Goal: Task Accomplishment & Management: Manage account settings

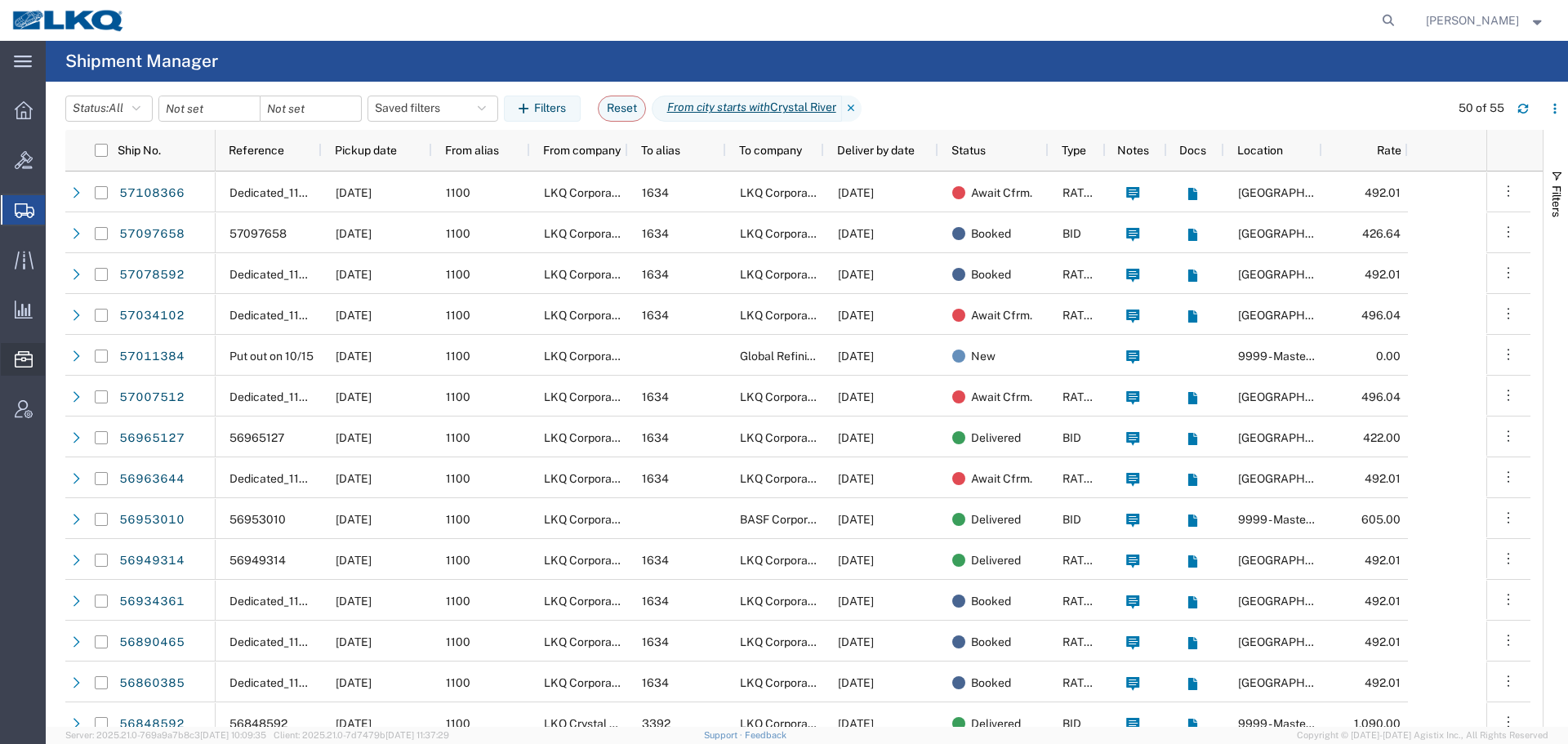
click at [0, 0] on span "Location Appointment" at bounding box center [0, 0] width 0 height 0
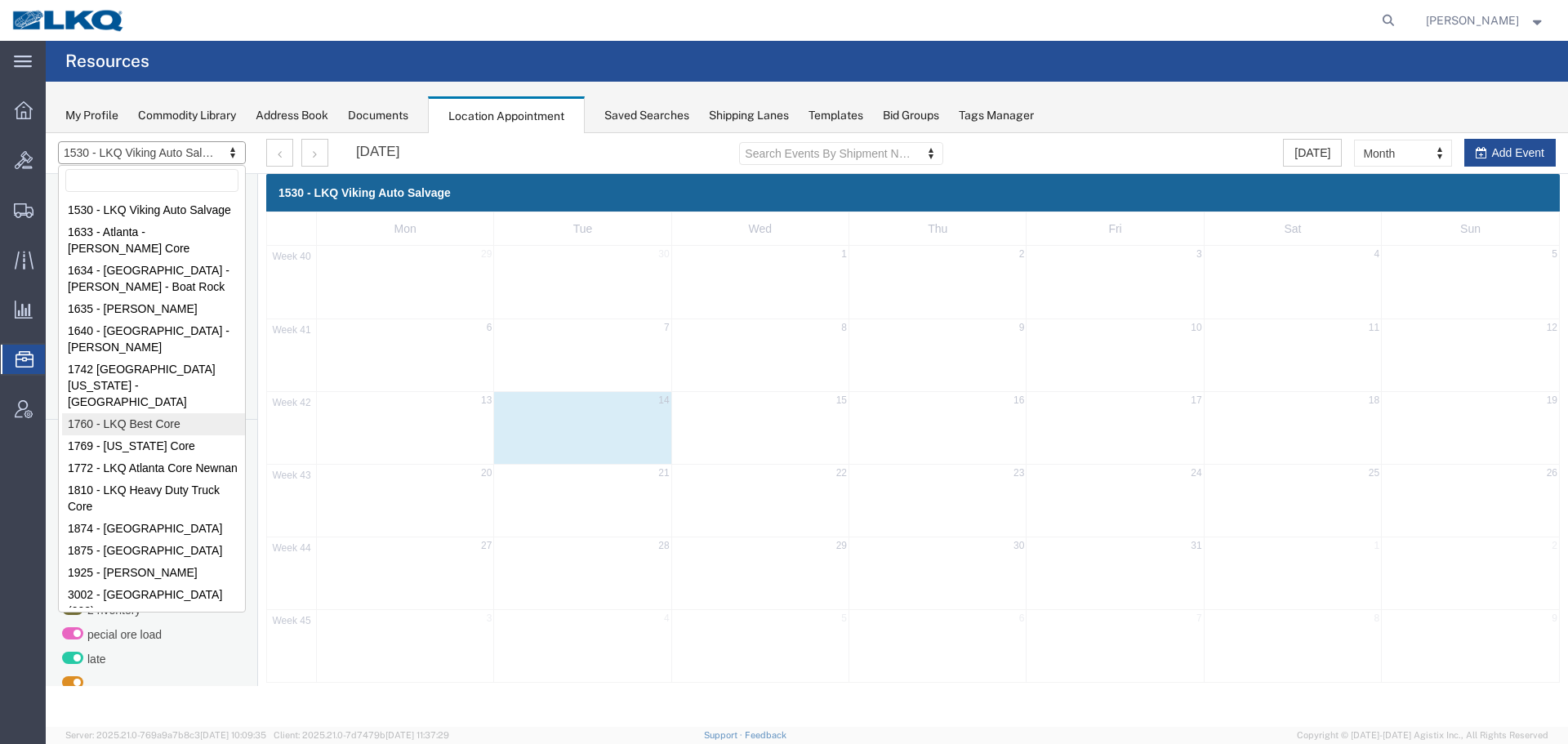
select select "27634"
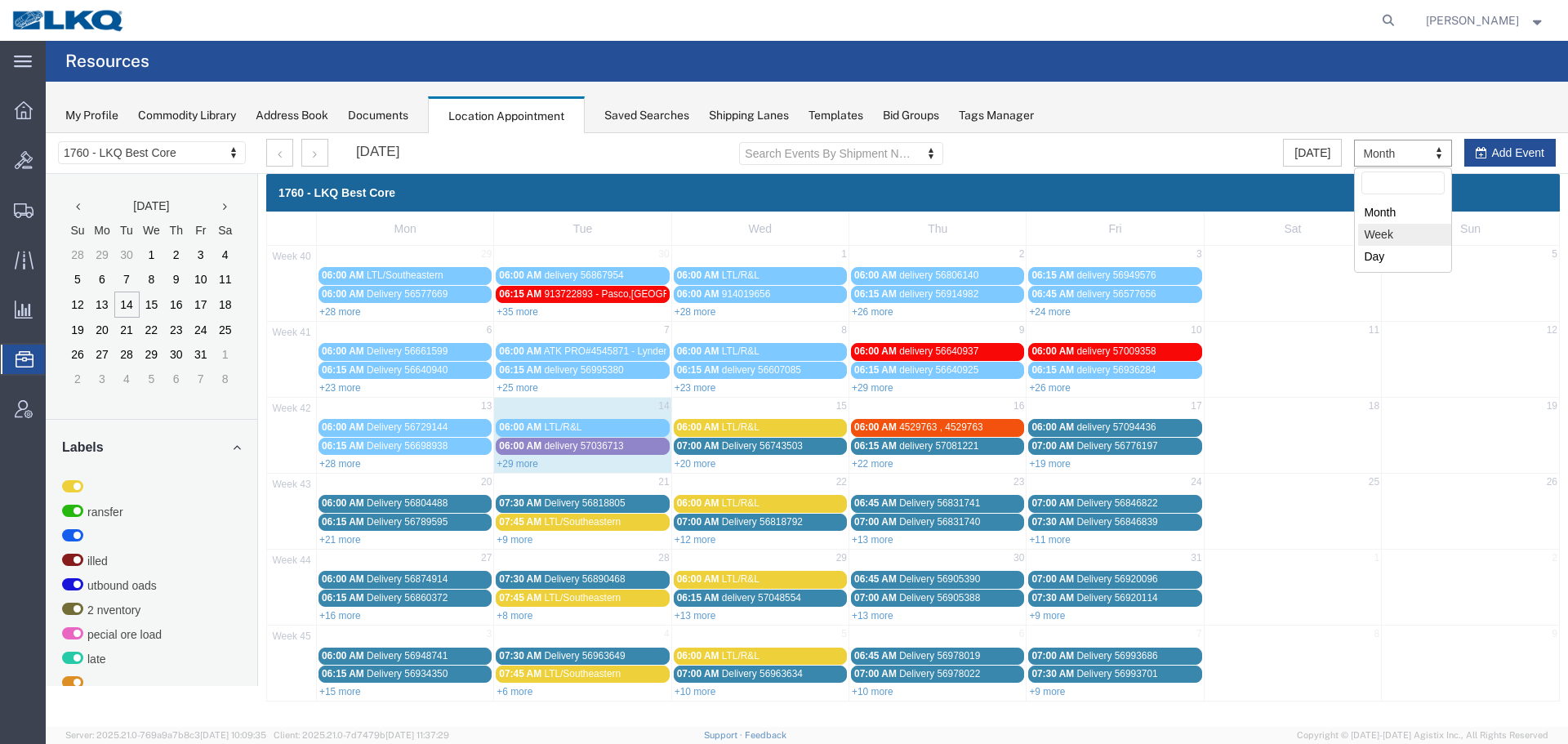
select select "agendaWeek"
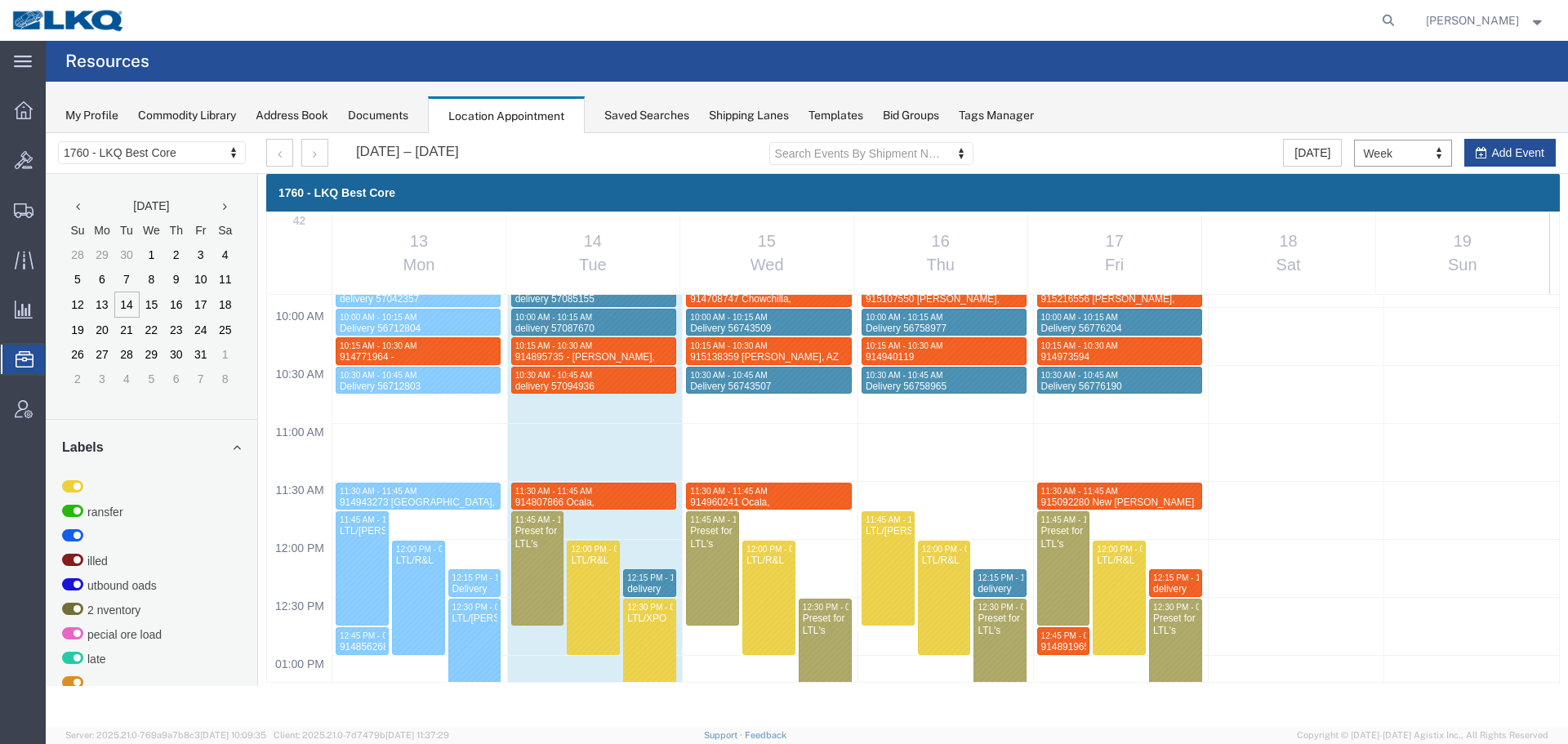
scroll to position [1186, 0]
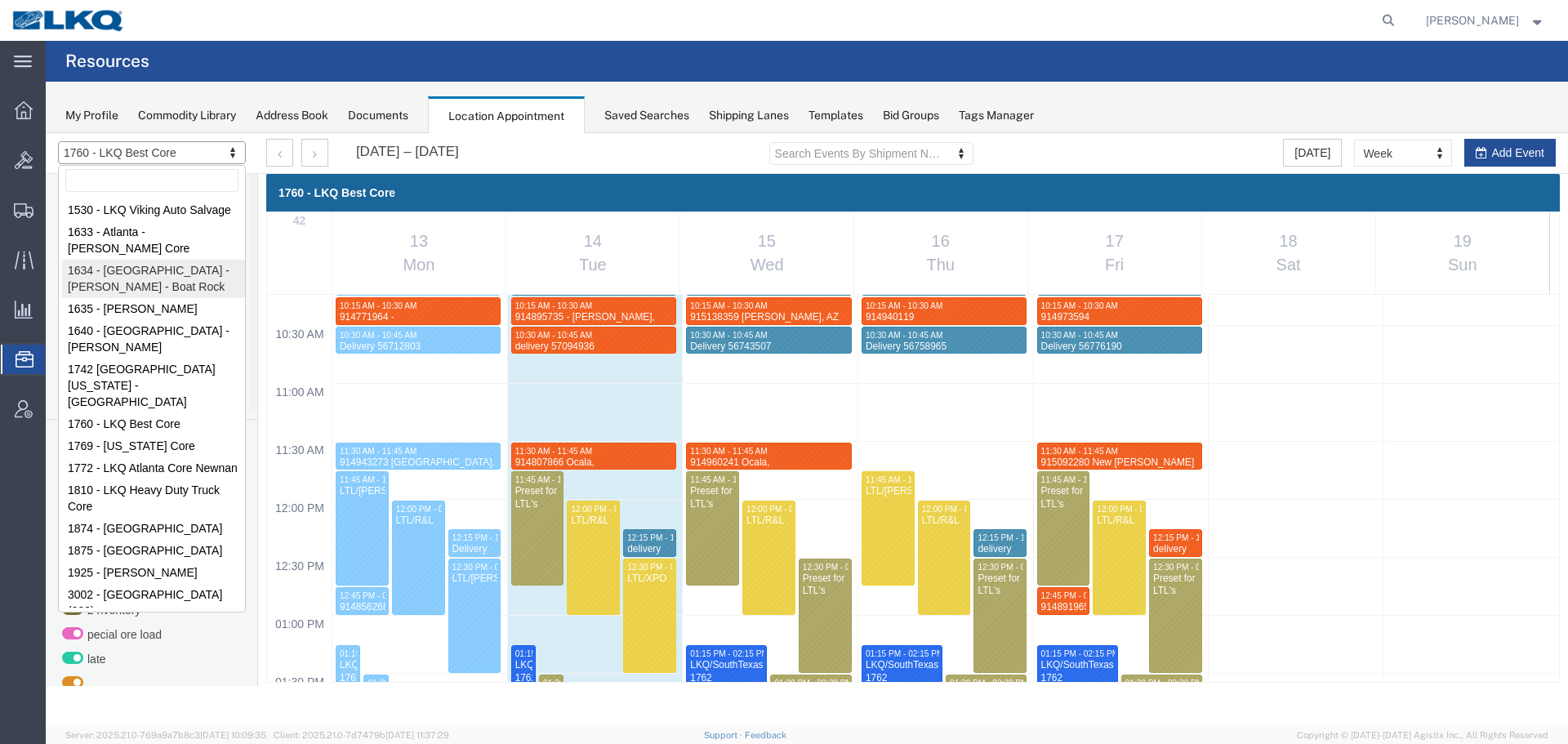
drag, startPoint x: 119, startPoint y: 271, endPoint x: 1034, endPoint y: 875, distance: 1096.4
select select "28712"
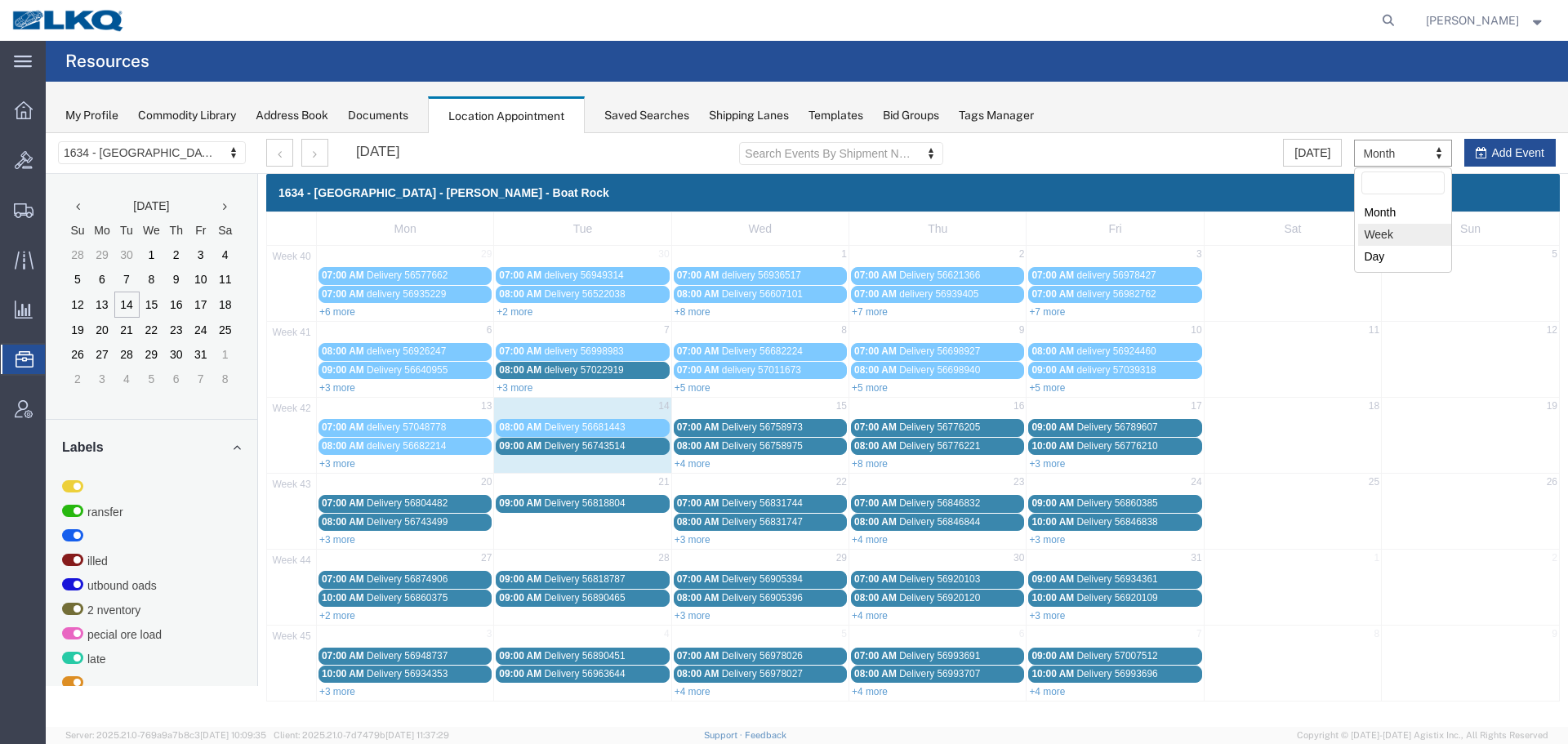
select select "agendaWeek"
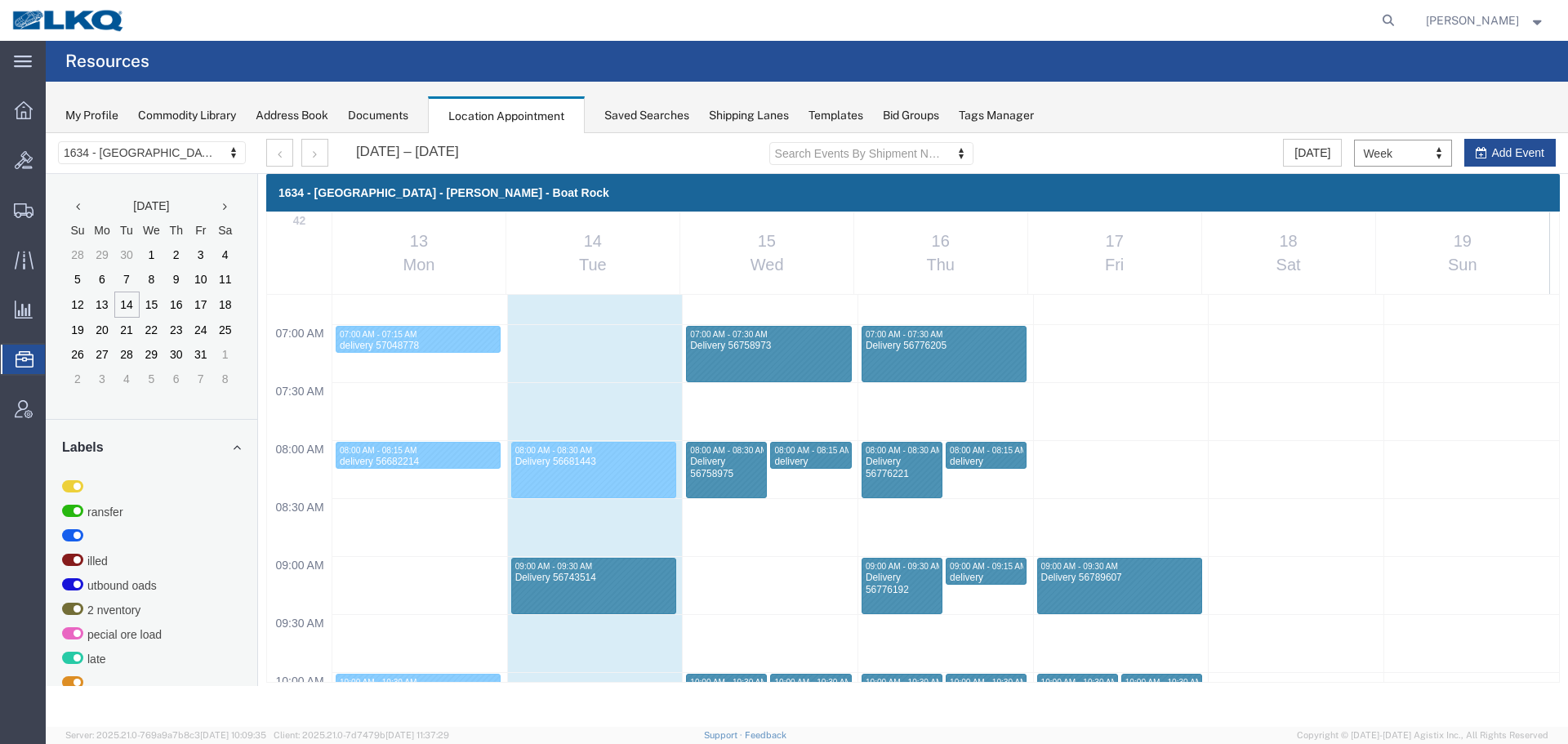
scroll to position [860, 0]
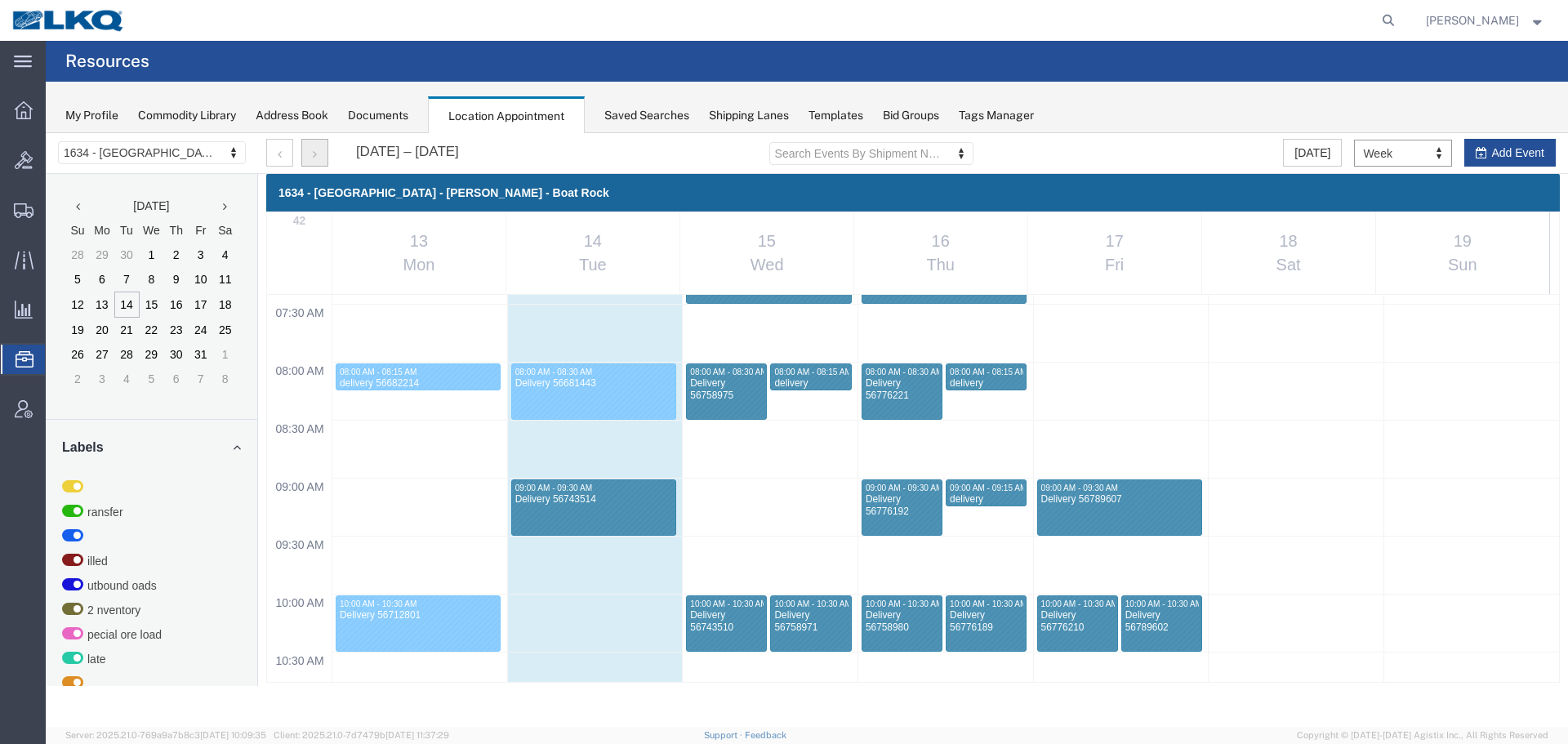
click at [315, 152] on icon "button" at bounding box center [314, 154] width 4 height 12
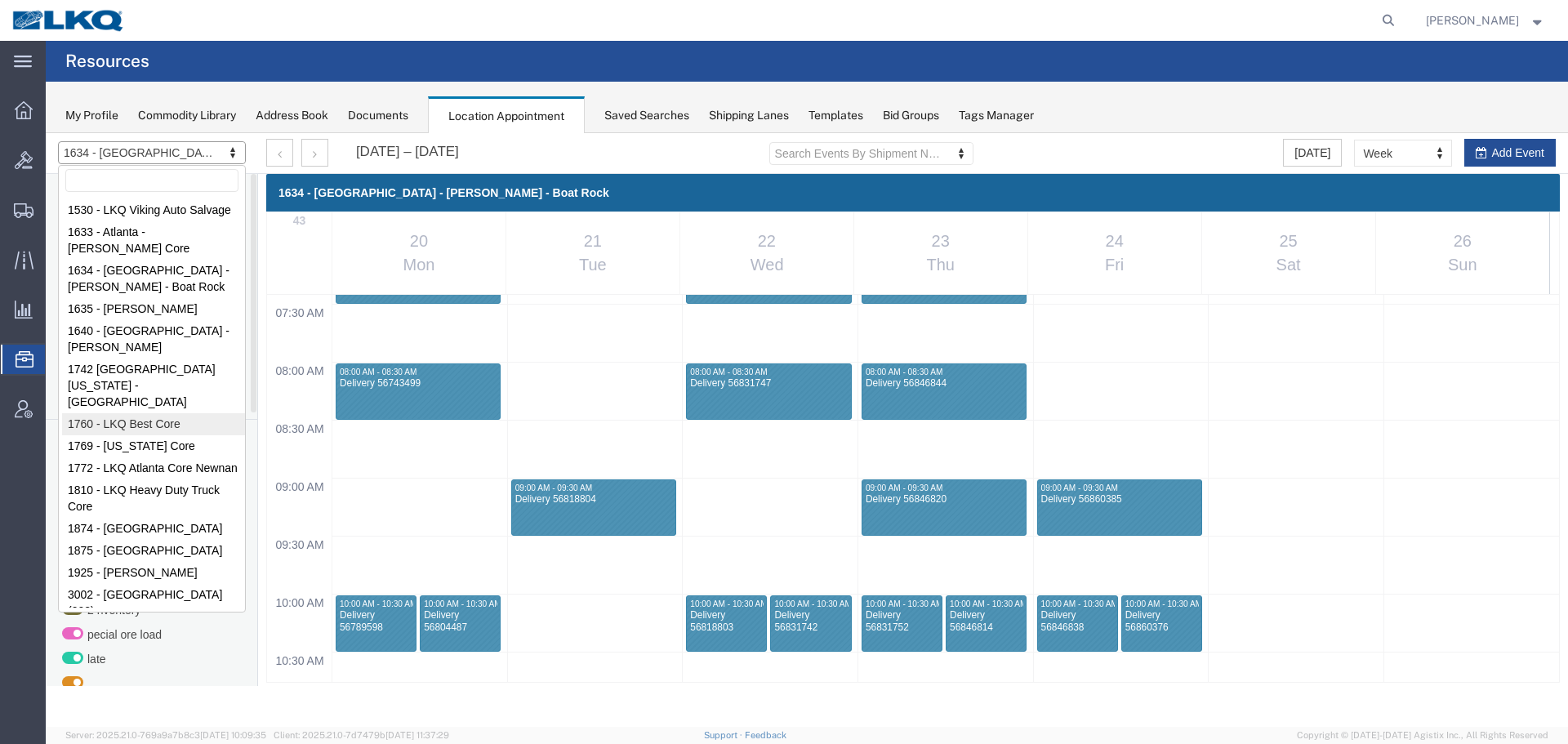
select select "27634"
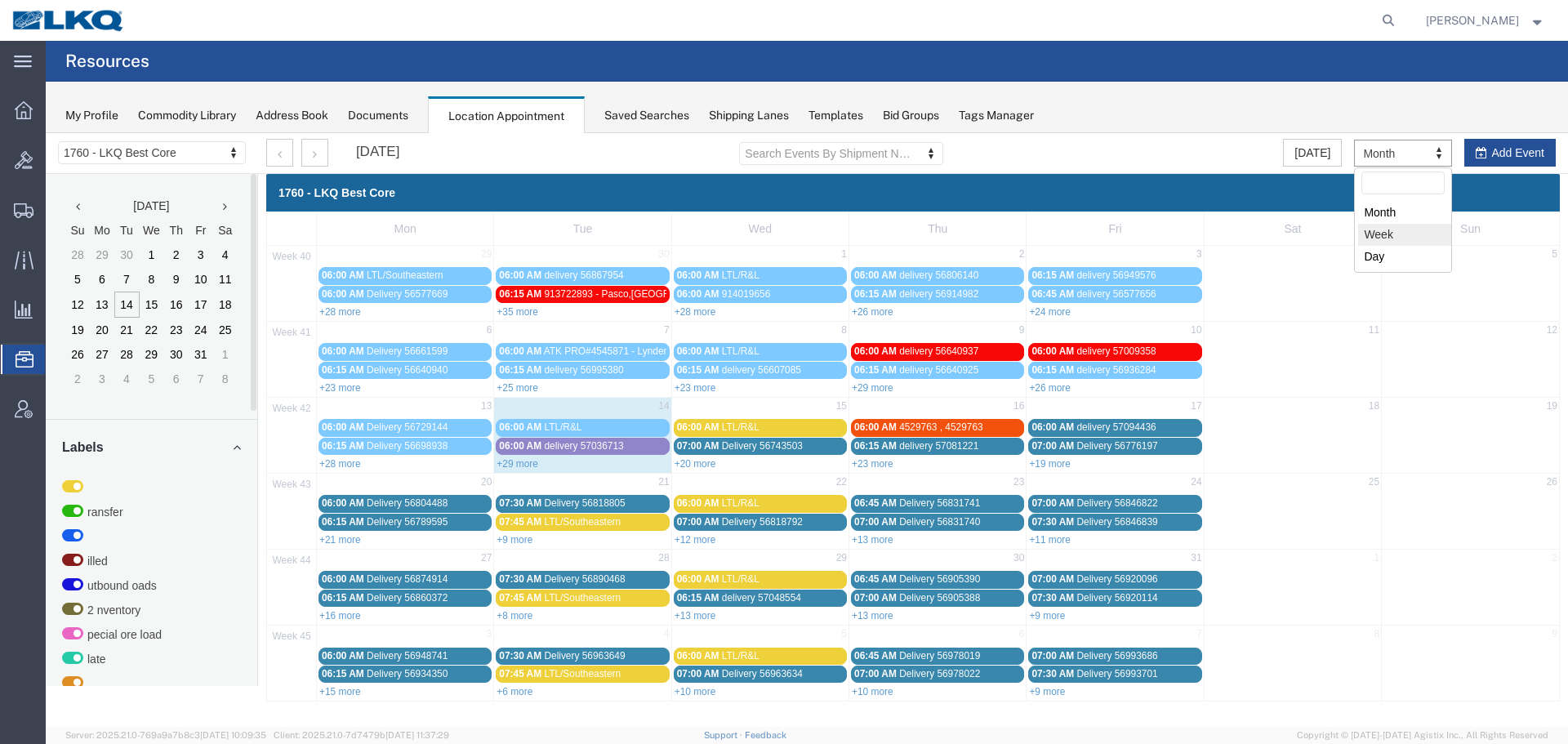
select select "agendaWeek"
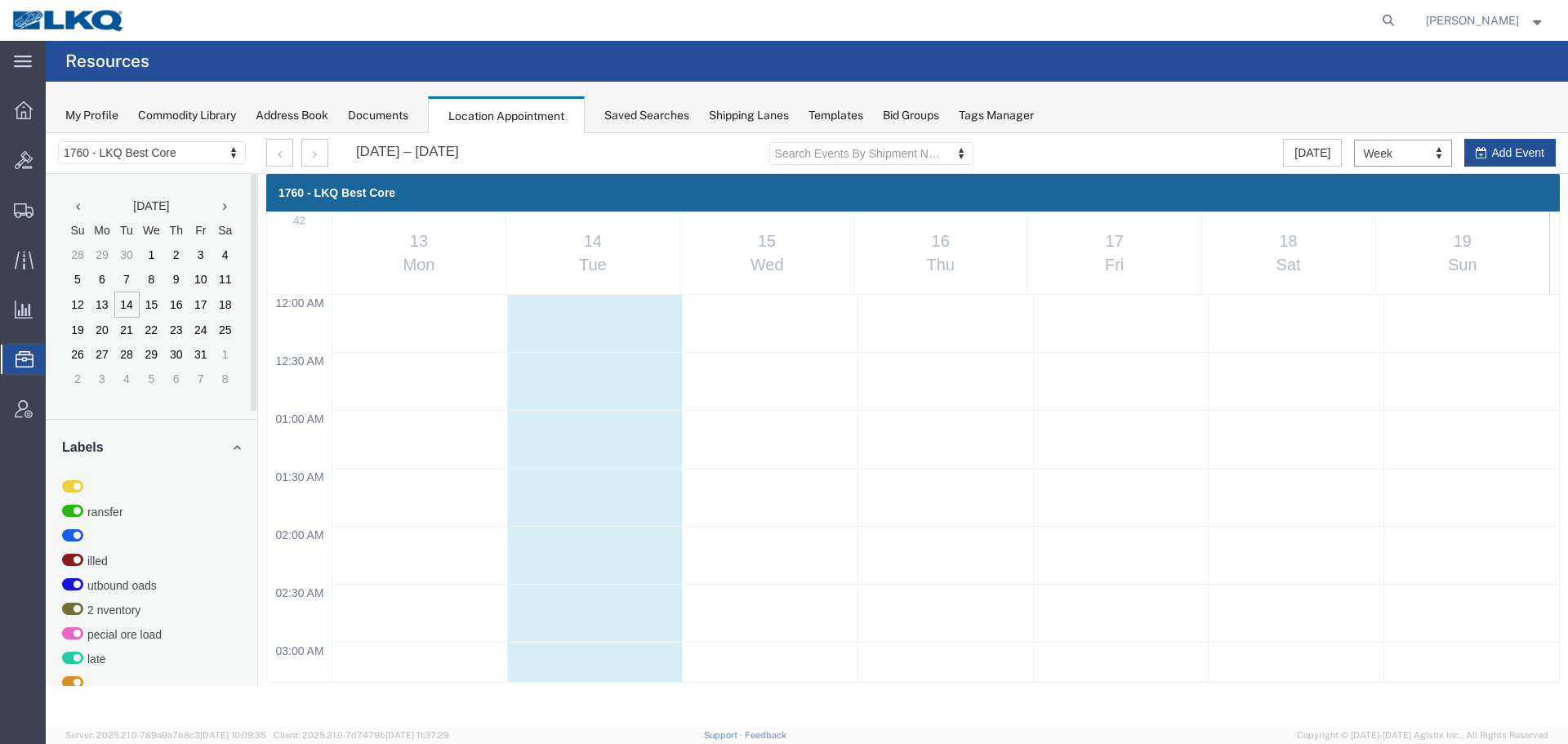
scroll to position [696, 0]
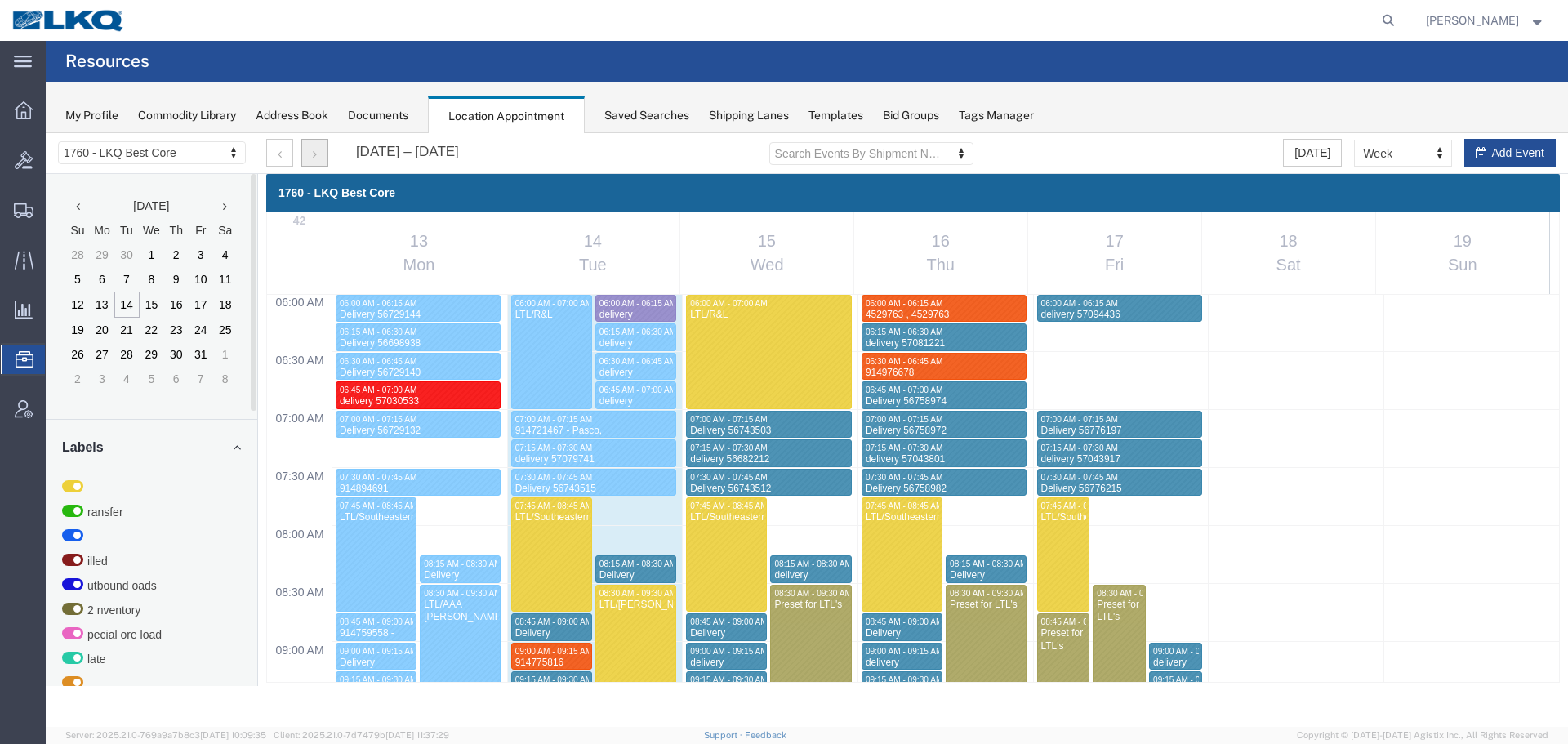
click at [316, 146] on button "button" at bounding box center [315, 152] width 27 height 27
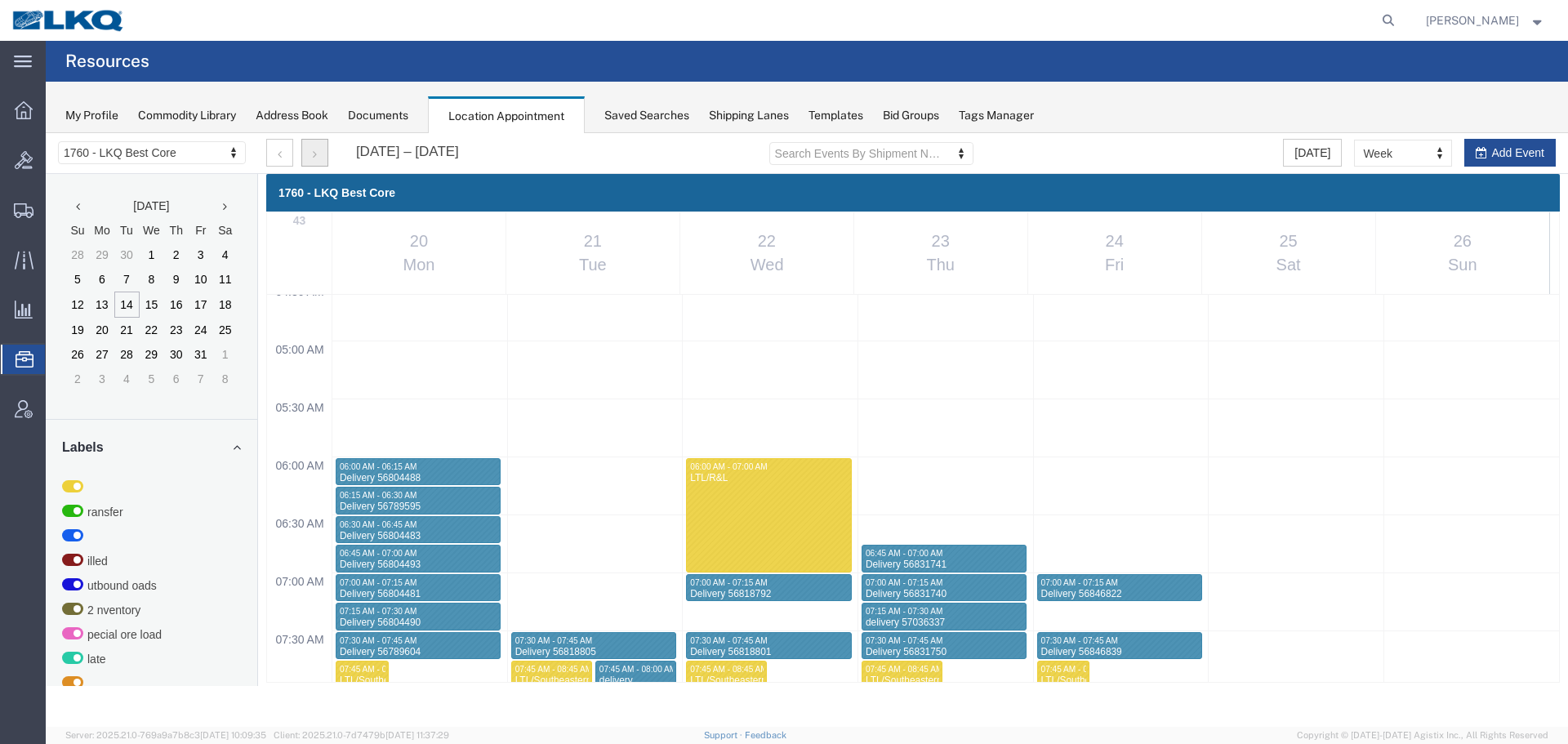
scroll to position [778, 0]
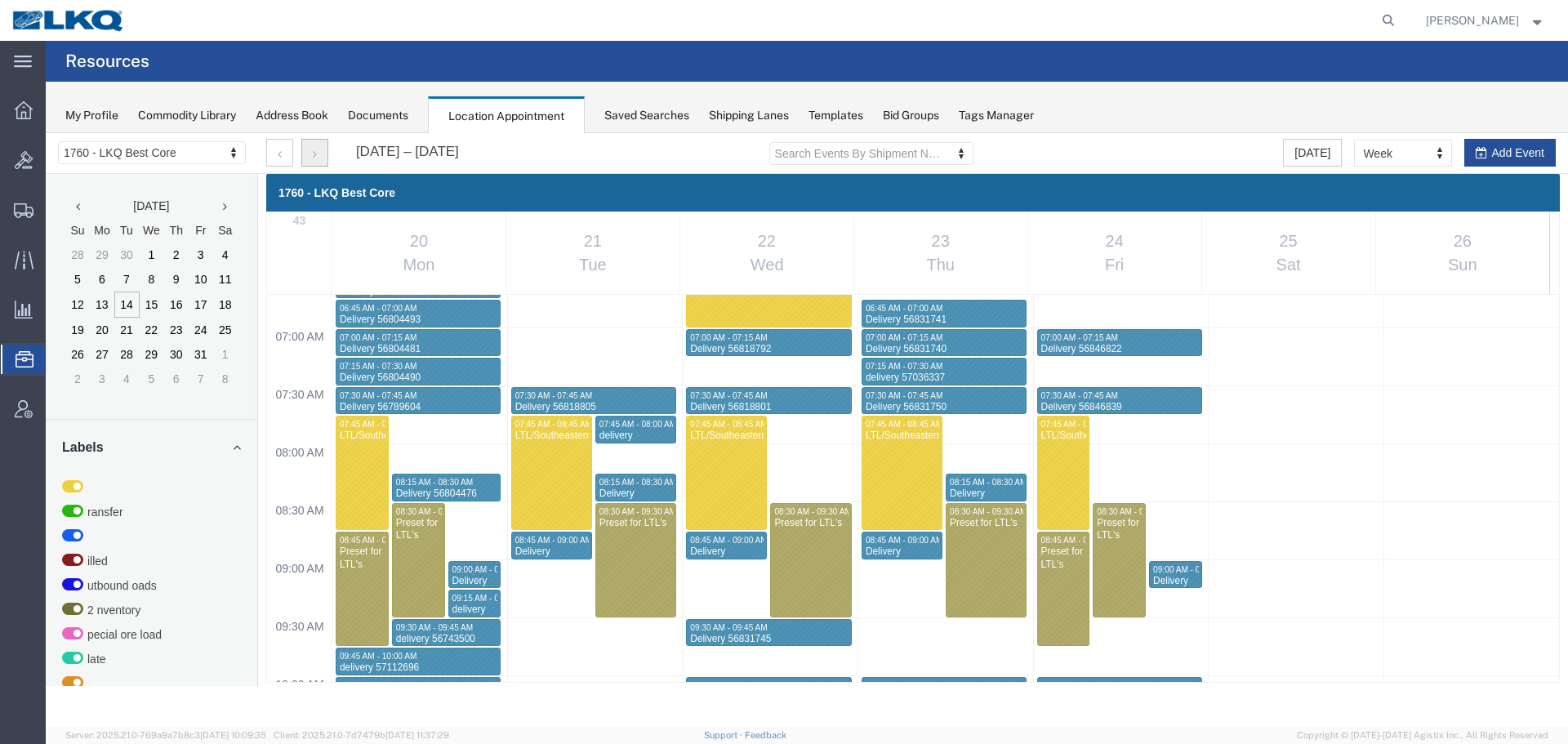
click at [314, 154] on icon "button" at bounding box center [314, 154] width 4 height 12
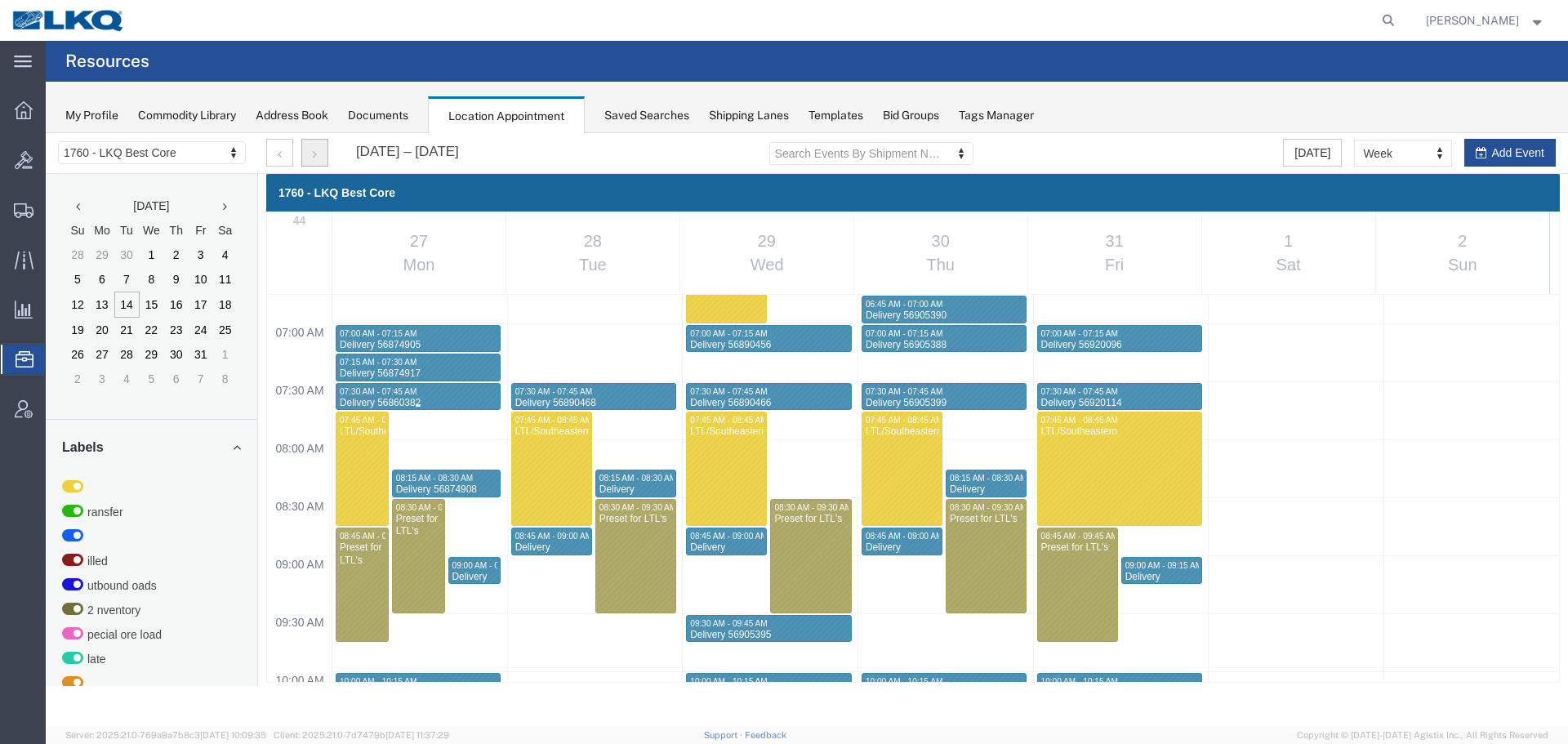
scroll to position [860, 0]
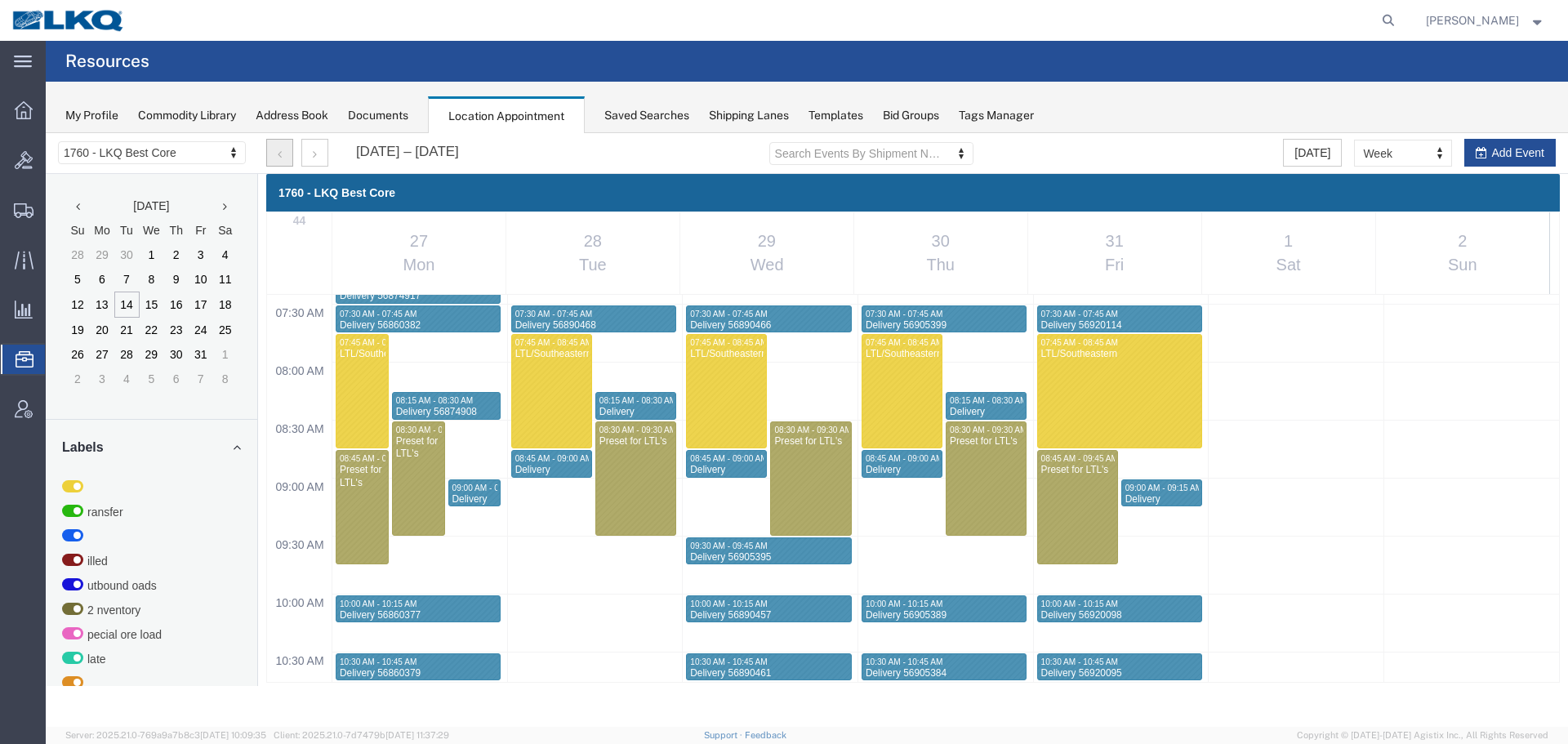
click at [271, 161] on button "button" at bounding box center [280, 152] width 27 height 27
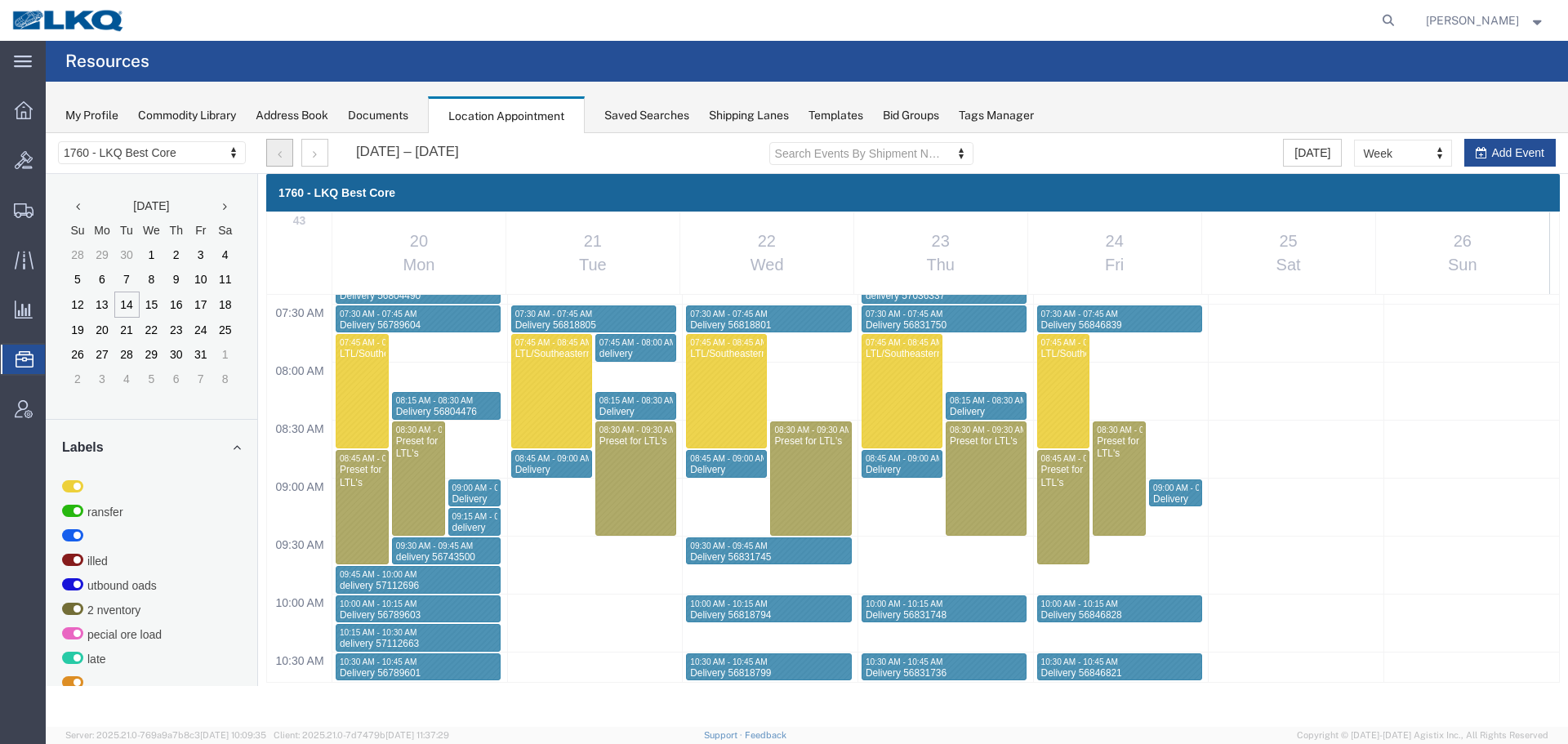
scroll to position [696, 0]
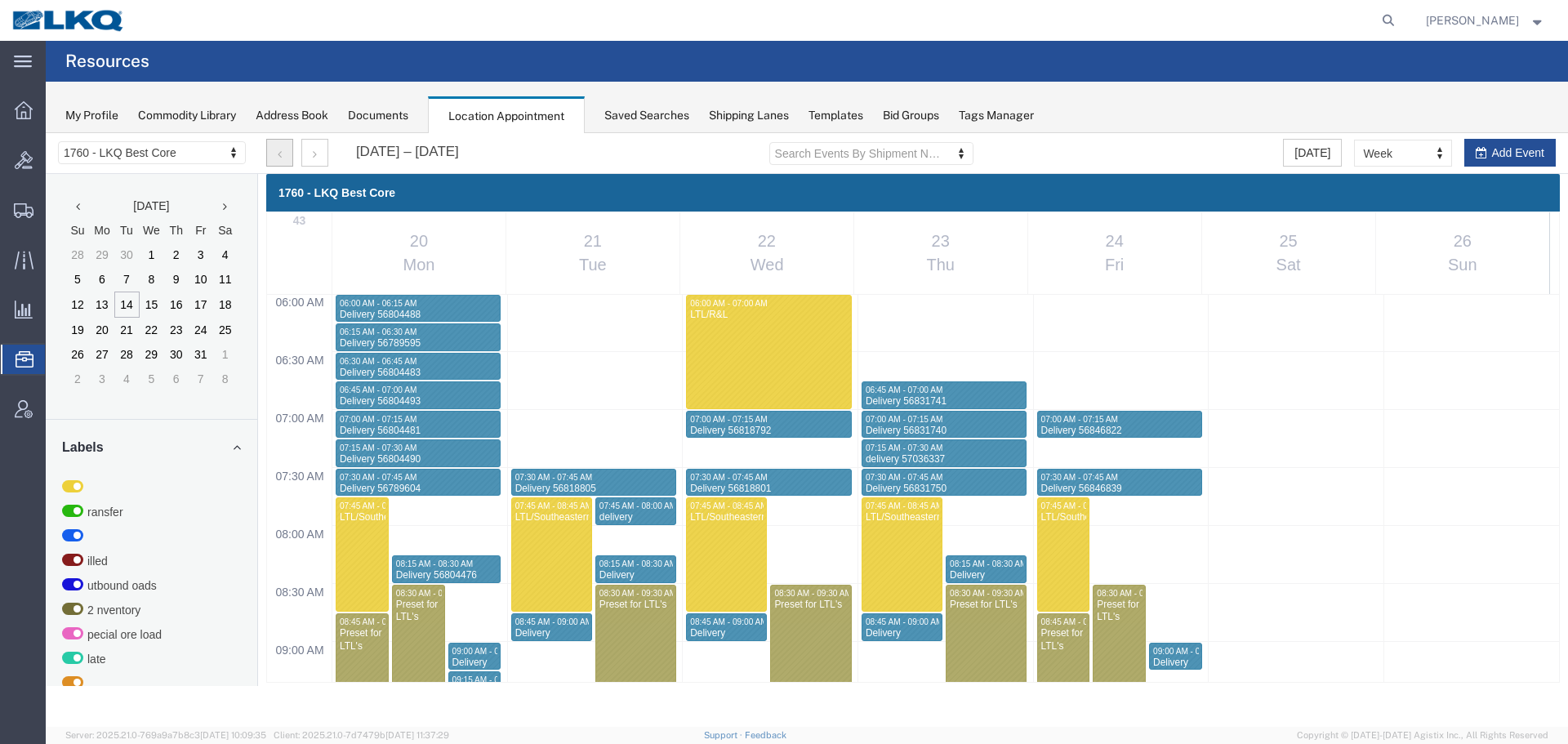
click at [271, 161] on button "button" at bounding box center [280, 152] width 27 height 27
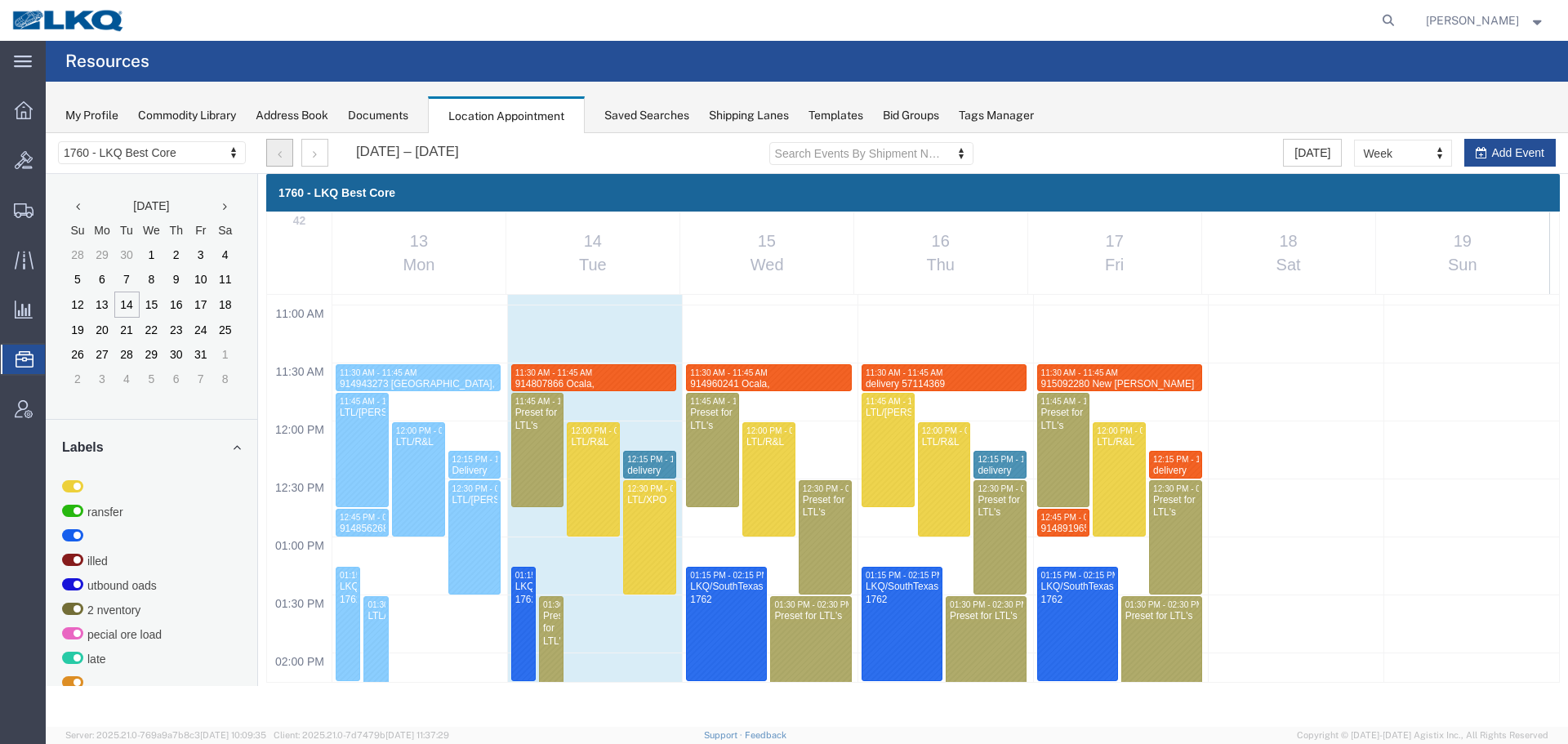
scroll to position [1268, 0]
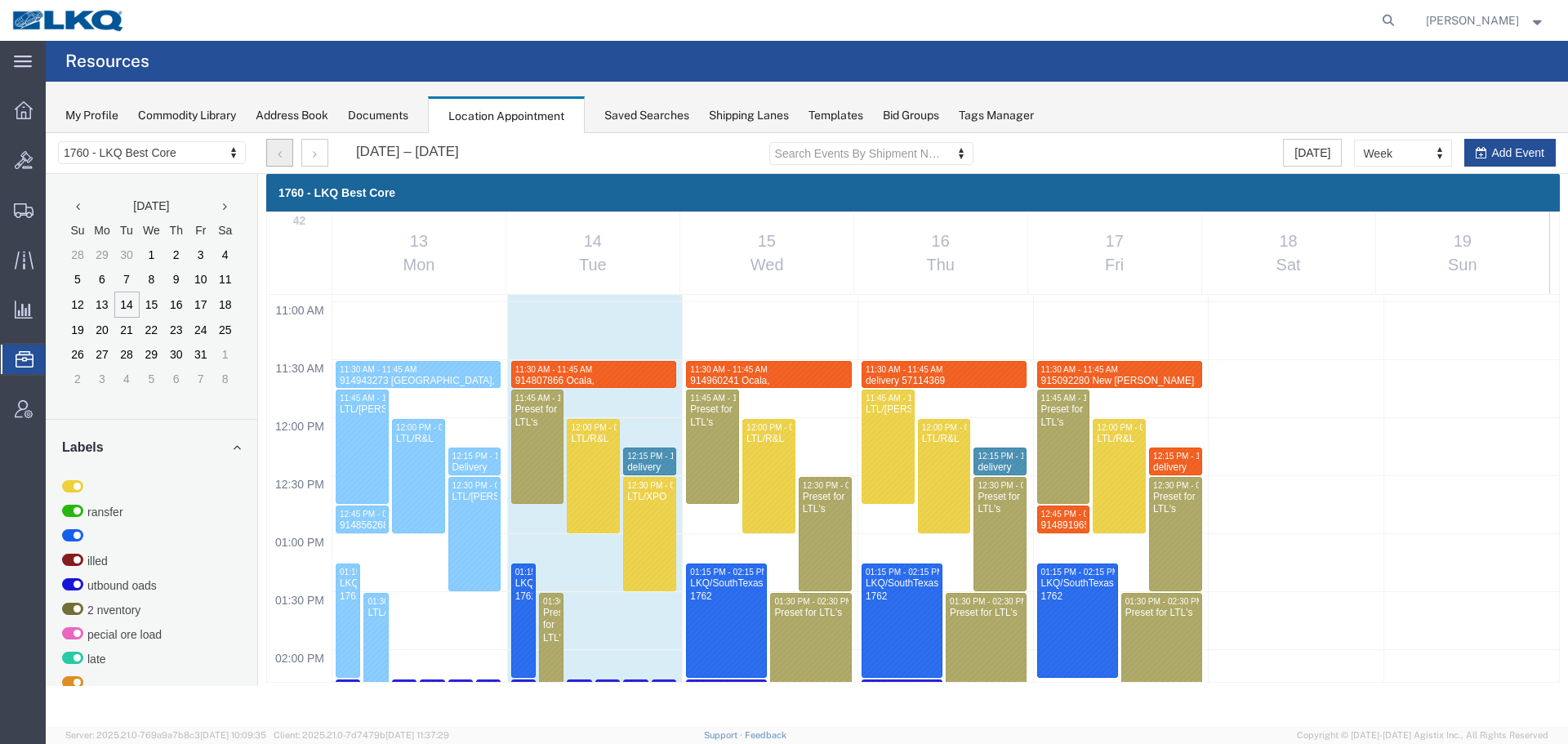
click at [722, 509] on div "12:00 AM 12:30 AM 01:00 AM 01:30 AM 02:00 AM 02:30 AM 03:00 AM 03:30 AM 04:00 A…" at bounding box center [912, 417] width 1292 height 2782
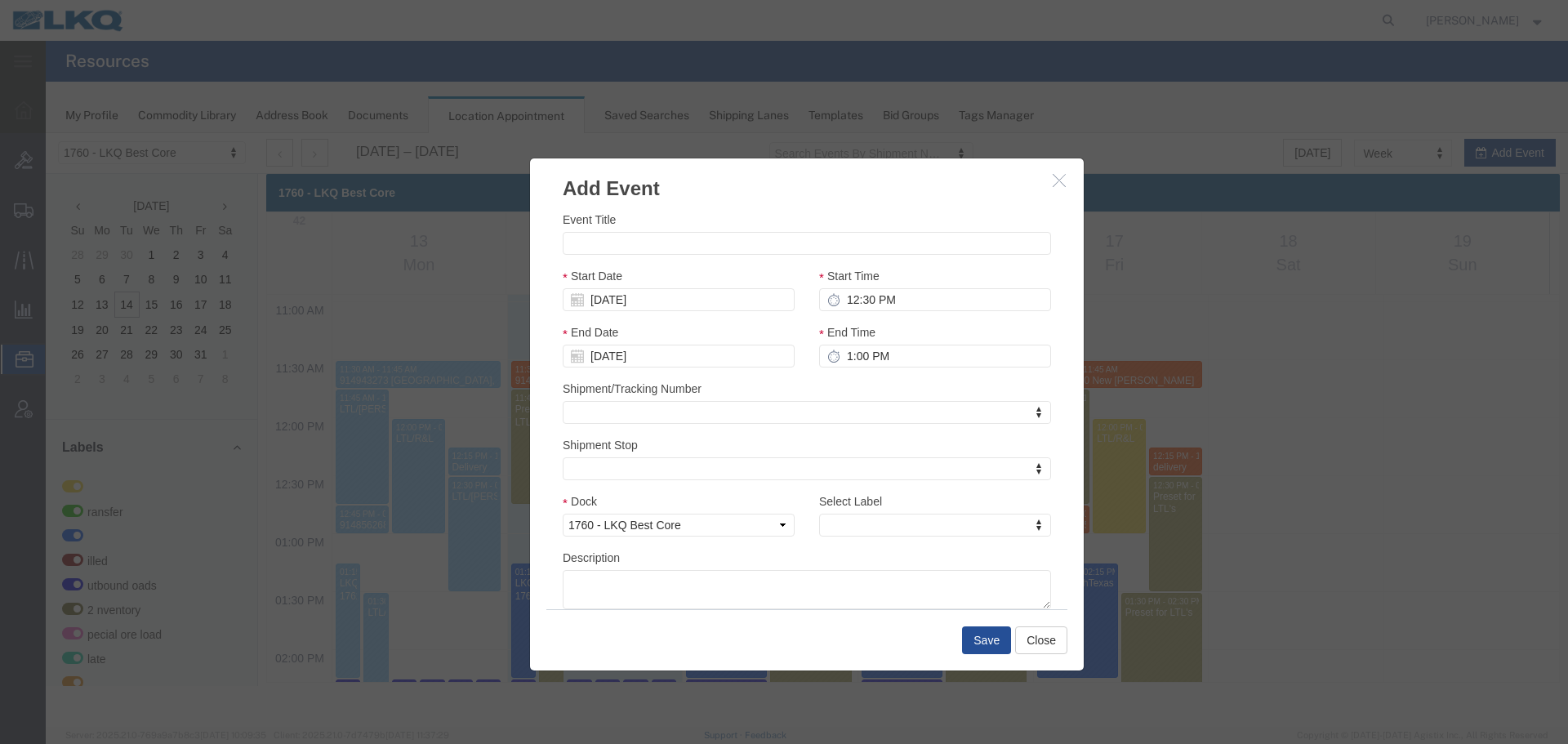
click at [670, 261] on div "Event Title Start Date [DATE] Start Time 12:30 PM End Date [DATE] End Time 1:00…" at bounding box center [806, 410] width 488 height 398
click at [667, 242] on input "Event Title" at bounding box center [806, 242] width 488 height 22
paste input "915177845 - [GEOGRAPHIC_DATA],[GEOGRAPHIC_DATA]"
type input "915177845 - [GEOGRAPHIC_DATA],[GEOGRAPHIC_DATA]"
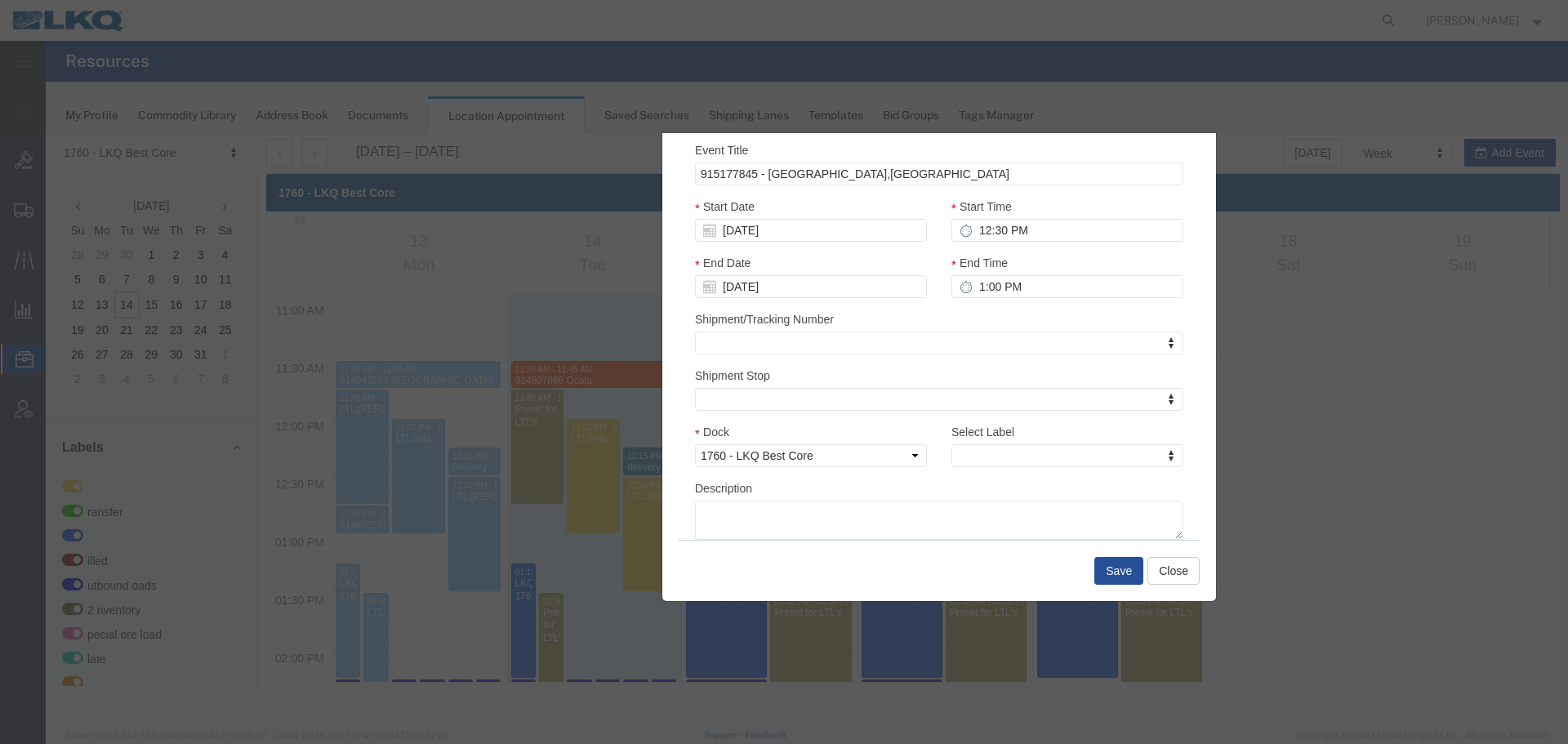
drag, startPoint x: 870, startPoint y: 172, endPoint x: 1029, endPoint y: 262, distance: 182.7
click at [1002, 133] on html "Location Scheduling 1760 - LKQ Best Core 1530 - LKQ Viking Auto Salvage 1633 - …" at bounding box center [806, 430] width 1522 height 594
click at [954, 469] on div "Select Label Select Label Select Label LTL Transfer LKQ Billed Outbound Loads Y…" at bounding box center [1067, 451] width 257 height 57
click at [968, 468] on div "Select Label Select Label Select Label LTL Transfer LKQ Billed Outbound Loads Y…" at bounding box center [1067, 451] width 257 height 57
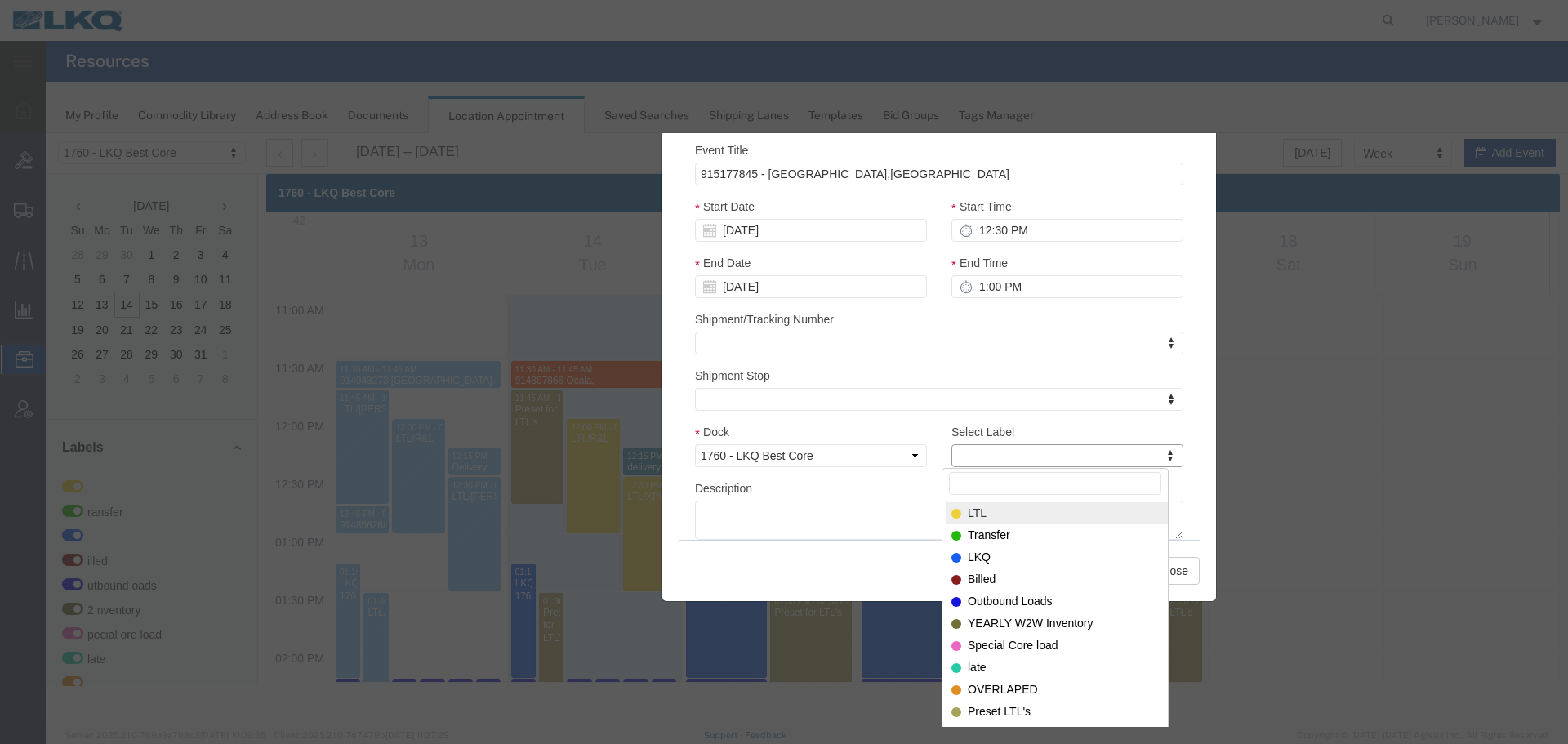
type input "m"
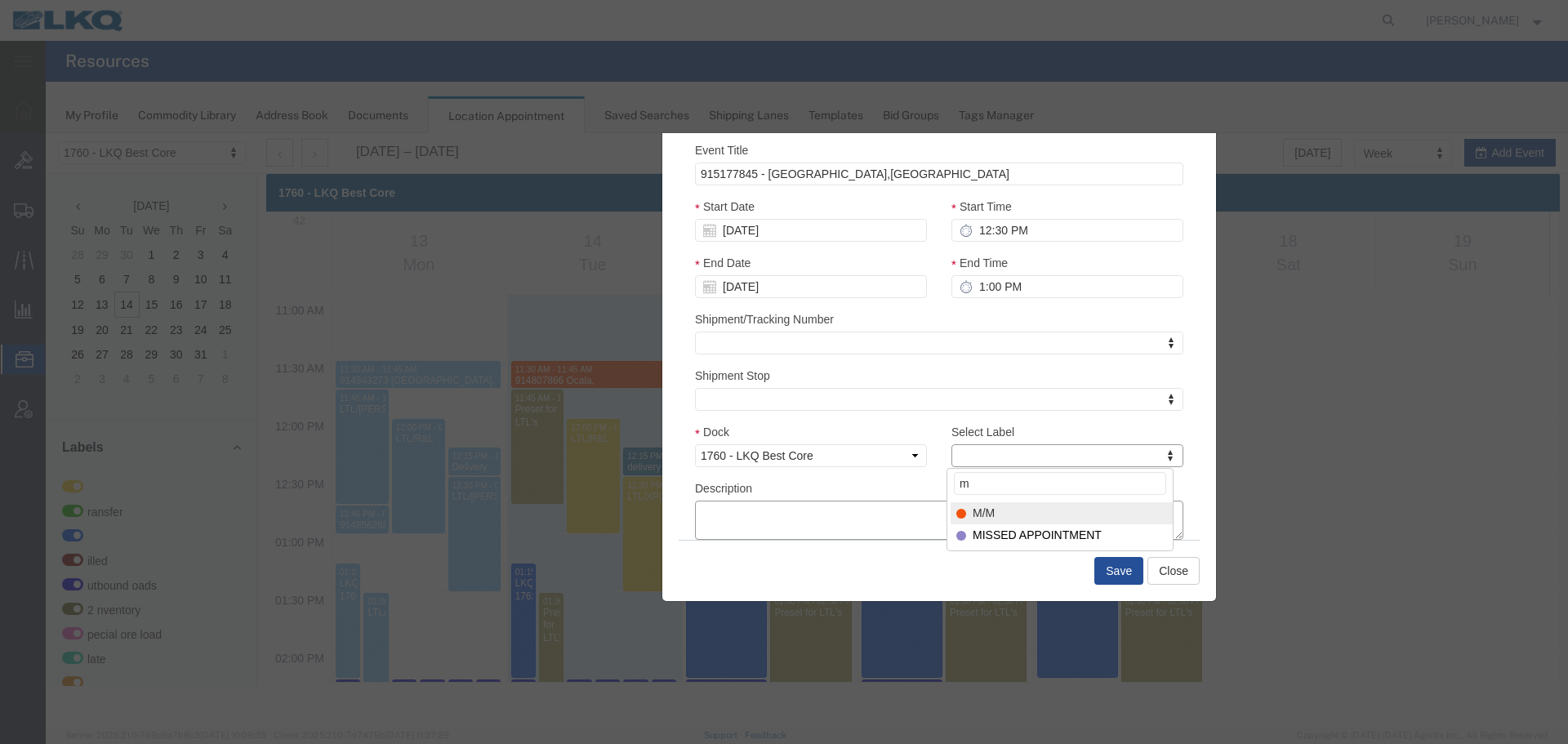
select select "24"
paste textarea "915177845 - [GEOGRAPHIC_DATA],[GEOGRAPHIC_DATA]"
type textarea "915177845 - [GEOGRAPHIC_DATA],[GEOGRAPHIC_DATA]"
click at [1040, 281] on input "1:00 PM" at bounding box center [1066, 286] width 231 height 22
click at [1032, 231] on input "12:30 PM" at bounding box center [1066, 229] width 231 height 22
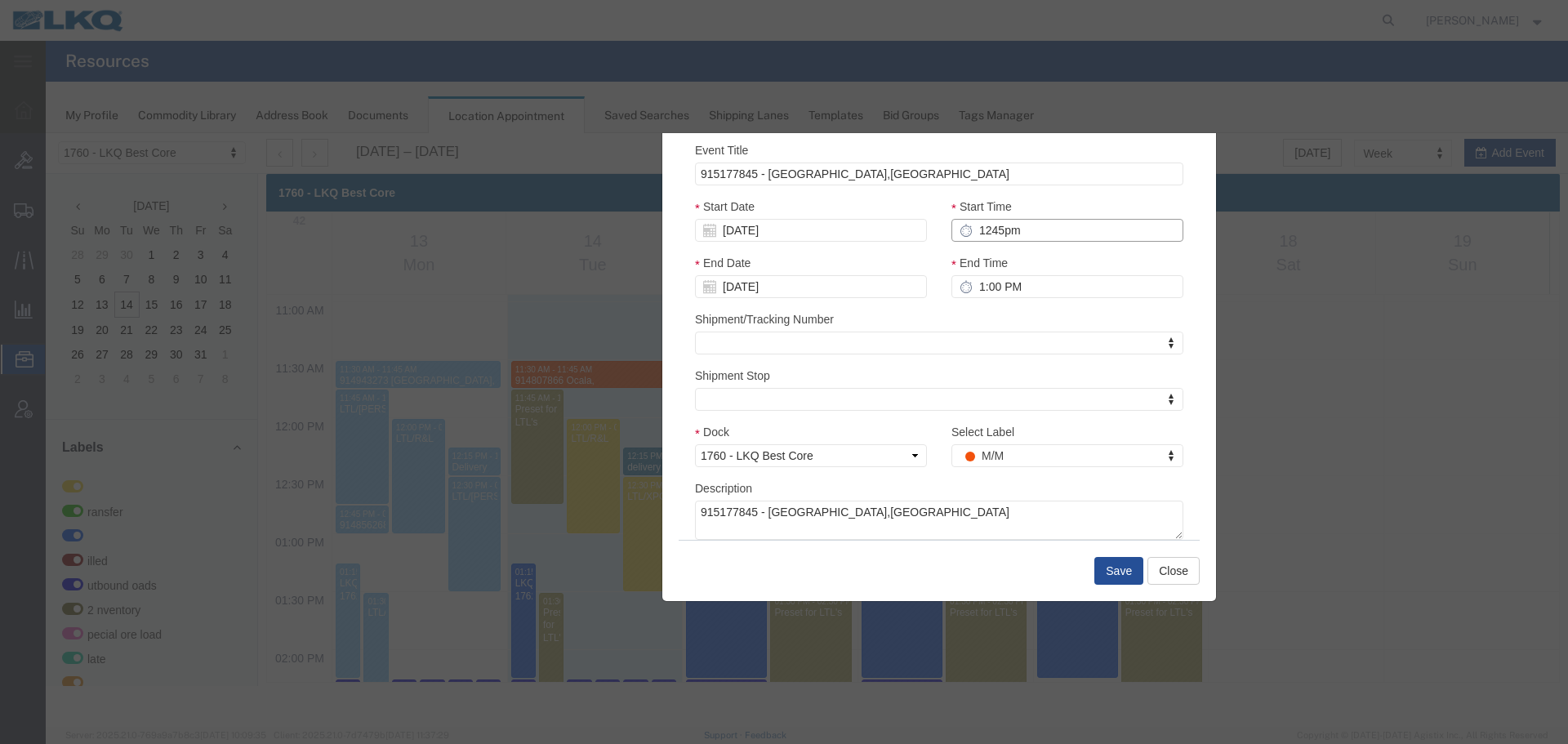
type input "12:45 PM"
type input "1:45 PM"
type input "12:45 PM"
click at [1040, 276] on input "1:45 PM" at bounding box center [1066, 286] width 231 height 22
type input "1:00 PM"
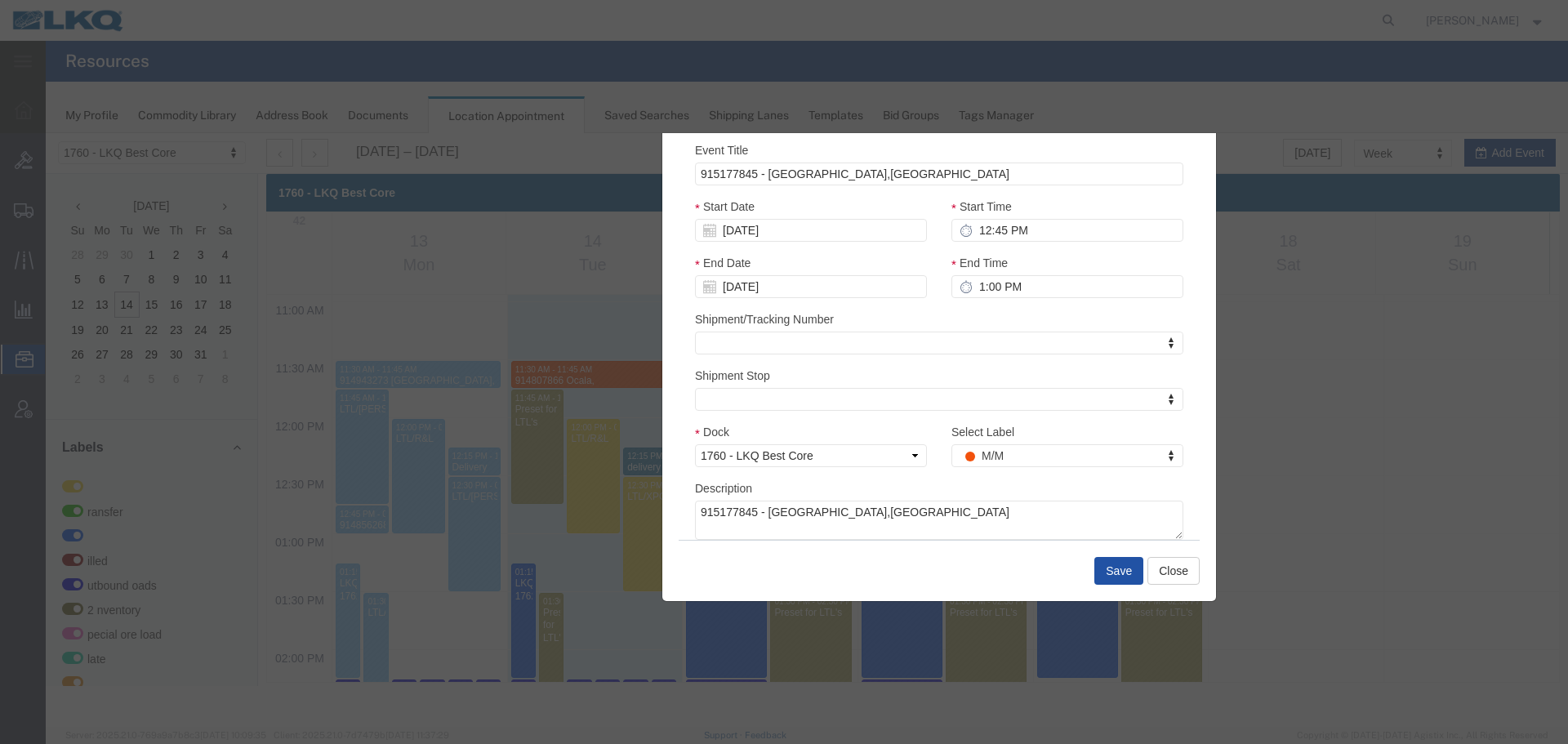
click at [1115, 576] on button "Save" at bounding box center [1119, 570] width 49 height 27
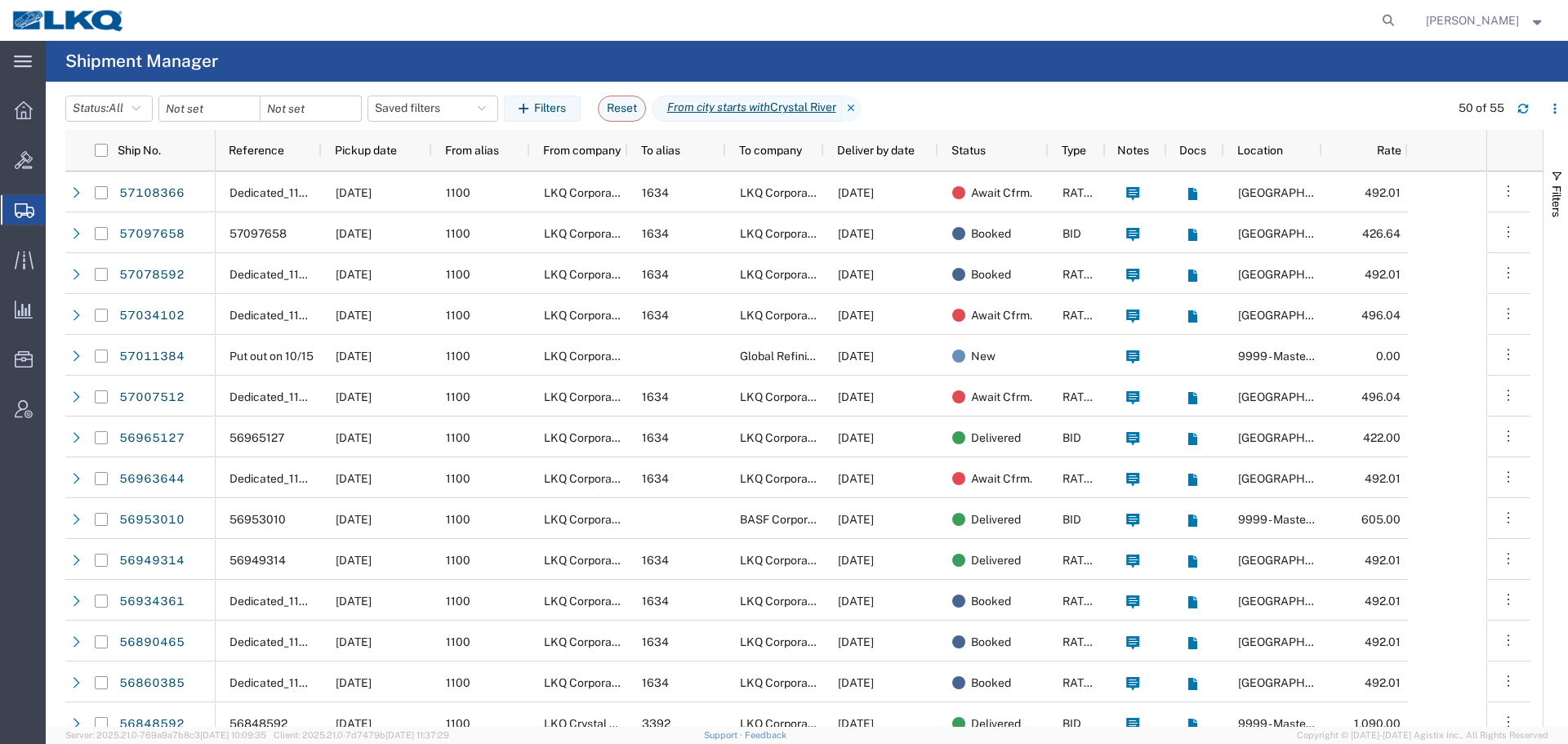
click at [906, 37] on agx-global-search at bounding box center [1140, 21] width 522 height 41
click at [1377, 13] on icon at bounding box center [1387, 20] width 22 height 22
paste input "57113029"
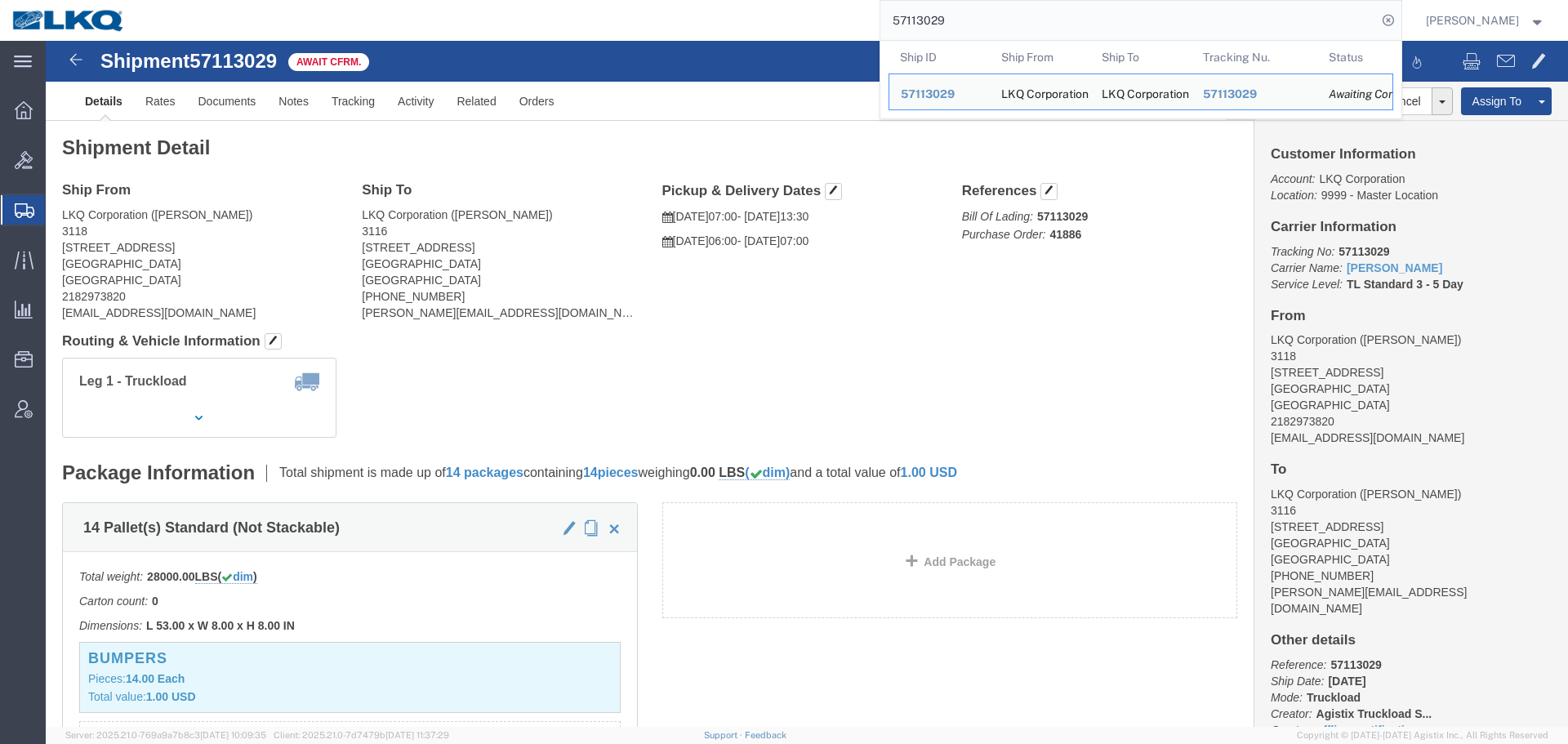
click div "Ship From LKQ Corporation (Mark Tabor) 3118 2110 South10TH Street Brainerd, MN …"
click at [1102, 13] on input "57113029" at bounding box center [1128, 21] width 496 height 39
paste input "036713"
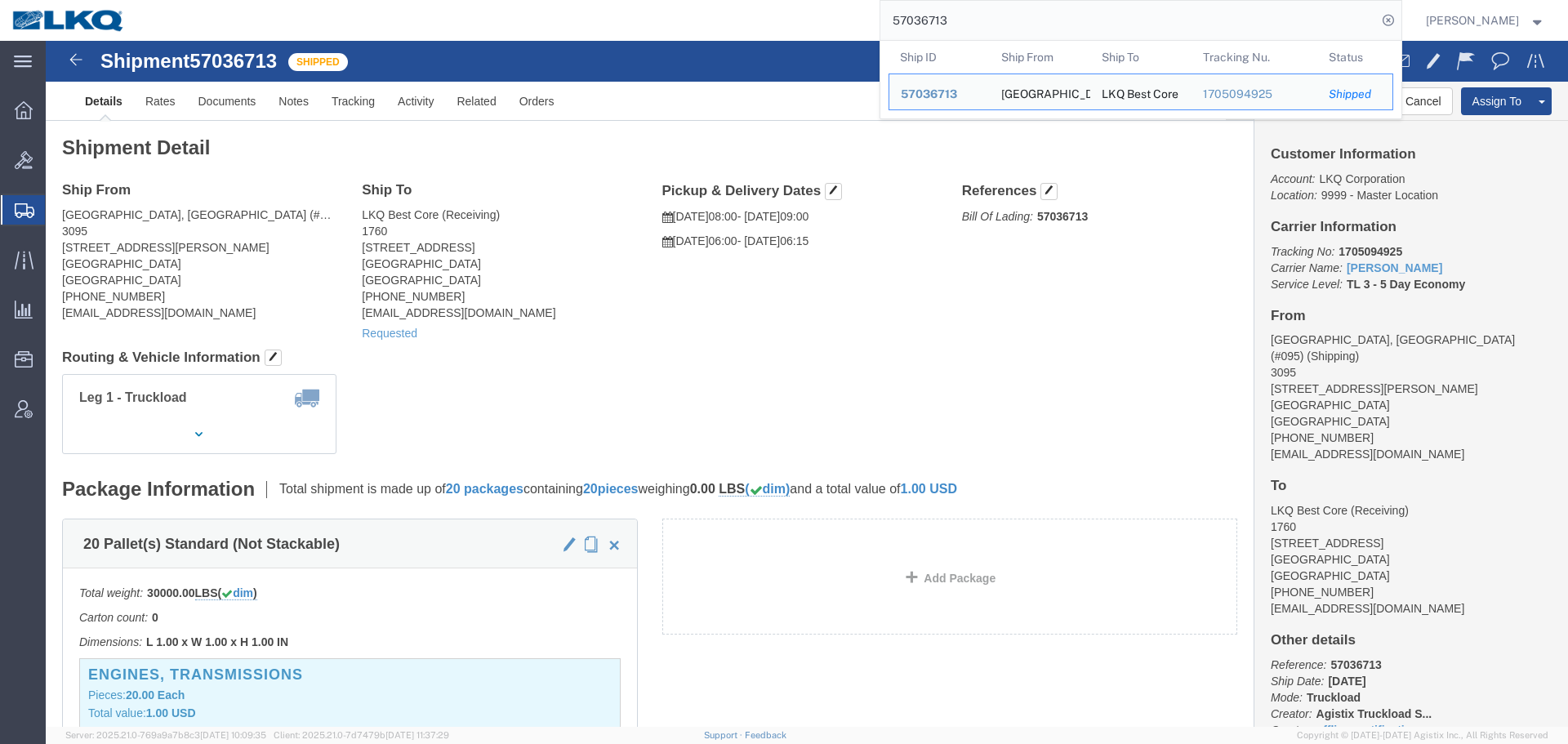
click div "Ship From Austin, TX (#095) (Shipping) 3095 2500 Scarbrough Dr Ste 100 Austin, …"
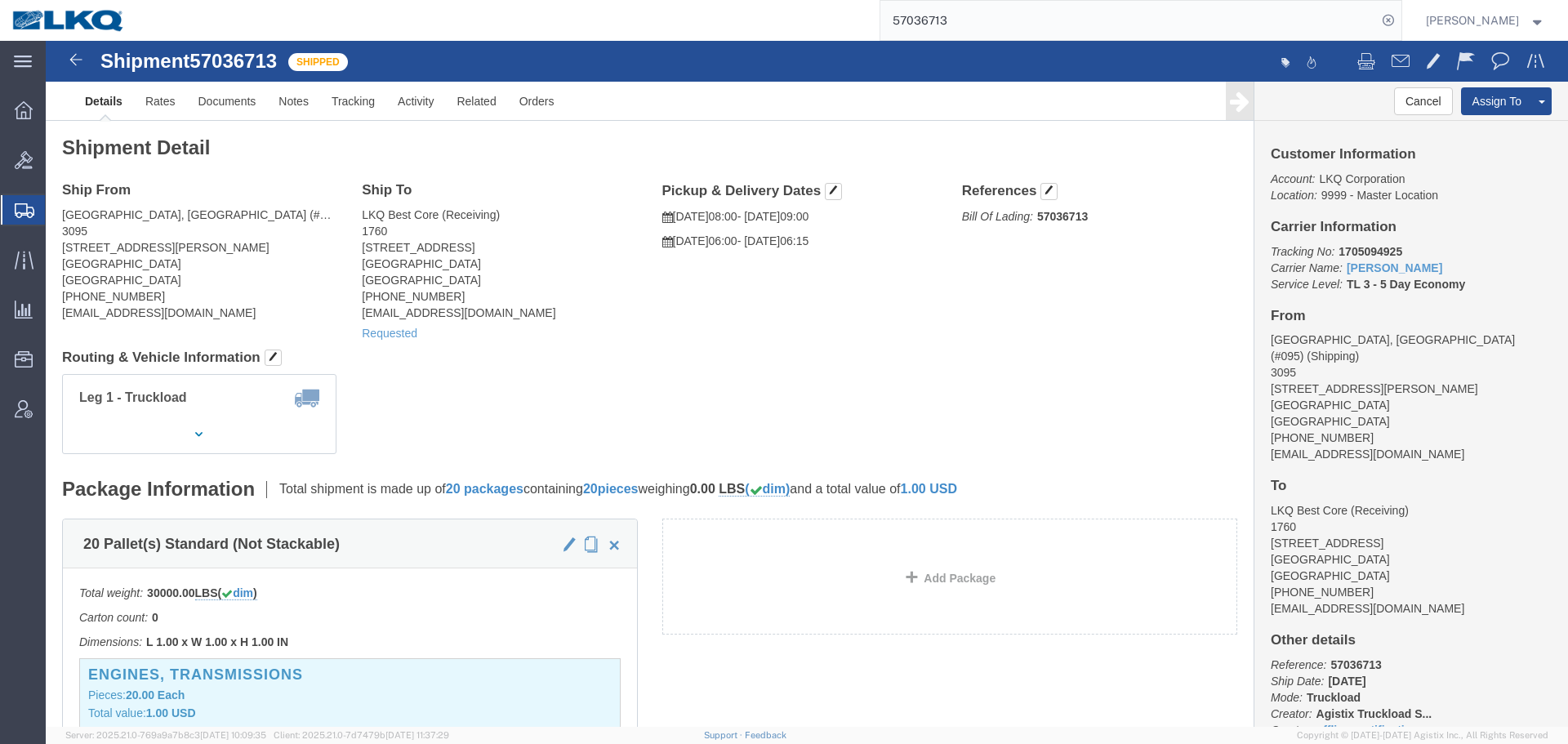
click div "Leg 1 - Truckload Vehicle 1: Standard Dry Van (53 Feet) Number of trucks: 1"
click div "Shipment Detail Ship From Austin, TX (#095) (Shipping) 3095 2500 Scarbrough Dr …"
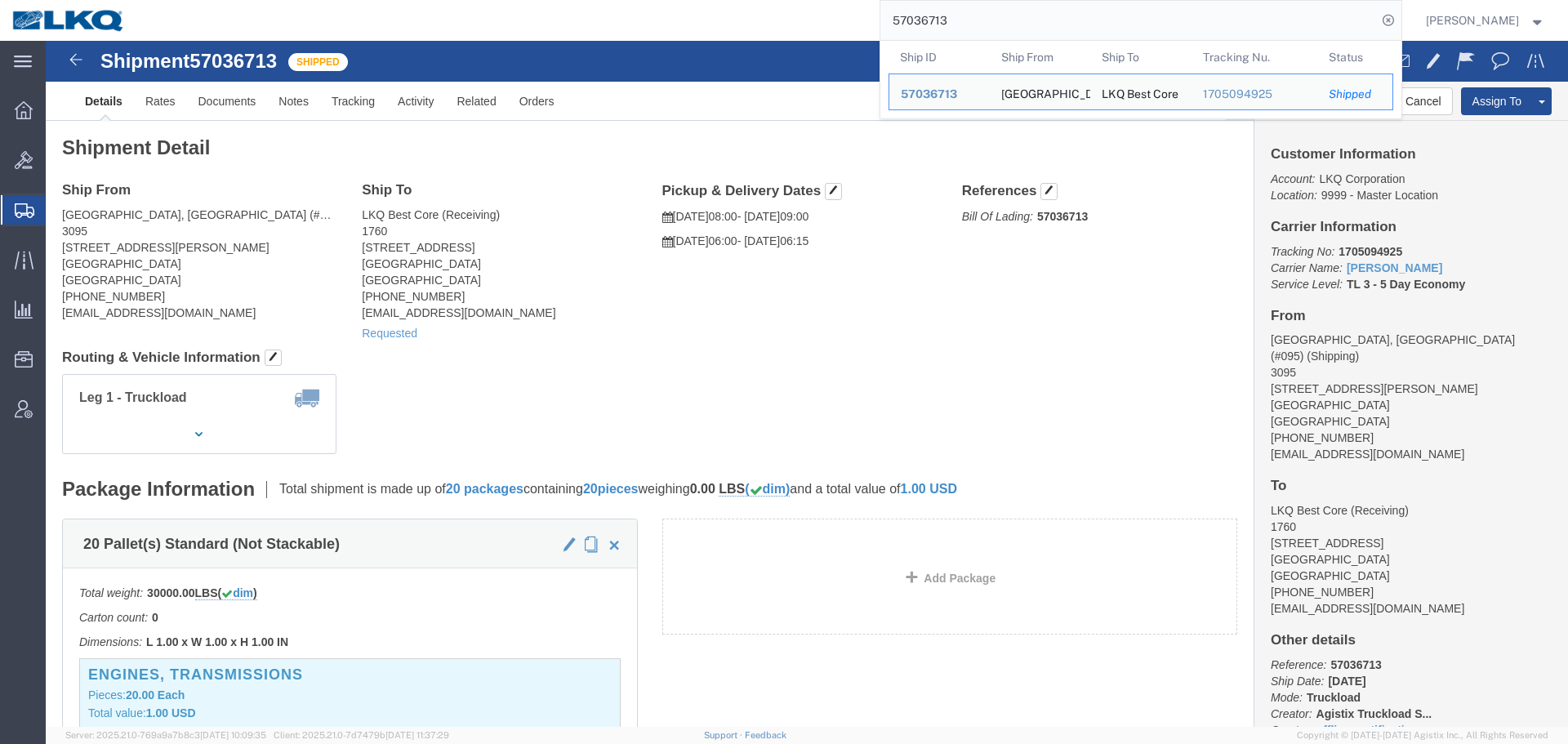
click at [1058, 31] on input "57036713" at bounding box center [1128, 21] width 496 height 39
paste input "97658"
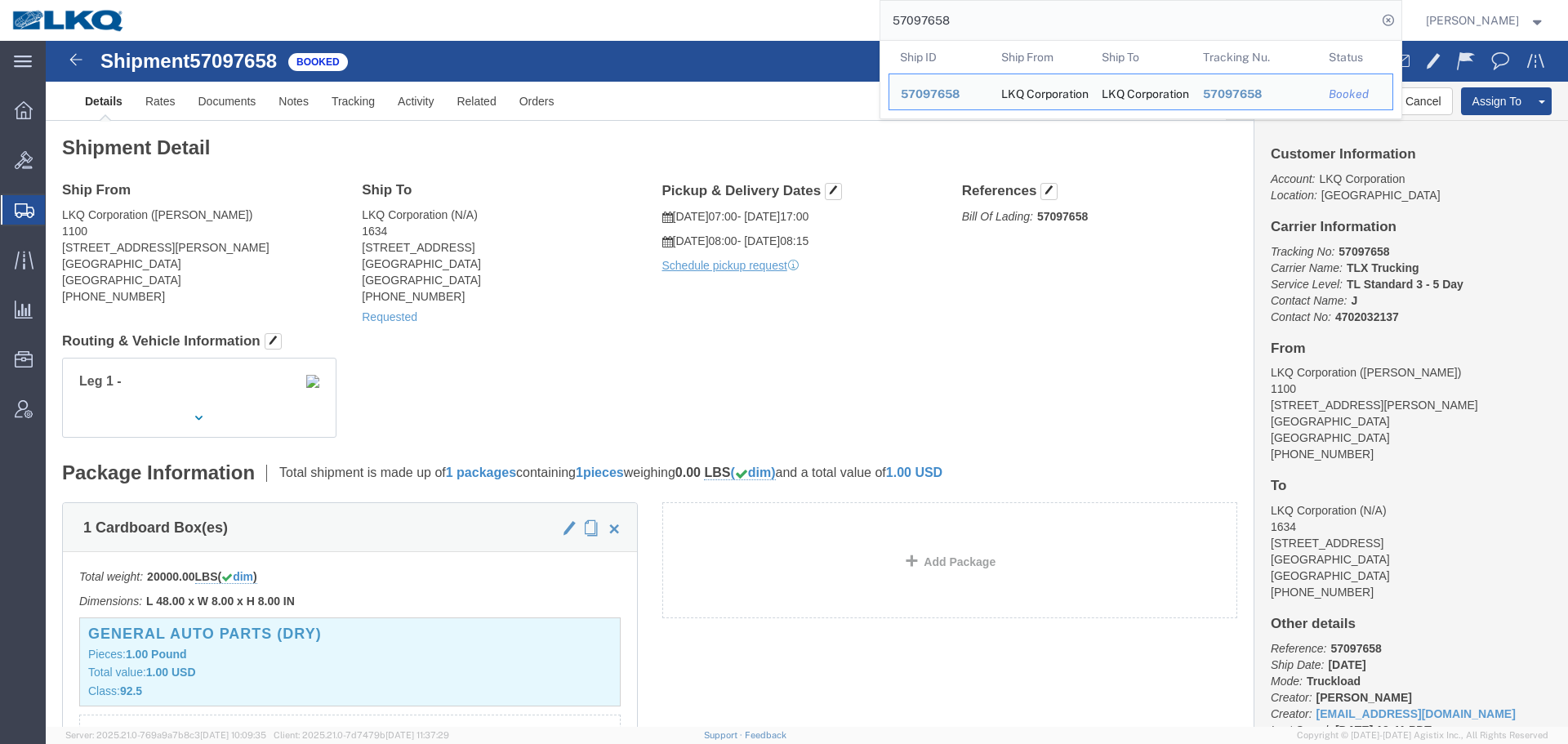
click div "Ship From LKQ Corporation (Harry) 1100 4950 W Norvell Bryant Hwy Crystal River,…"
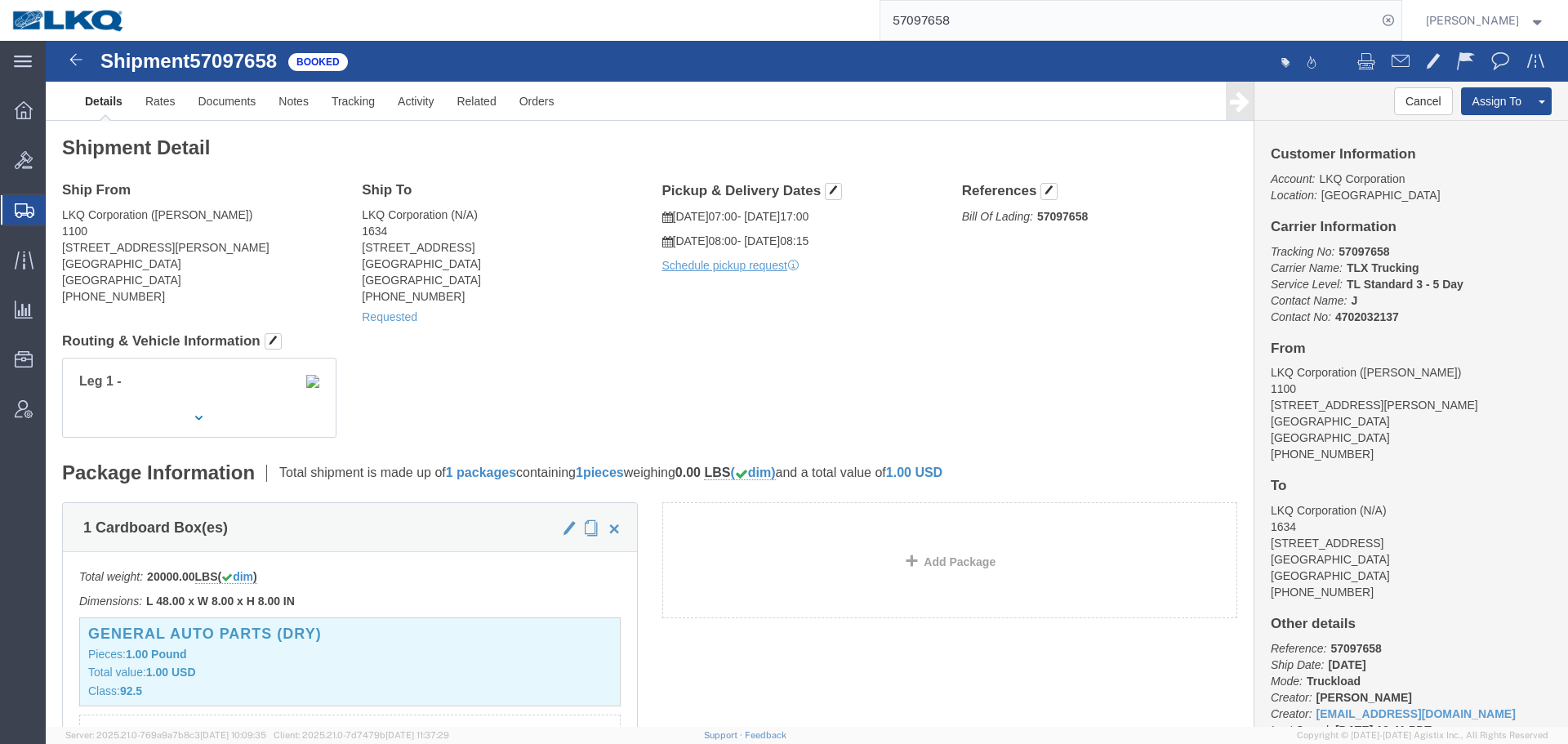
click at [1304, 26] on input "57097658" at bounding box center [1128, 21] width 496 height 39
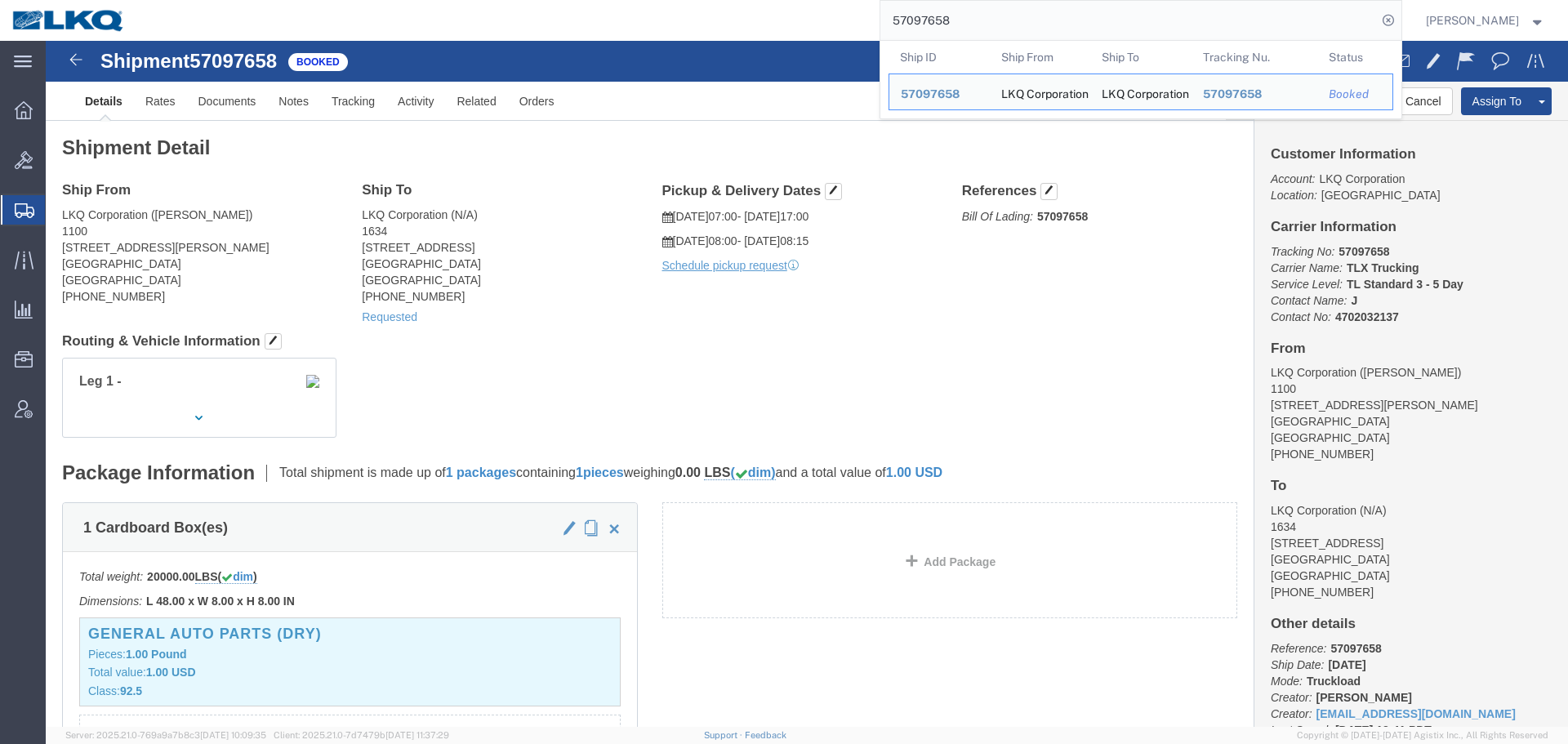
paste input "6758962"
type input "56758962"
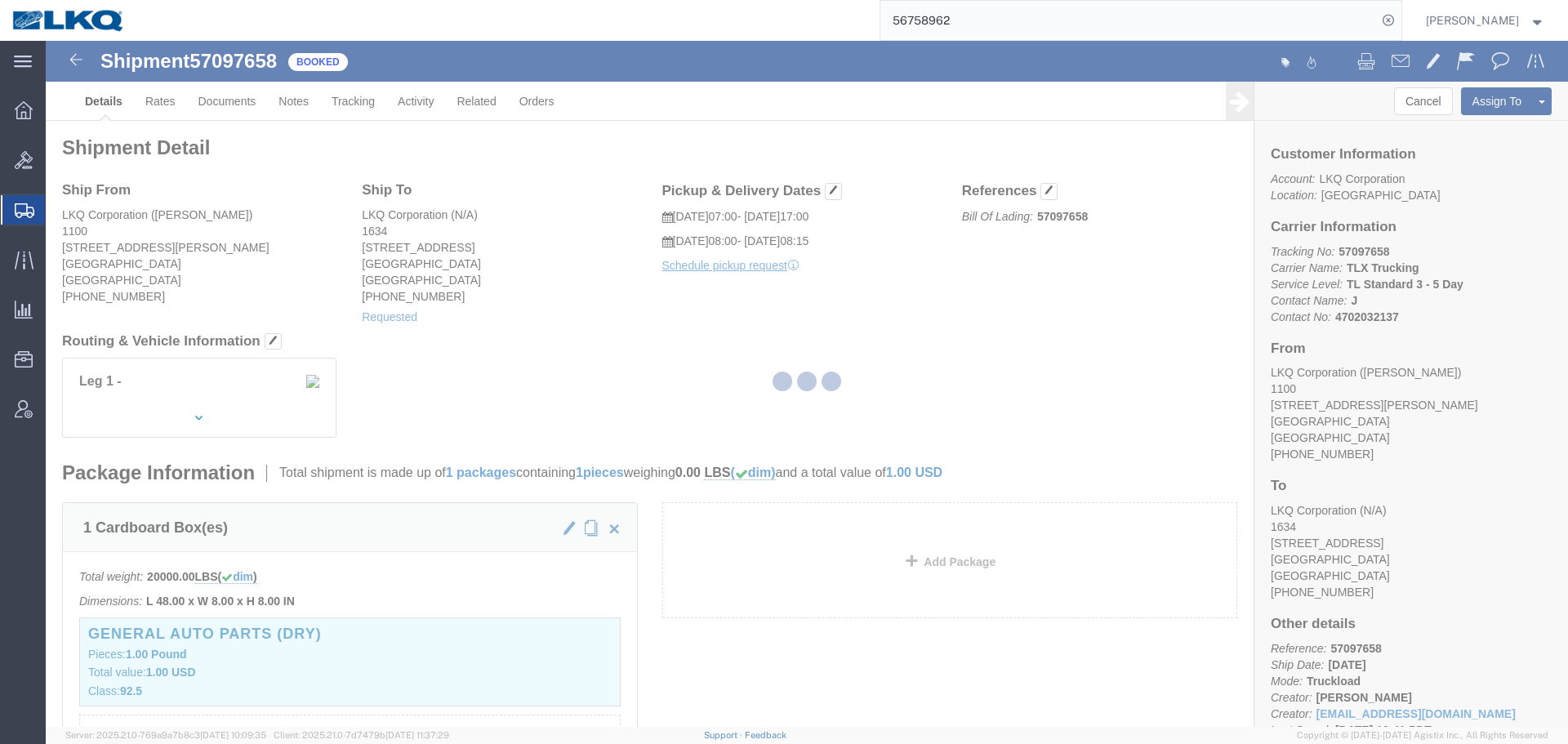
click at [970, 305] on div at bounding box center [806, 384] width 1522 height 685
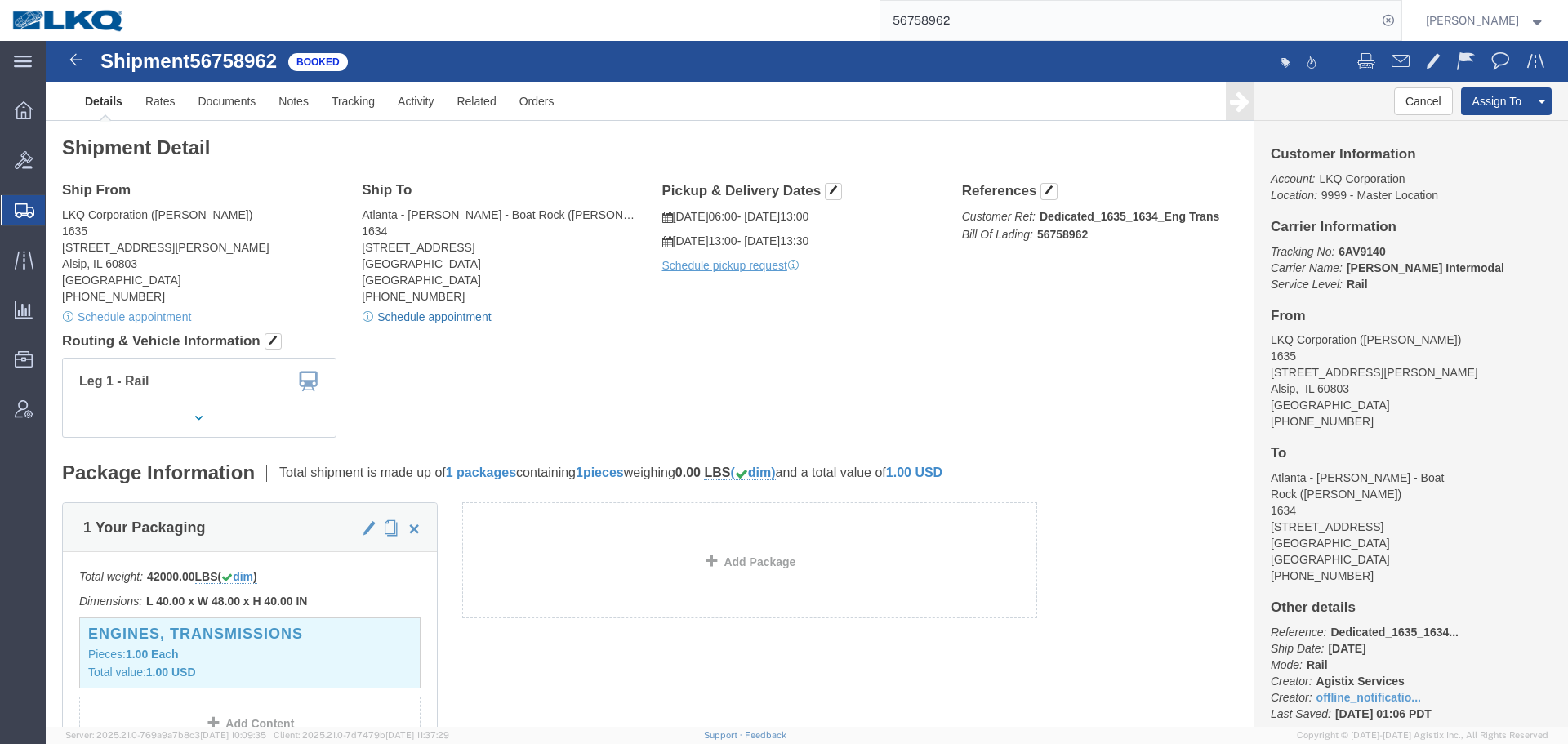
click link "Schedule appointment"
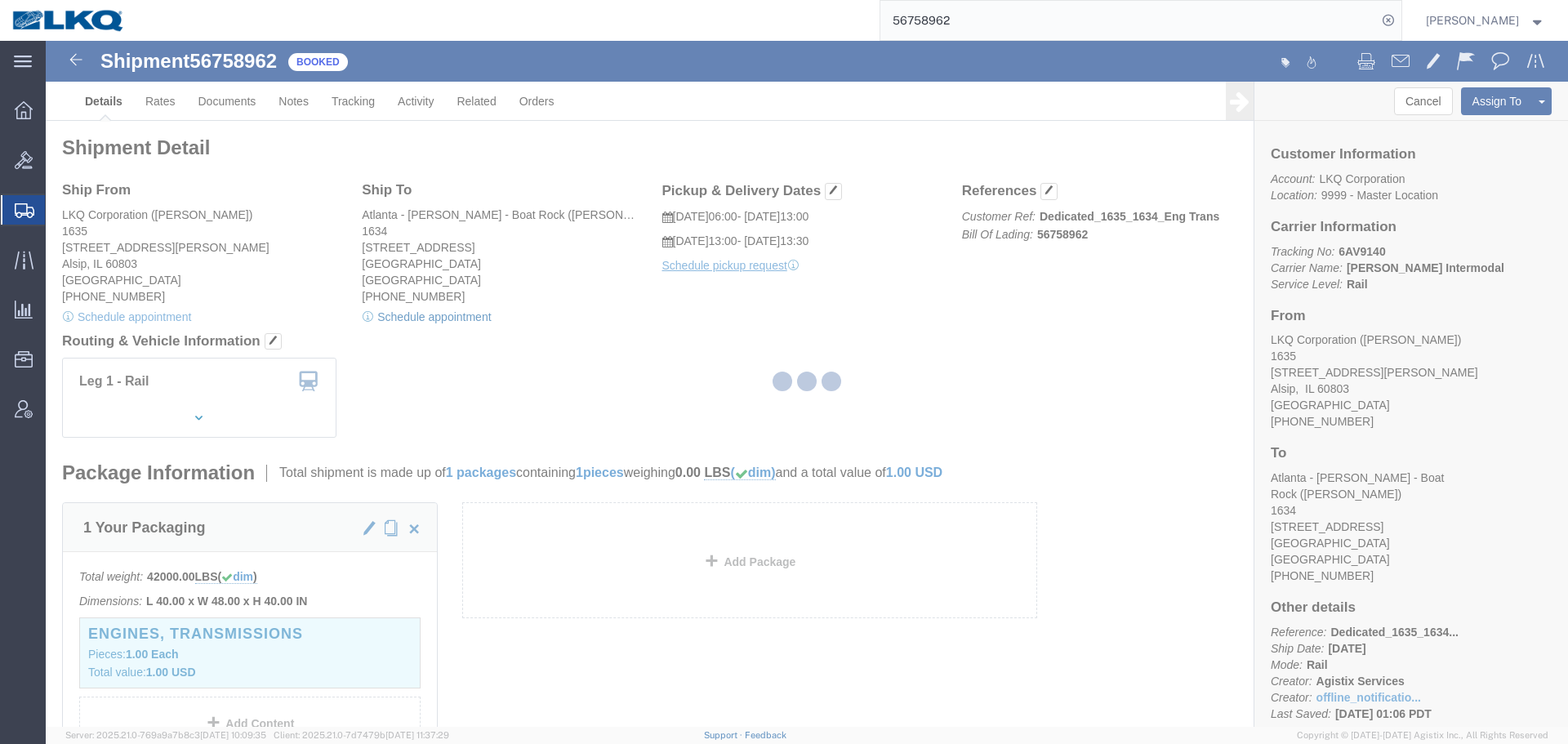
select select
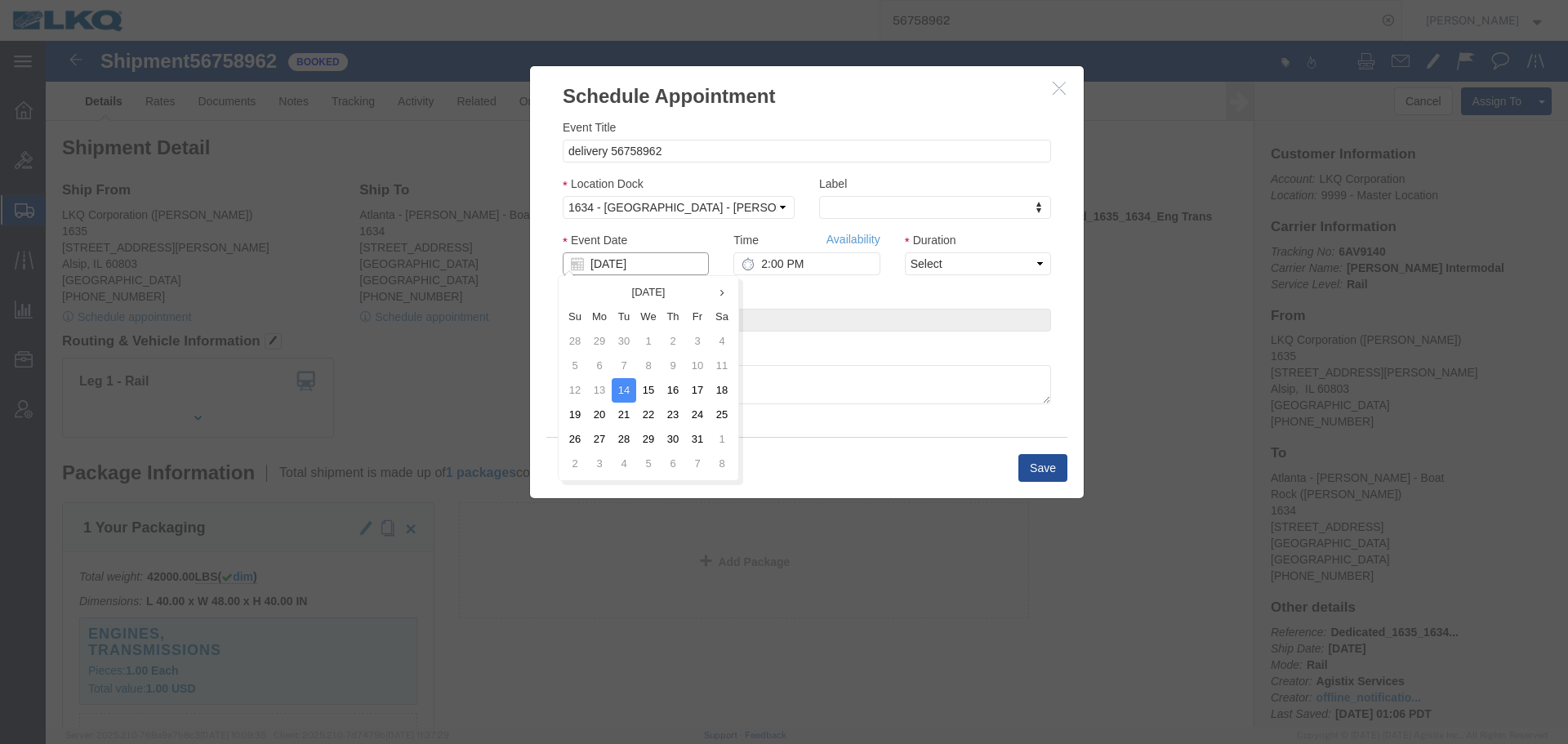
click input "[DATE]"
click td "20"
type input "[DATE]"
click input "2:00 PM"
type input "9:00 AM"
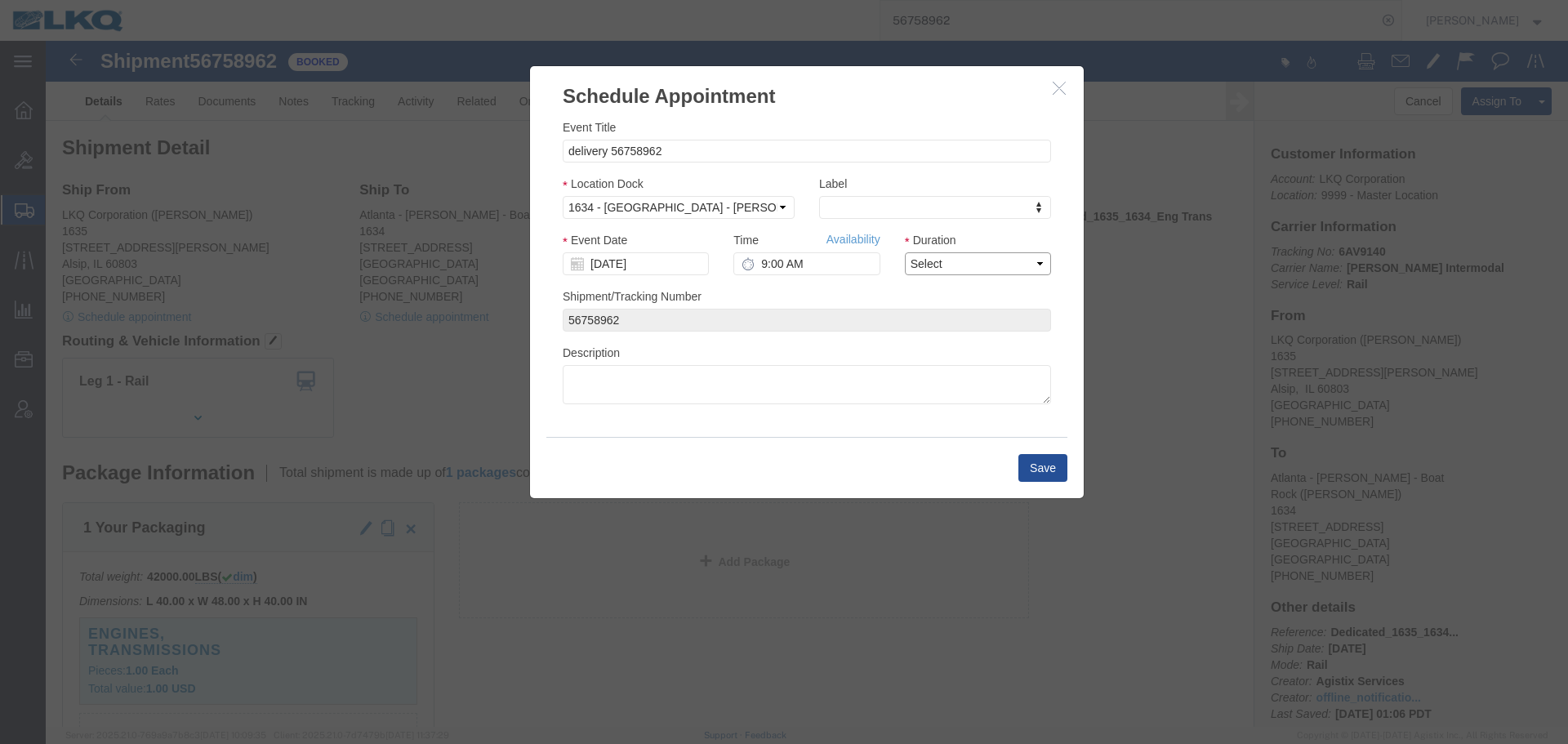
click select "Select 15 min 30 min 45 min 1 hr 2 hr 3 hr 4 hr"
select select "30"
click select "Select 15 min 30 min 45 min 1 hr 2 hr 3 hr 4 hr"
click button "Save"
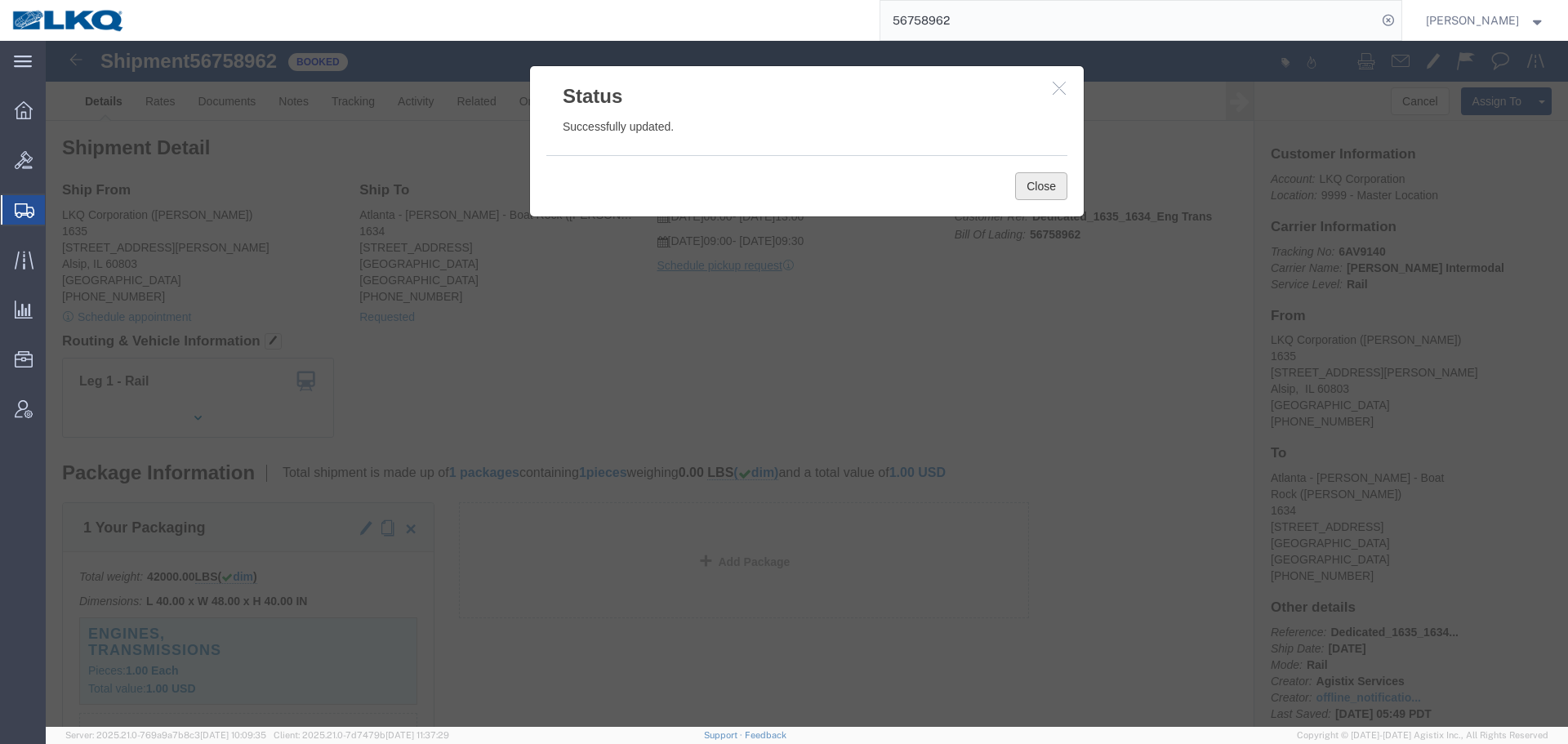
click button "Close"
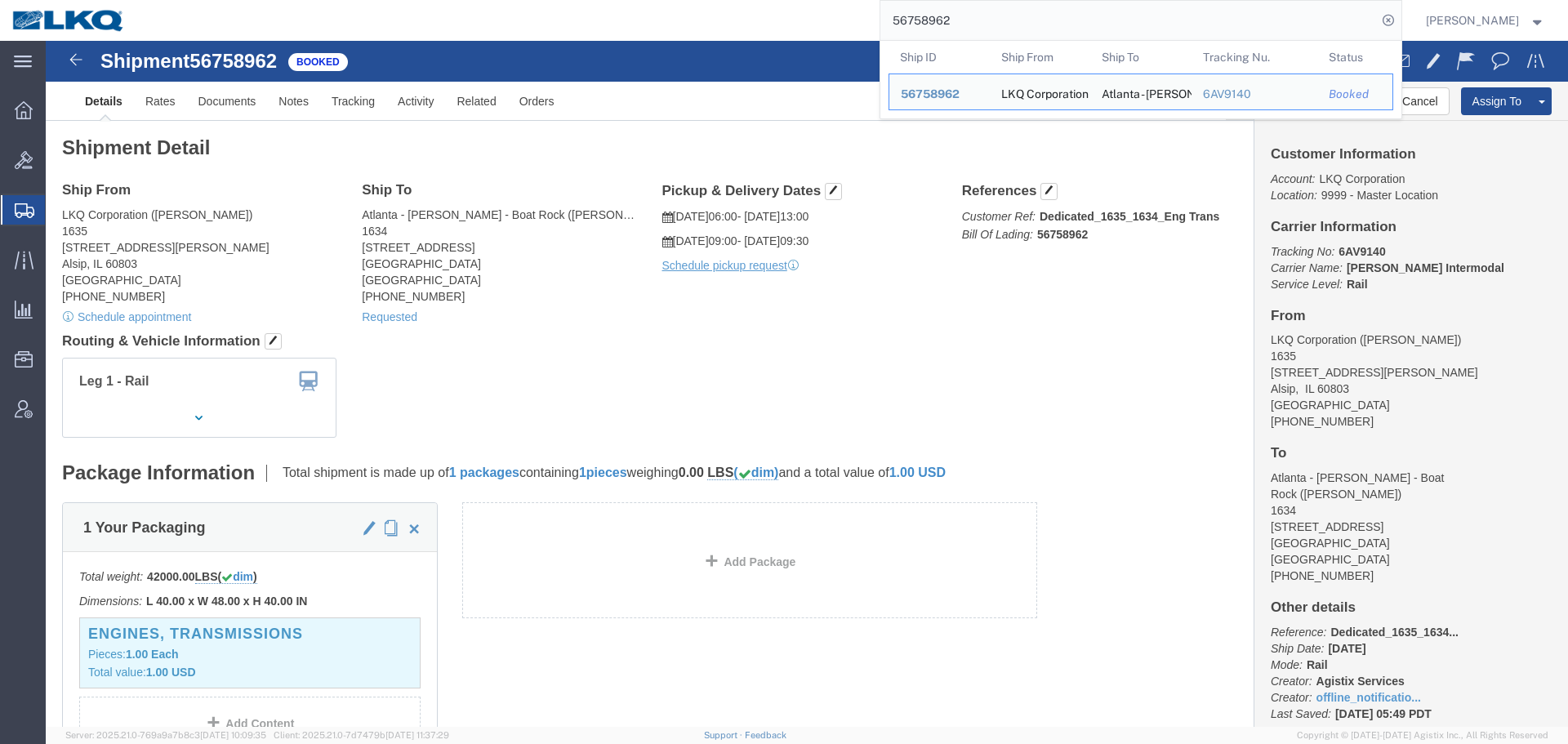
click at [1103, 26] on input "56758962" at bounding box center [1128, 21] width 496 height 39
paste input "3"
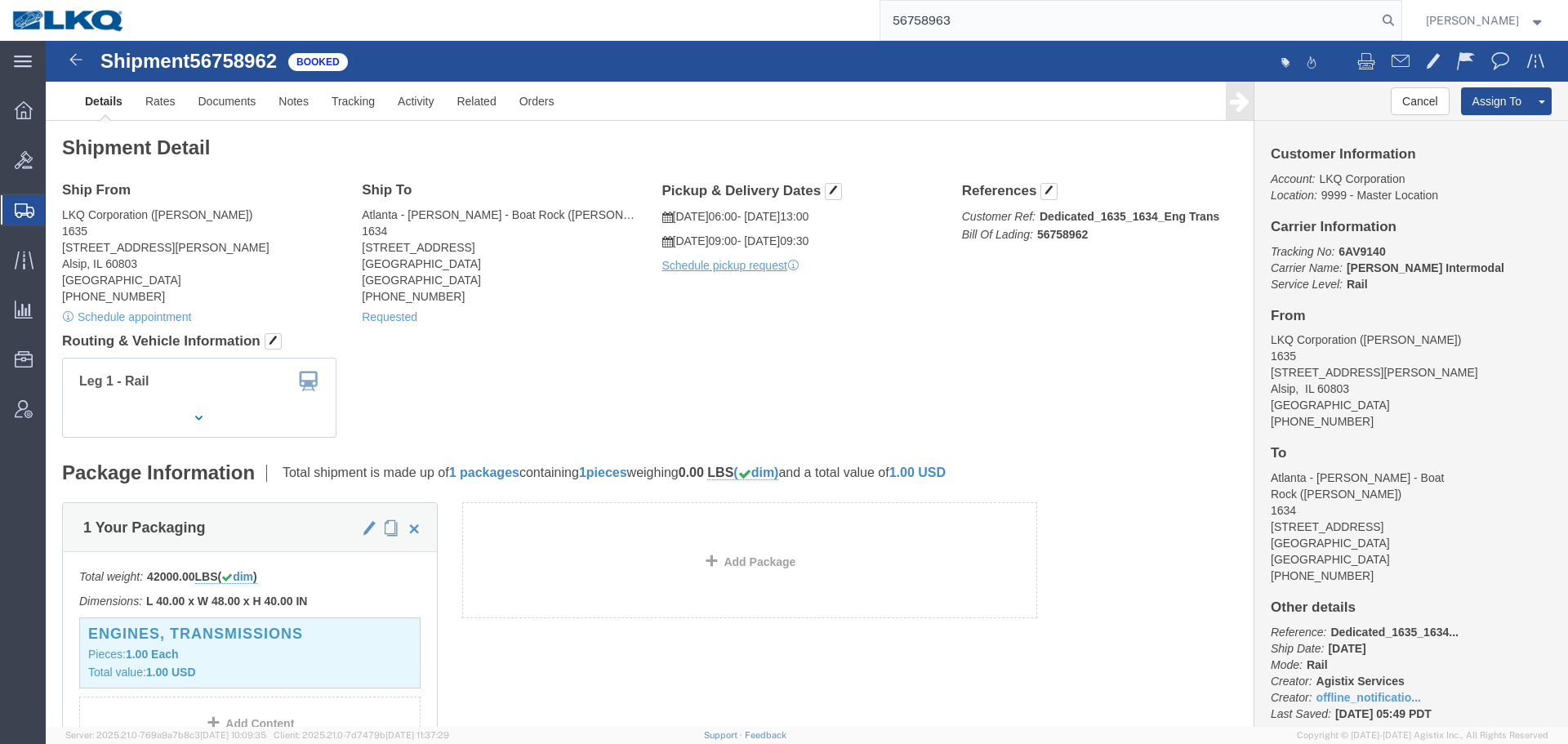
type input "56758963"
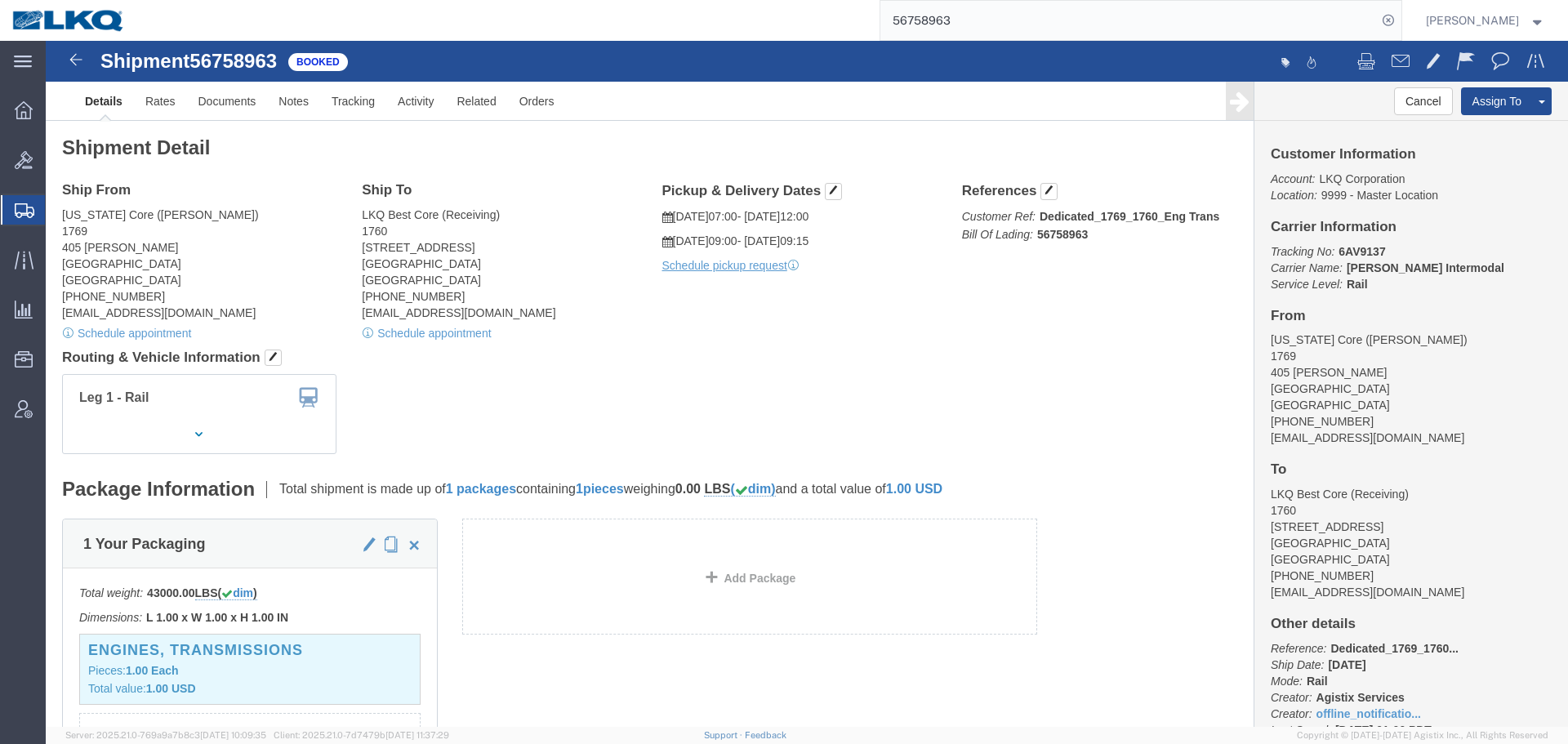
click div "Ship From California Core (Marc Metzger) 1769 405 S. WANAMAKER Ontario, CA 9176…"
click div "Leg 1 - Rail Vehicle 1: Boxcar"
click link "Schedule appointment"
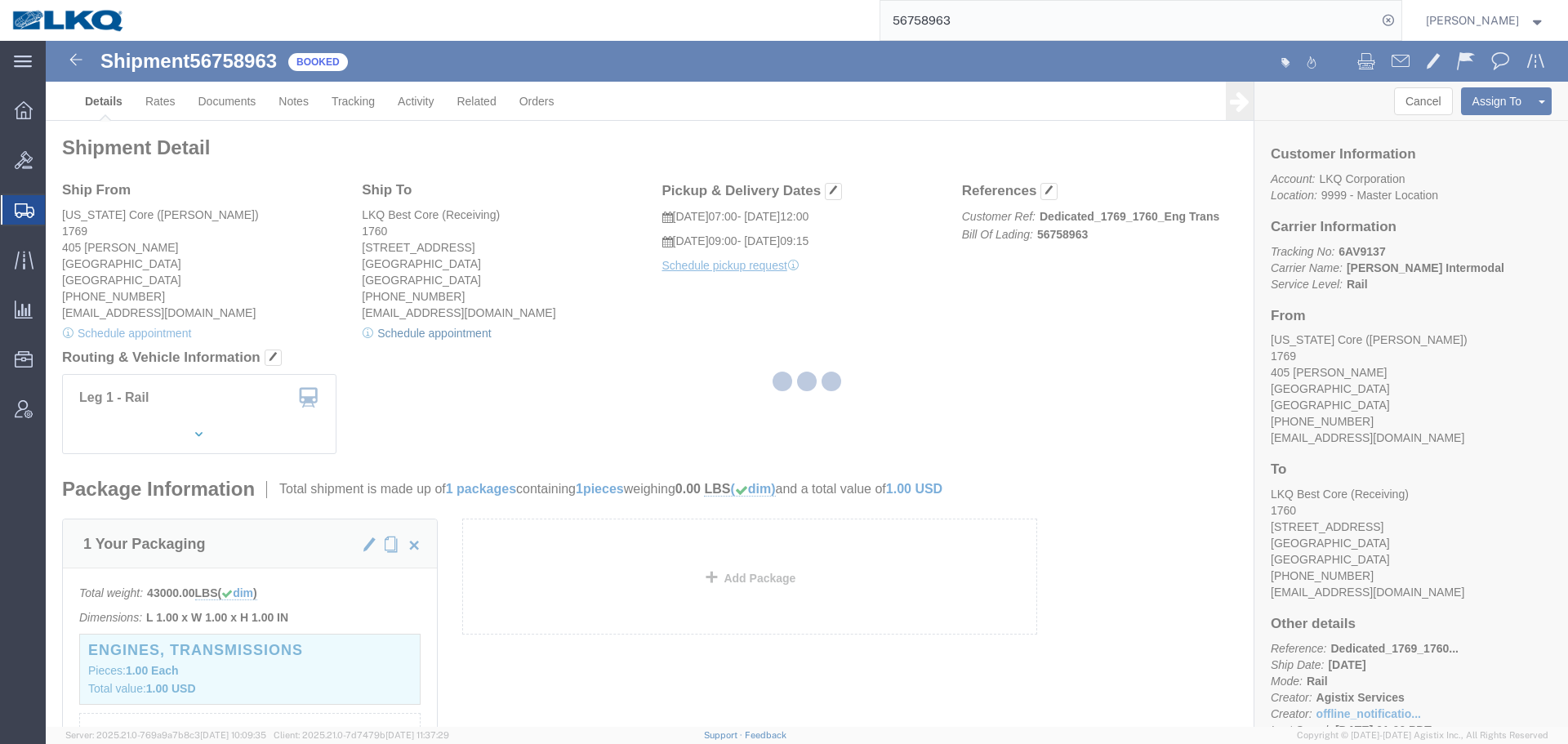
type input "delivery 56758963"
type input "[DATE]"
type input "1:00 PM"
type input "56758963"
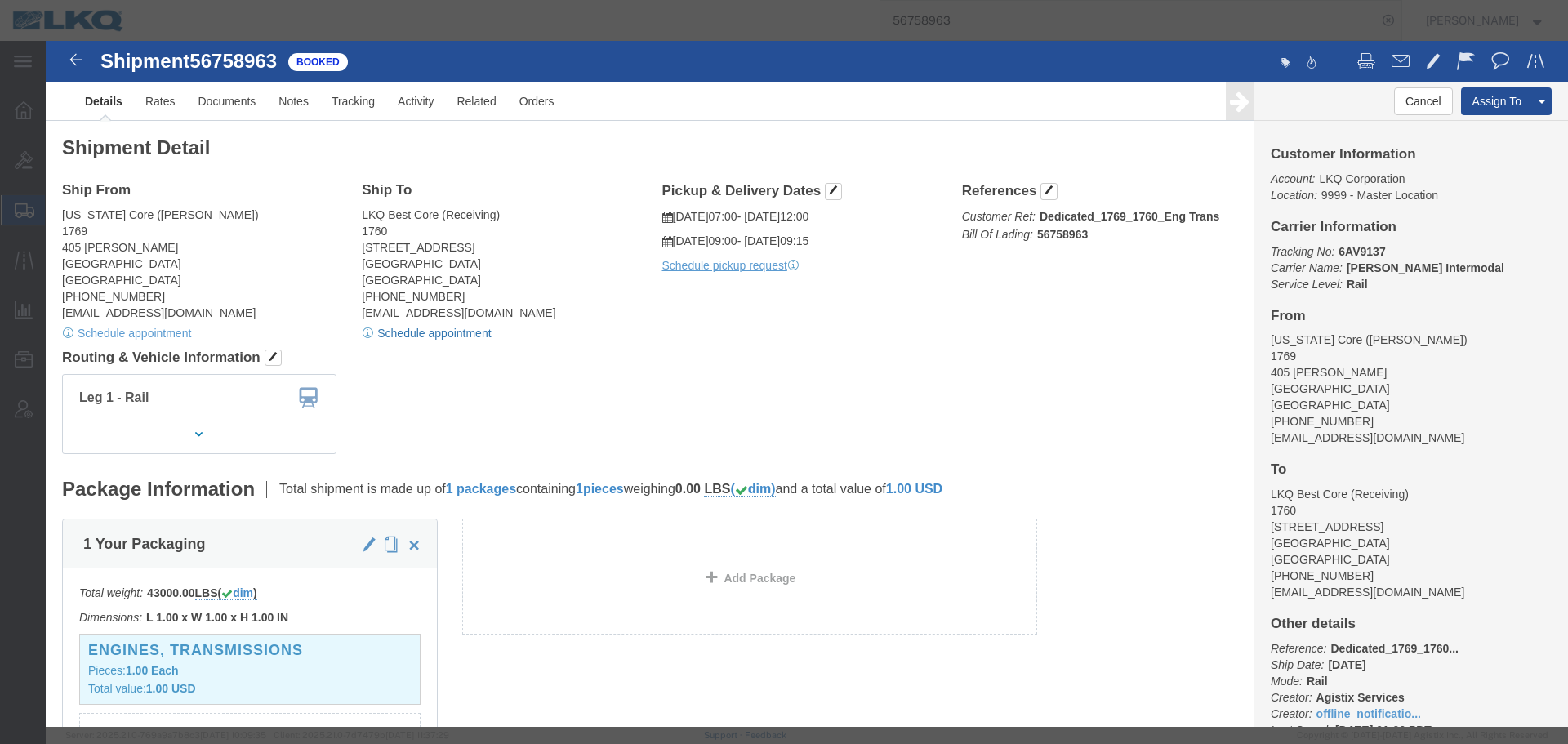
select select
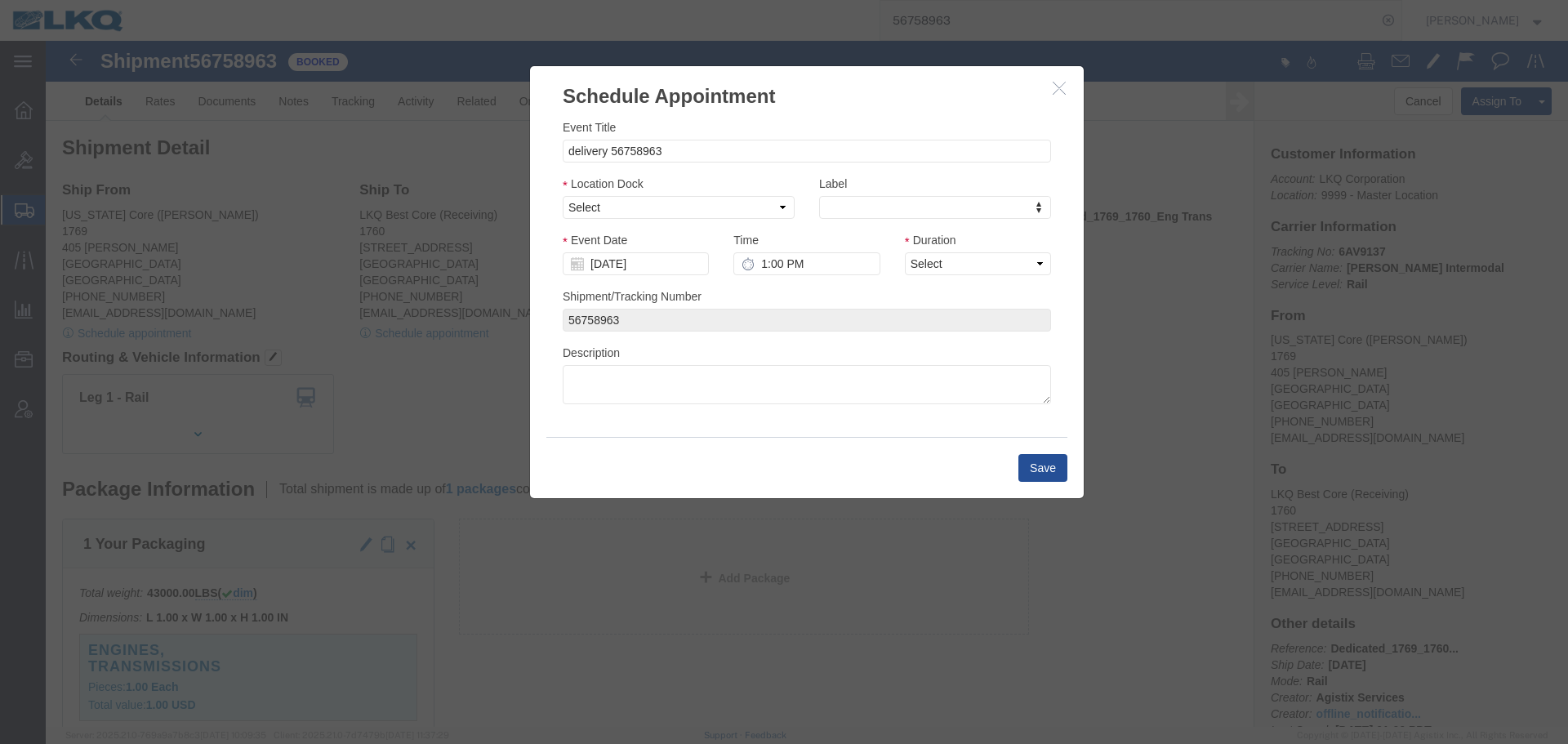
click div "Location Dock Select 1760 - LKQ Best Core 1760 - Outbound Loads"
click select "Select 1760 - LKQ Best Core 1760 - Outbound Loads"
select select "1"
click select "Select 1760 - LKQ Best Core 1760 - Outbound Loads"
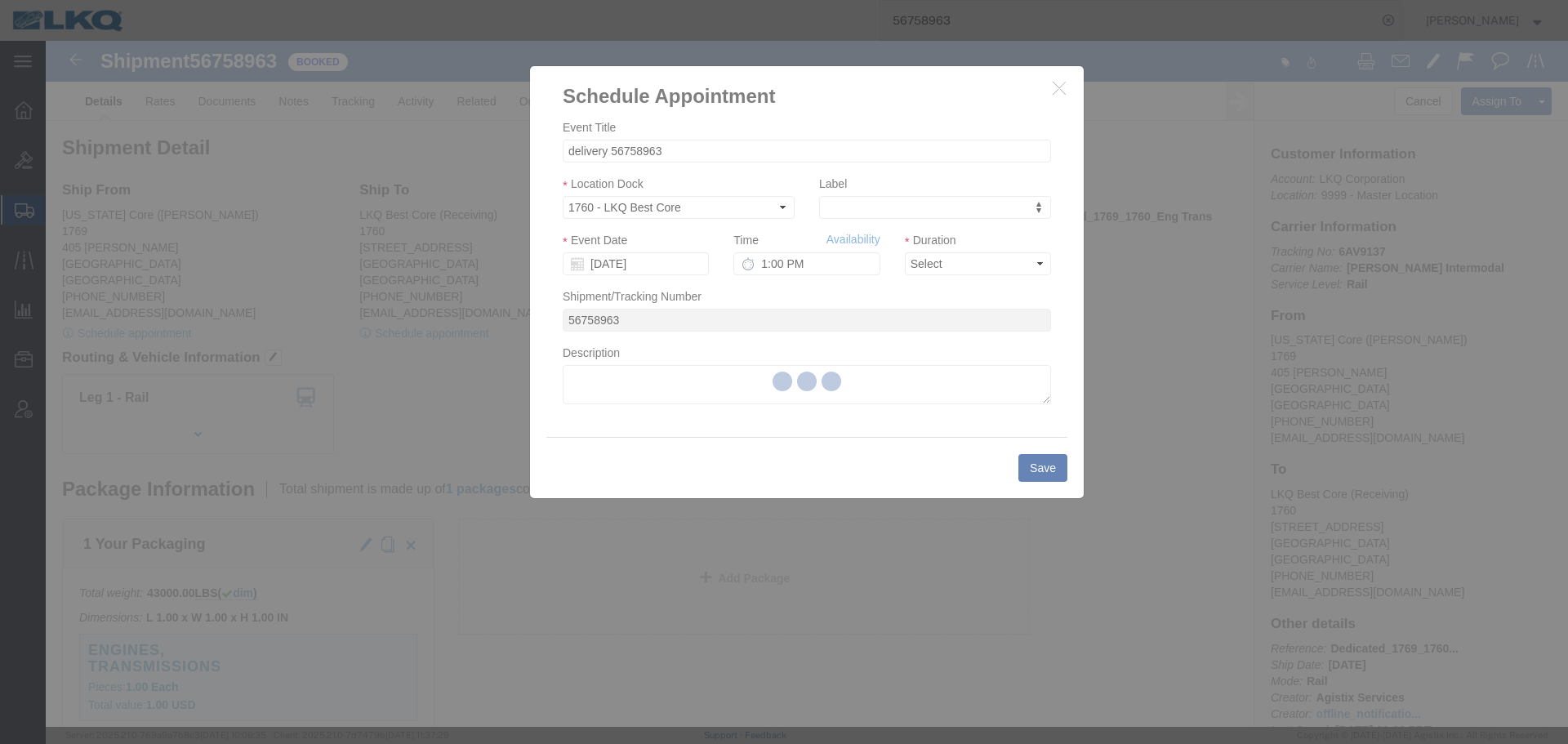
click at [640, 265] on div at bounding box center [806, 384] width 1522 height 685
click at [632, 264] on div at bounding box center [806, 384] width 1522 height 685
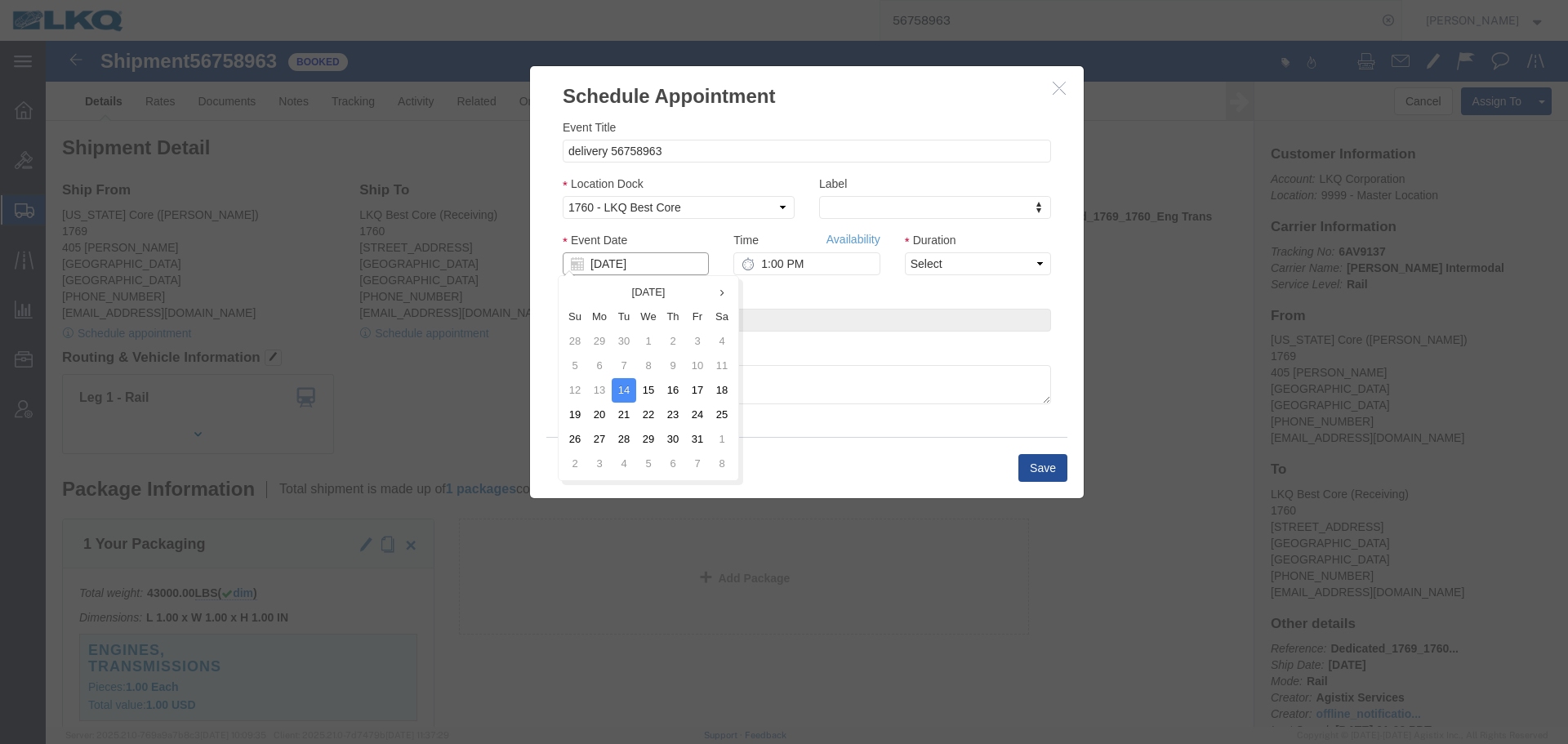
click input "[DATE]"
click td "22"
type input "10/22/2025"
click input "1:00 PM"
type input "9:00 AM"
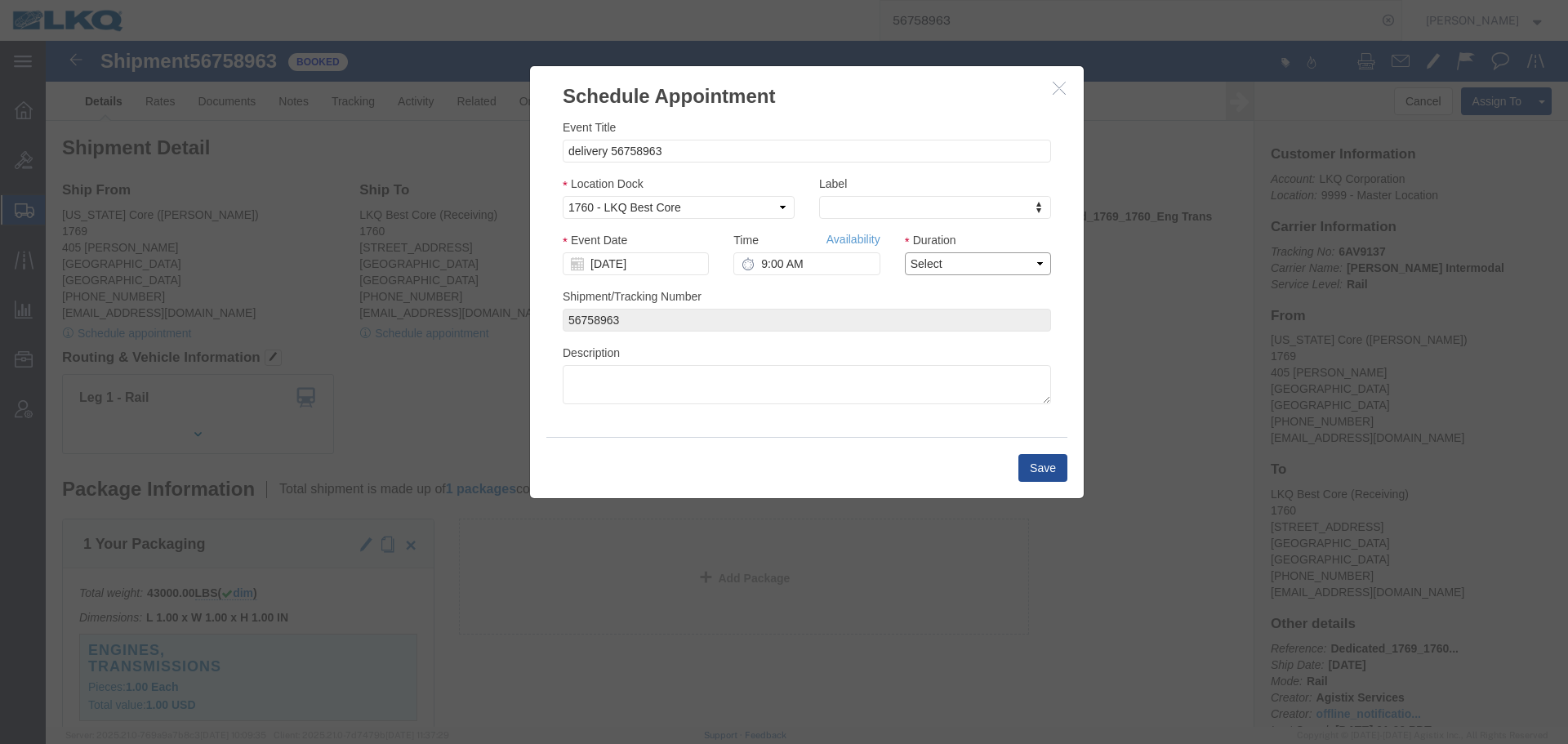
drag, startPoint x: 914, startPoint y: 223, endPoint x: 912, endPoint y: 231, distance: 8.2
click select "Select 15 min 30 min 45 min 1 hr 2 hr 3 hr 4 hr"
select select "15"
click select "Select 15 min 30 min 45 min 1 hr 2 hr 3 hr 4 hr"
click button "Save"
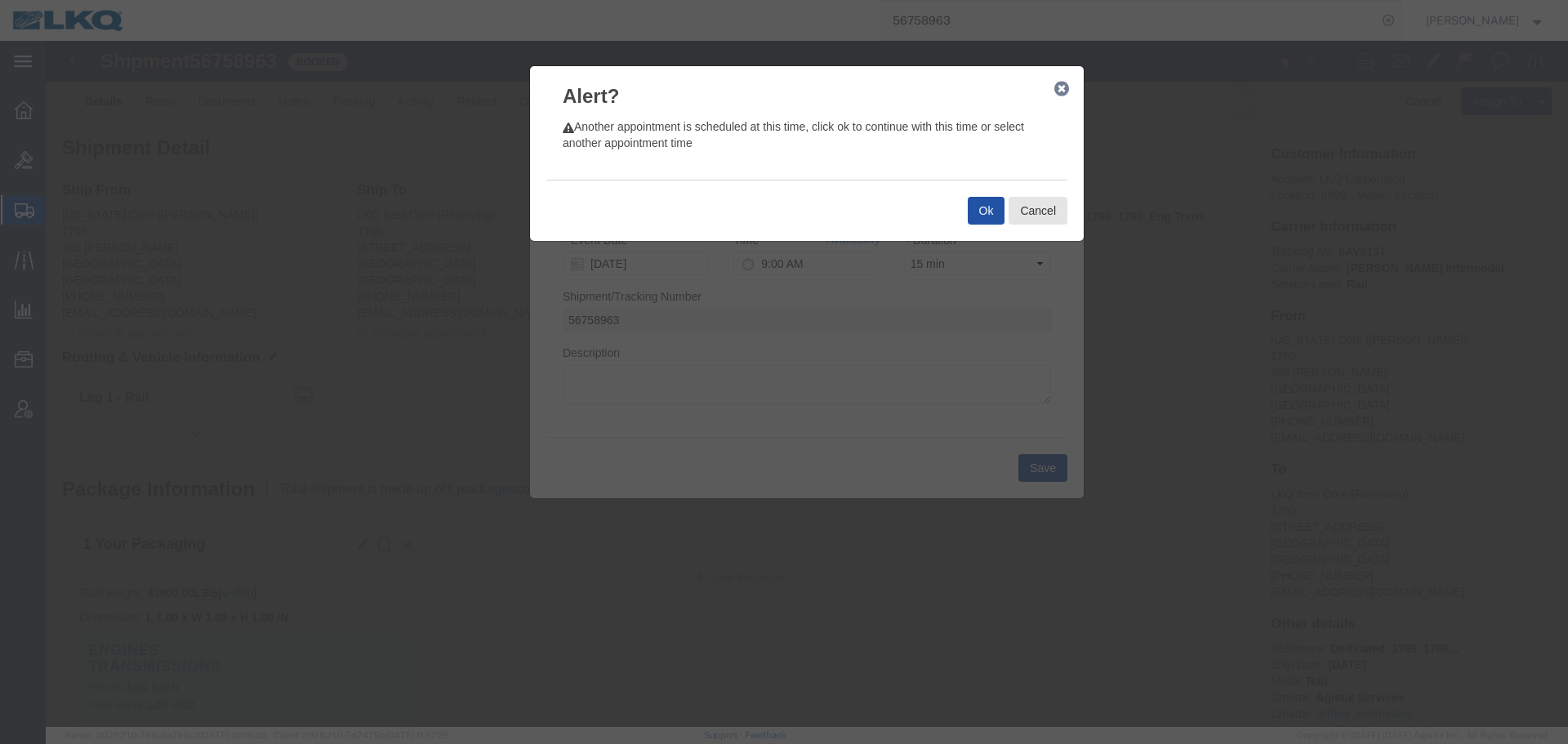
click button "Ok"
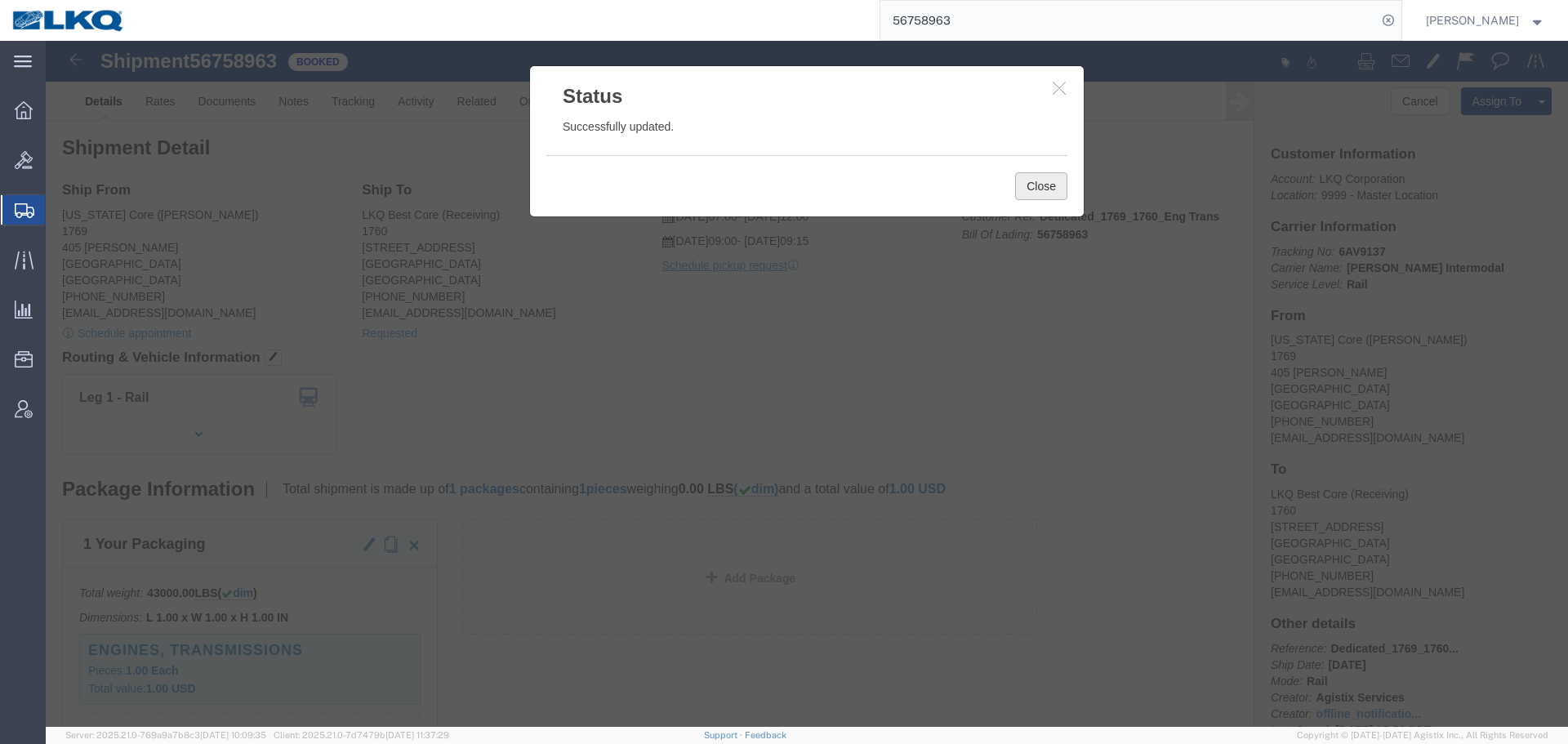
click button "Close"
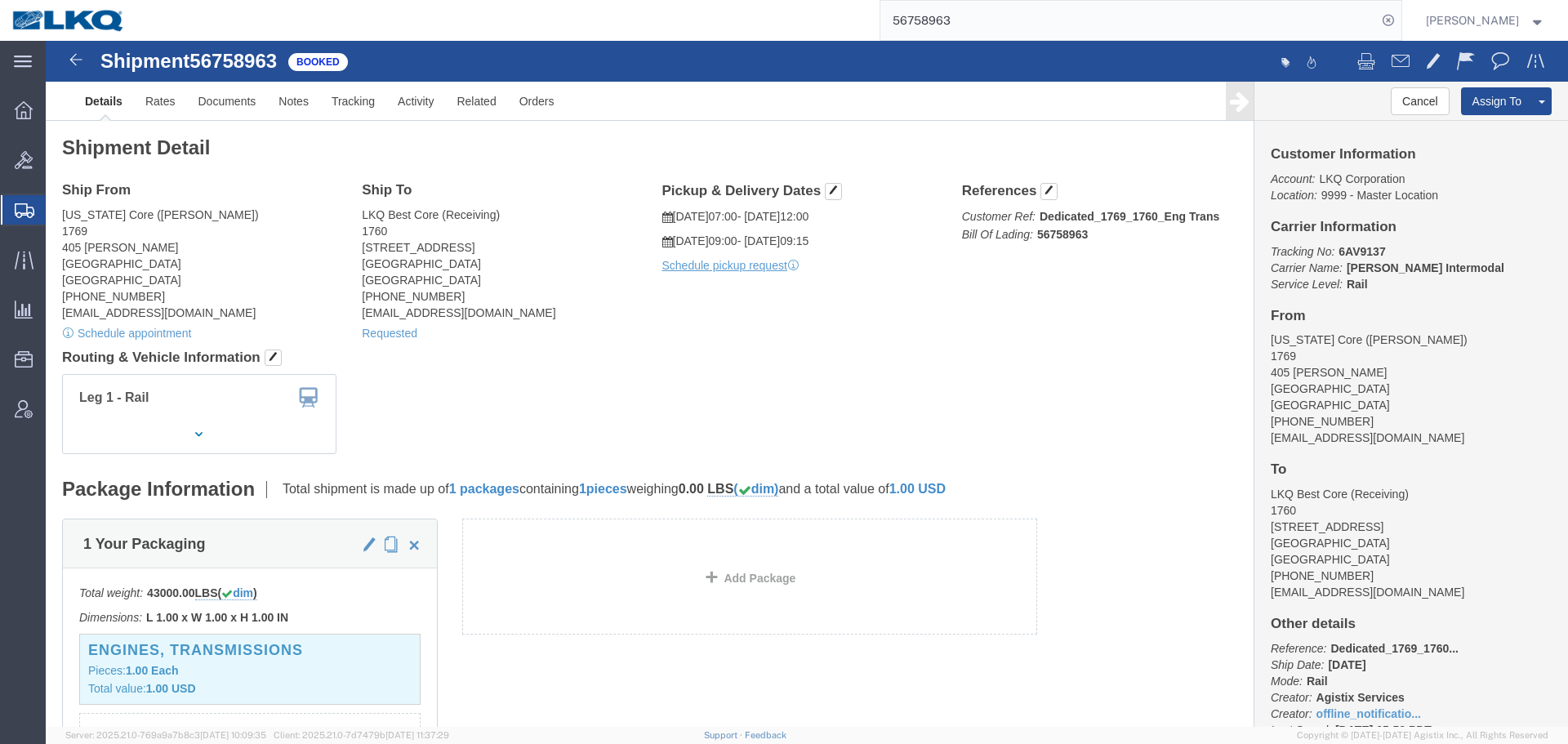
click at [975, 16] on input "56758963" at bounding box center [1128, 21] width 496 height 39
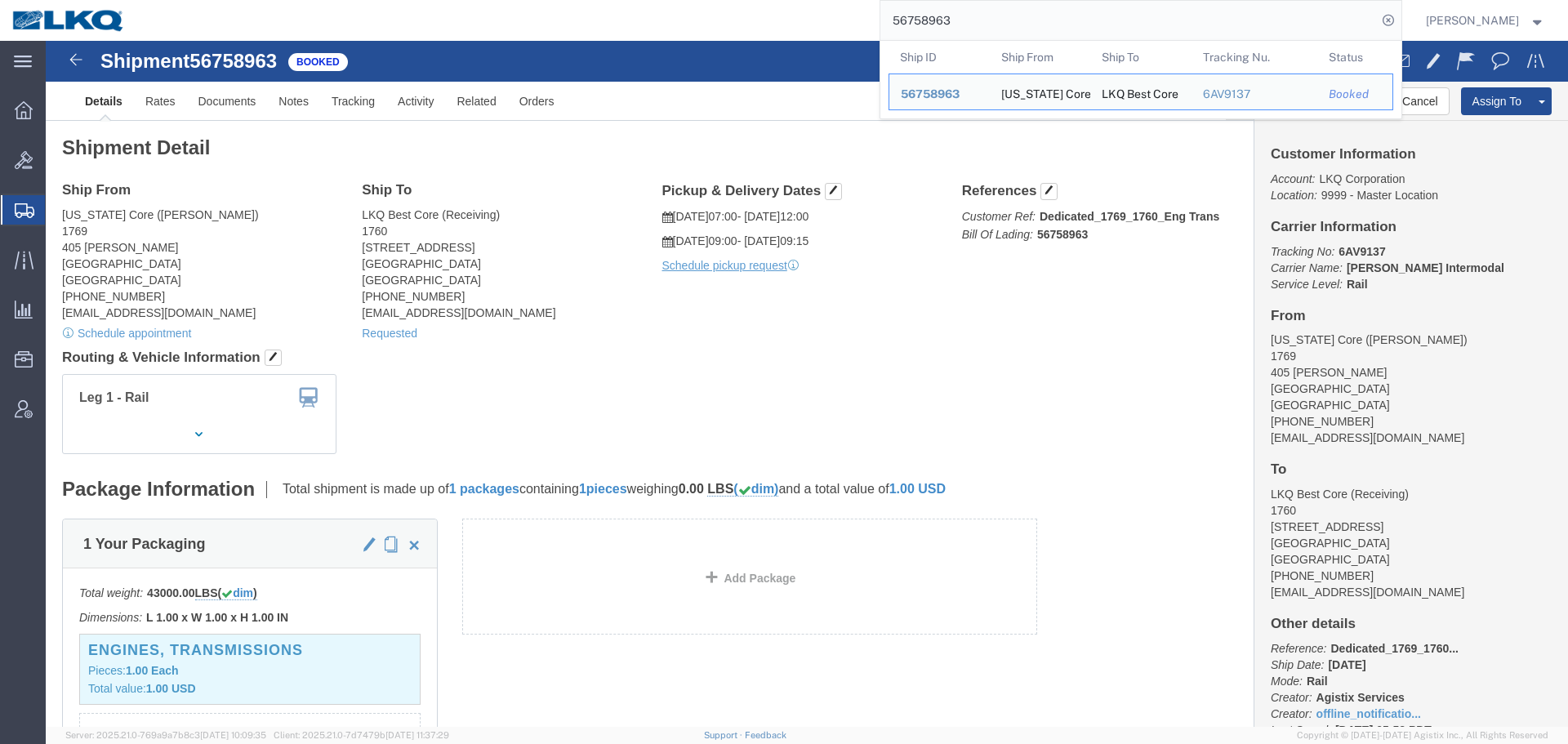
paste input "4"
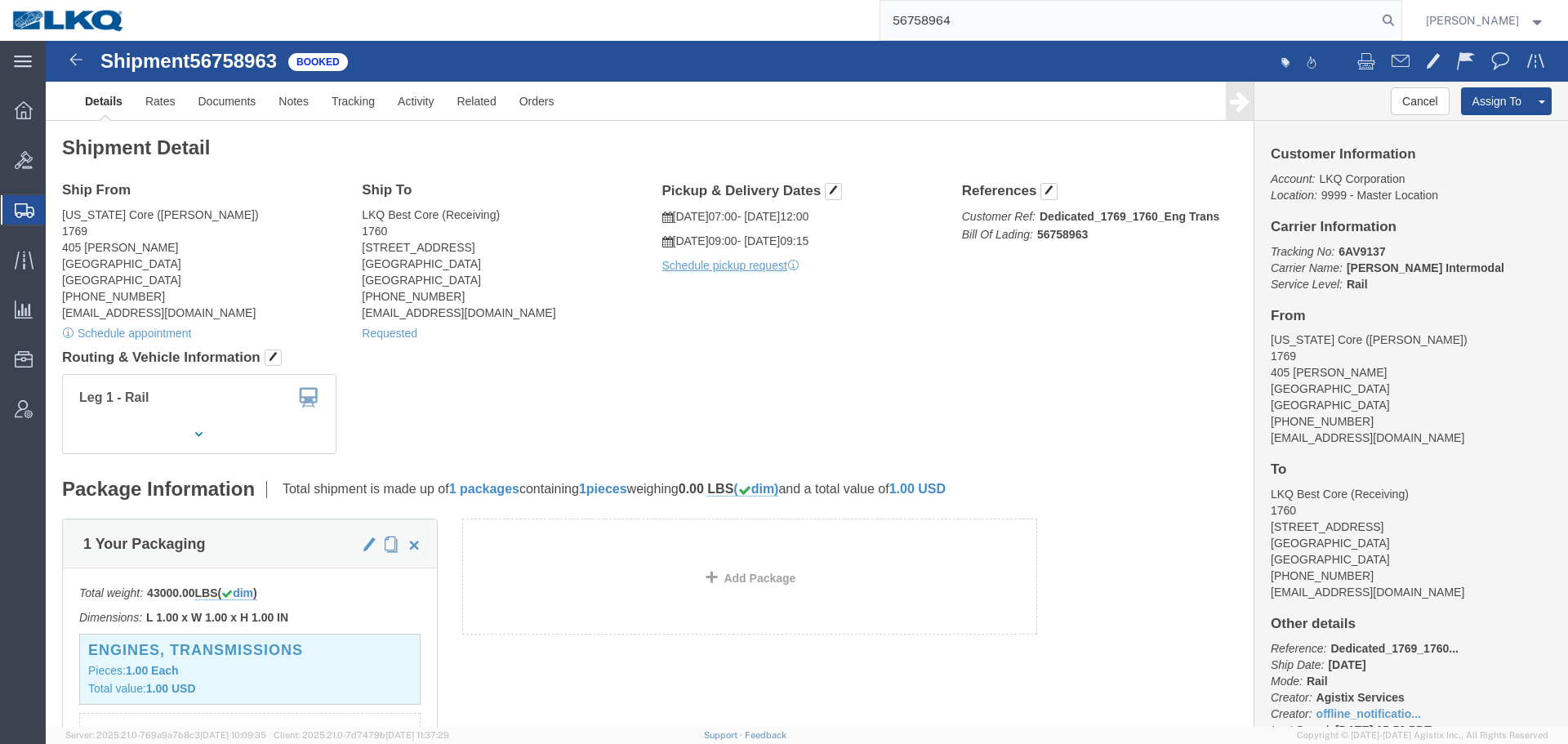
type input "56758964"
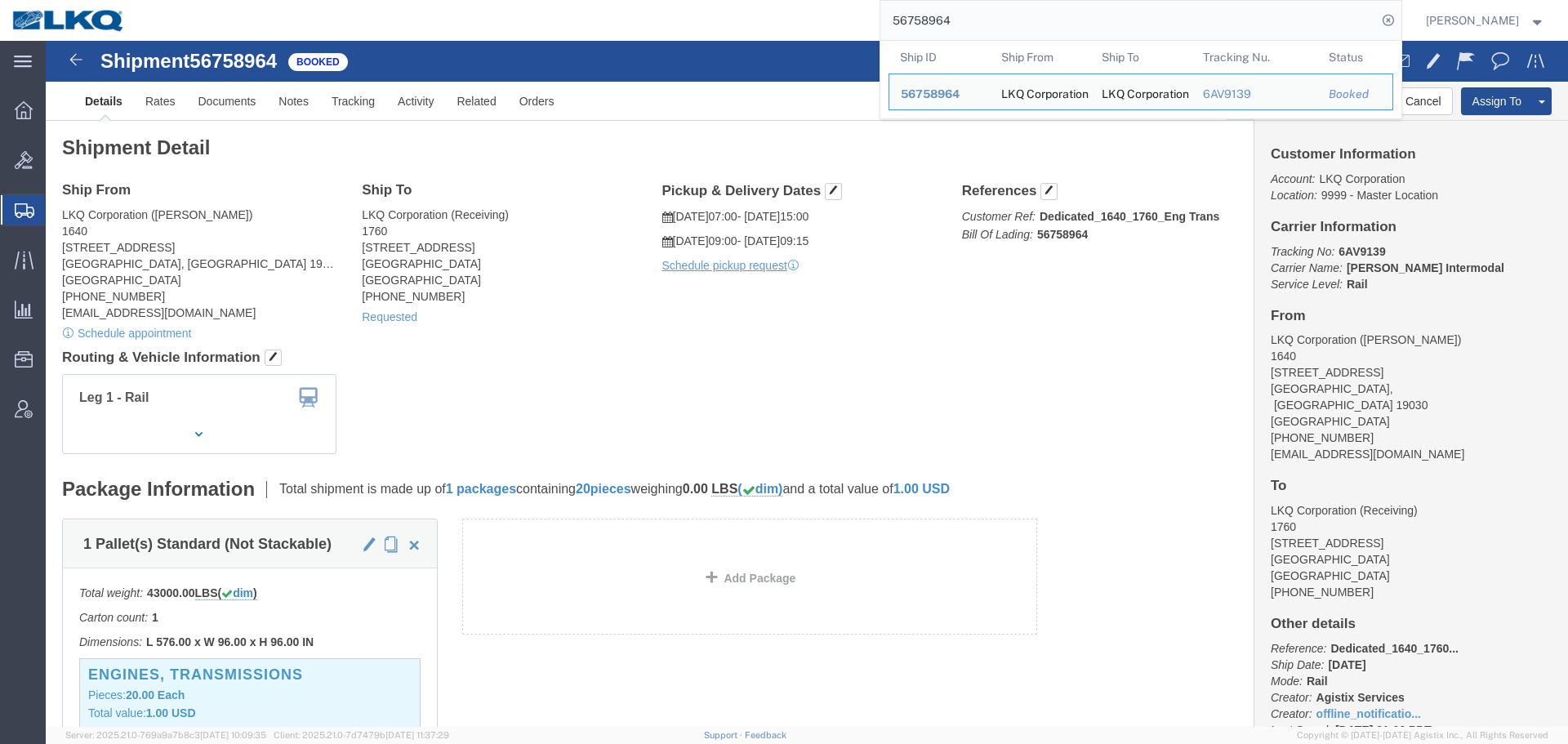
click h4 "Routing & Vehicle Information"
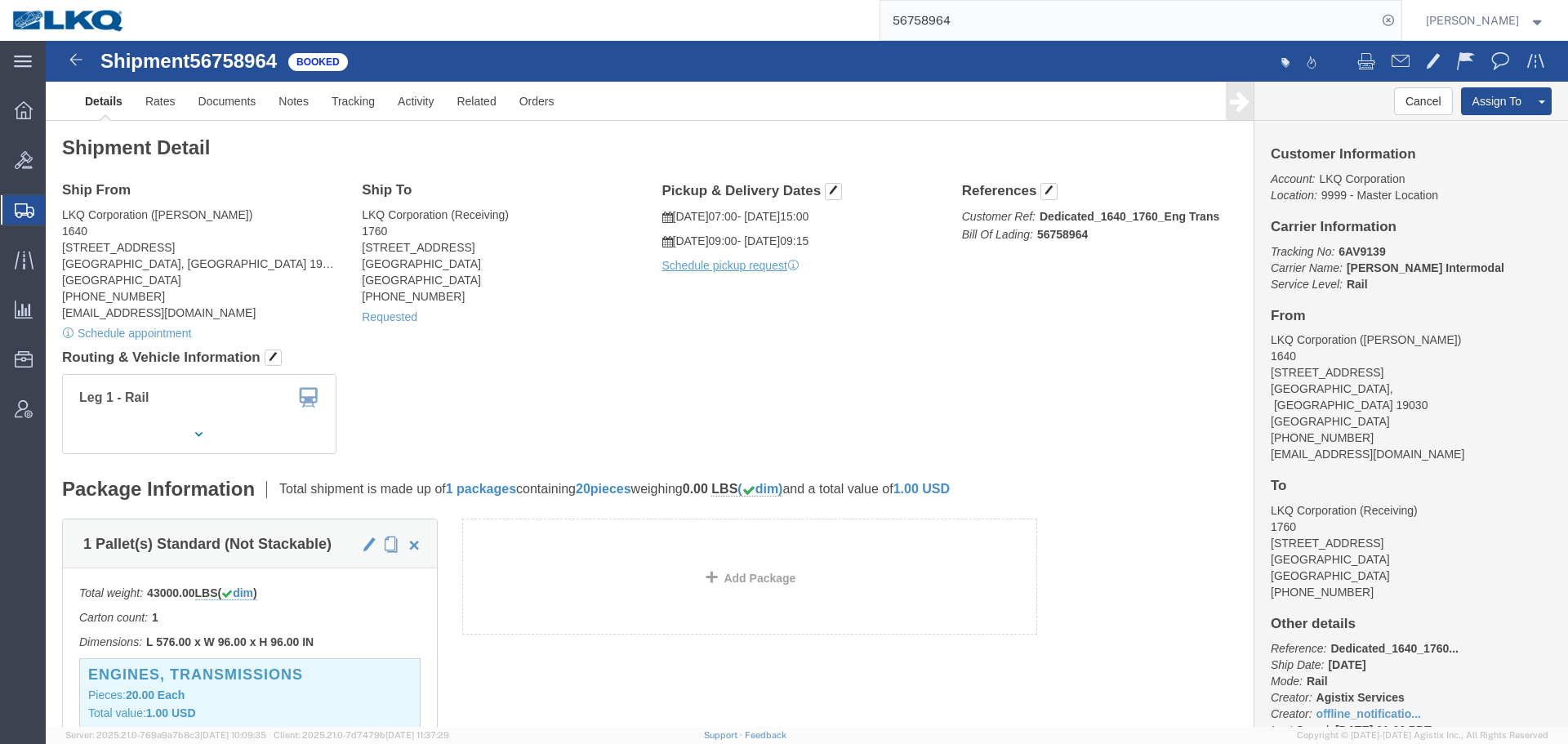
click div "Ship From LKQ Corporation (Dan Robinson) 1640 199 Canal Rd, Suite 100 Fairless …"
click link "Requested"
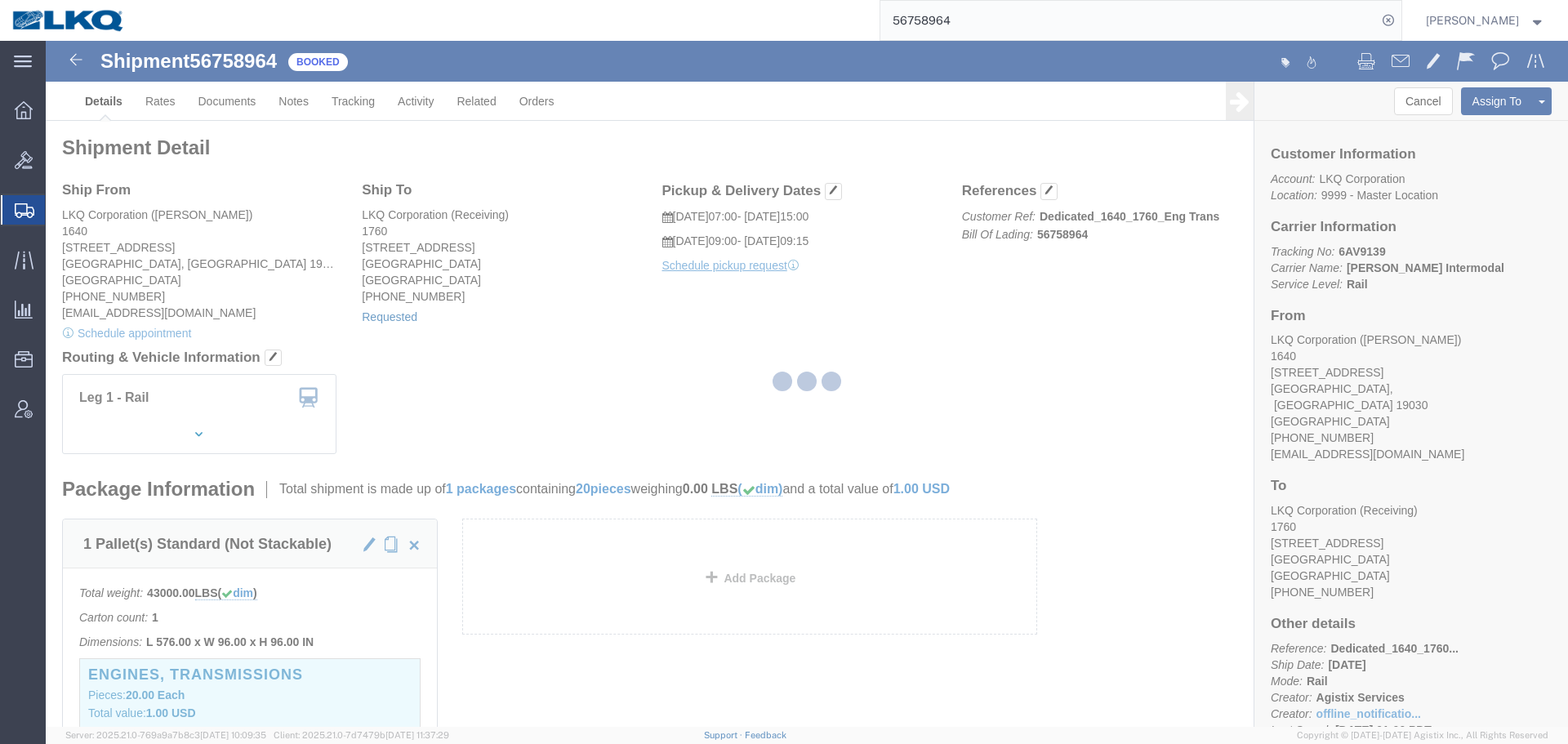
select select "1"
select select
select select "15"
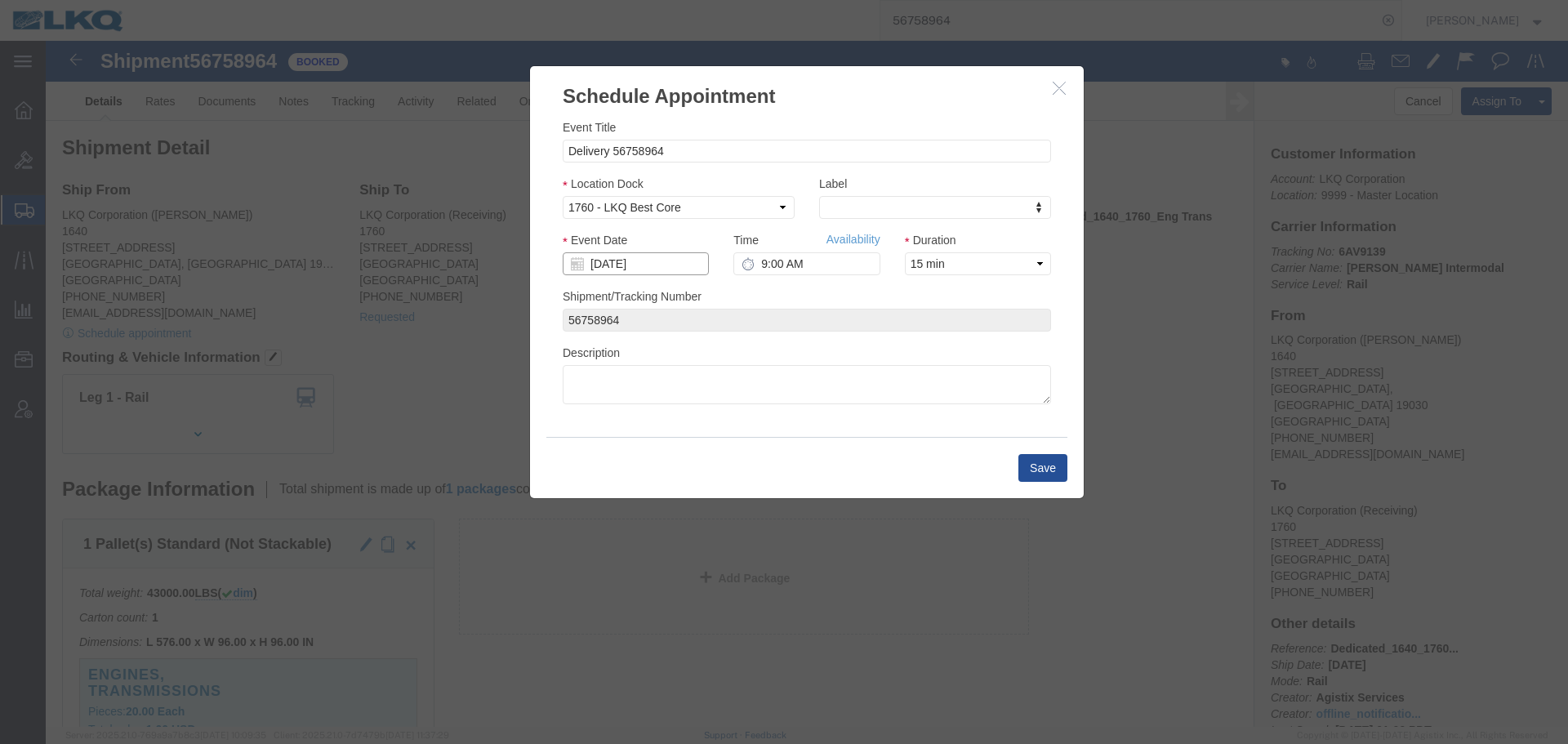
click input "[DATE]"
click td "27"
type input "[DATE]"
click input "9:00 AM"
type input "9:15 AM"
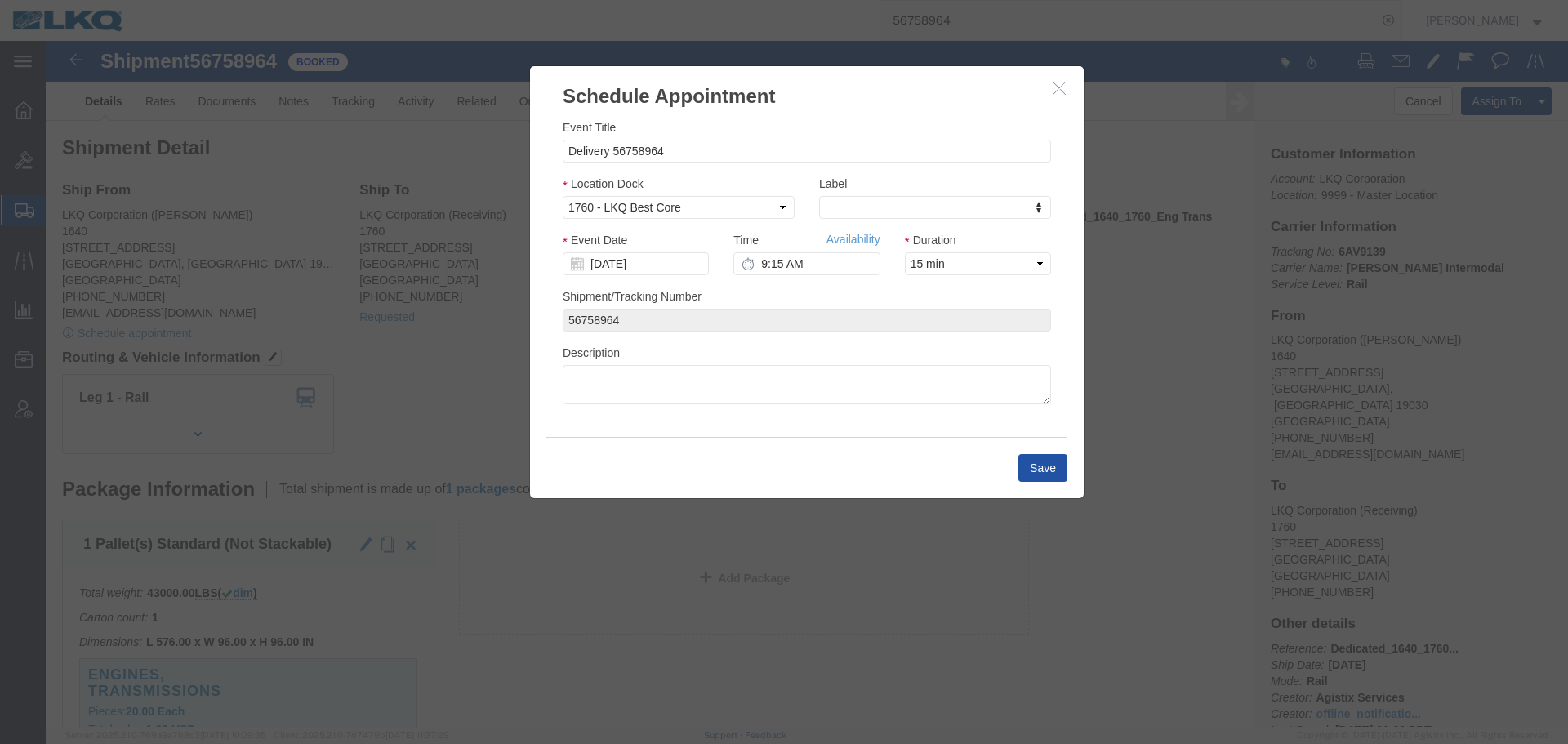
click button "Save"
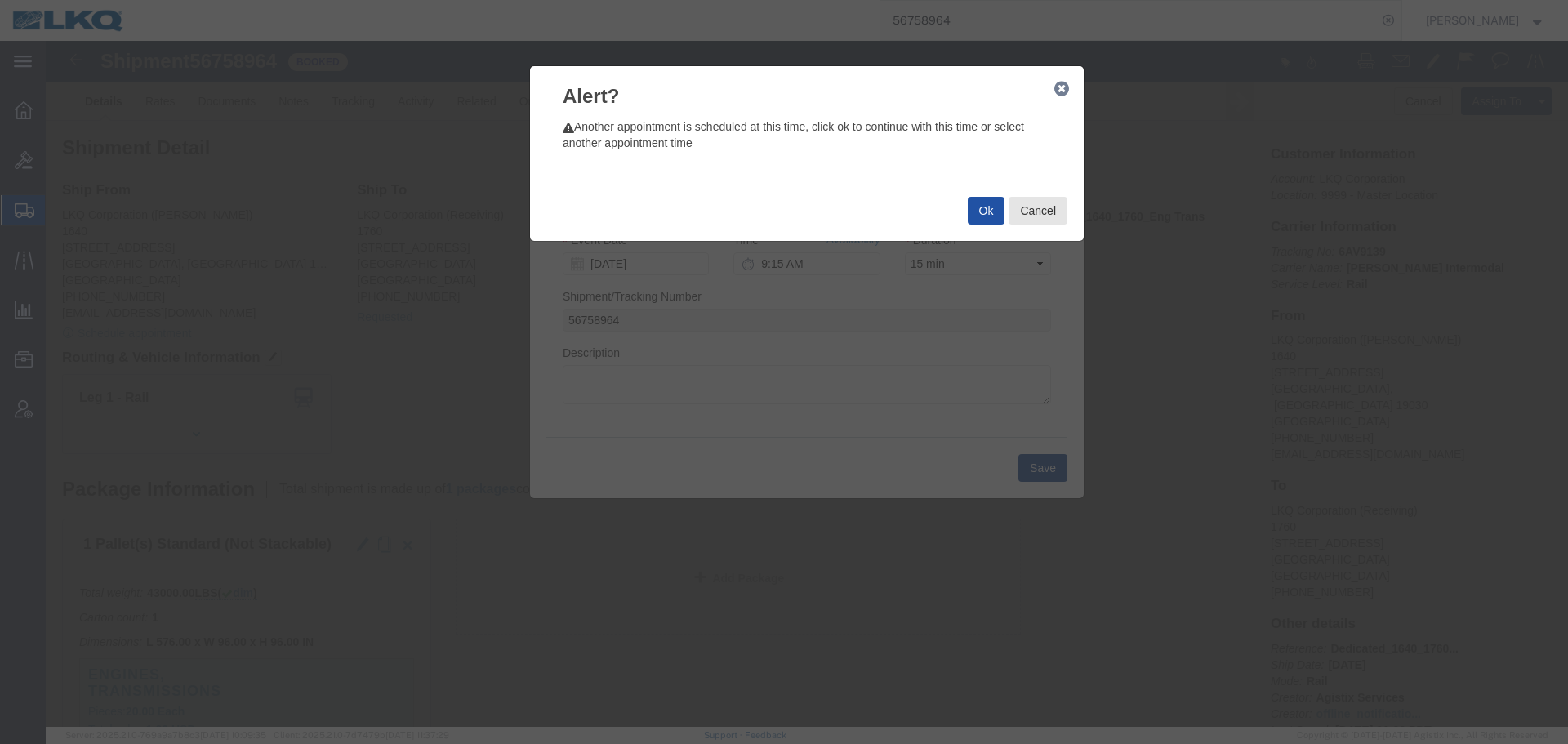
click button "Ok"
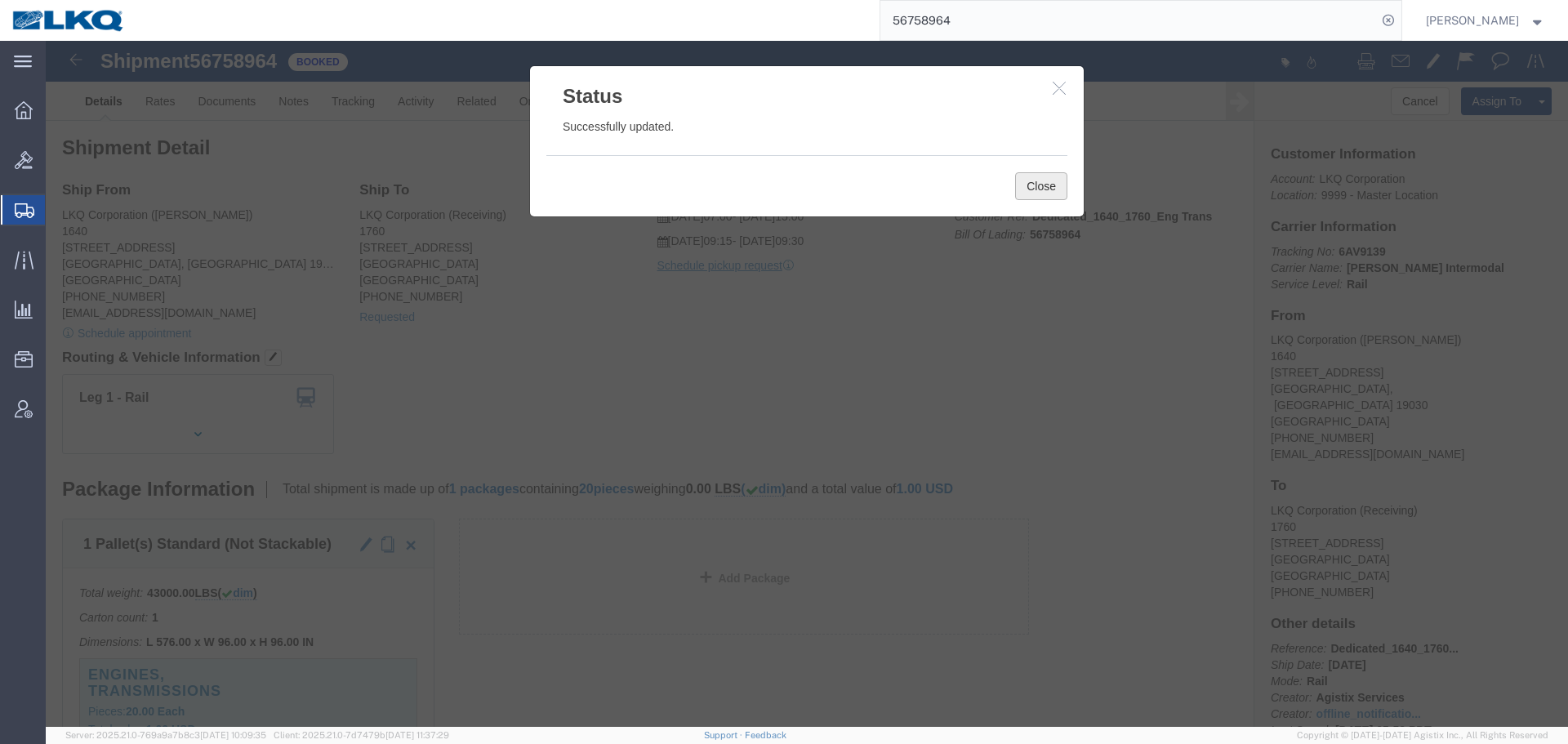
click button "Close"
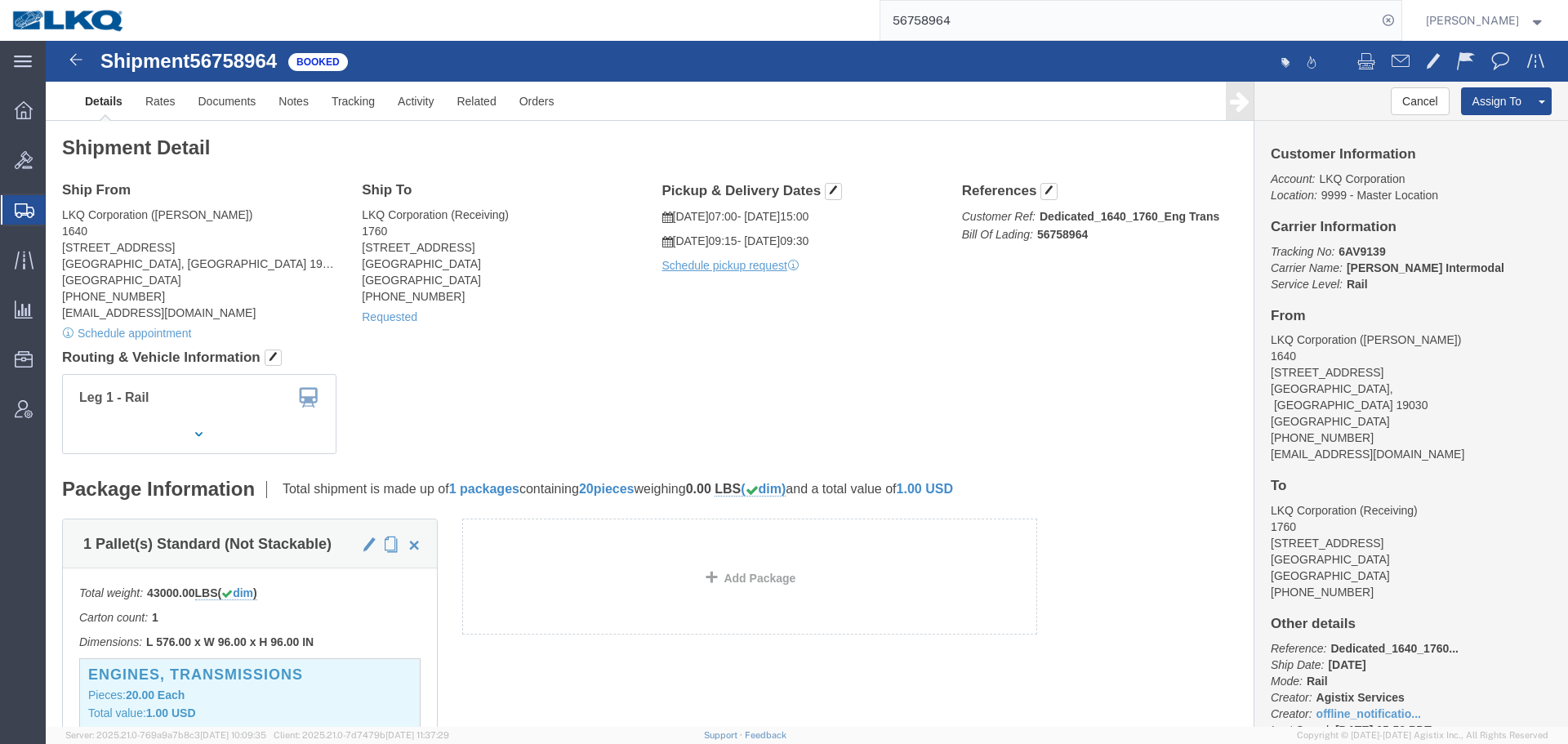
drag, startPoint x: 828, startPoint y: 293, endPoint x: 15, endPoint y: 208, distance: 817.4
click div "Ship From LKQ Corporation (Dan Robinson) 1640 199 Canal Rd, Suite 100 Fairless …"
click at [1030, 23] on input "56758964" at bounding box center [1128, 21] width 496 height 39
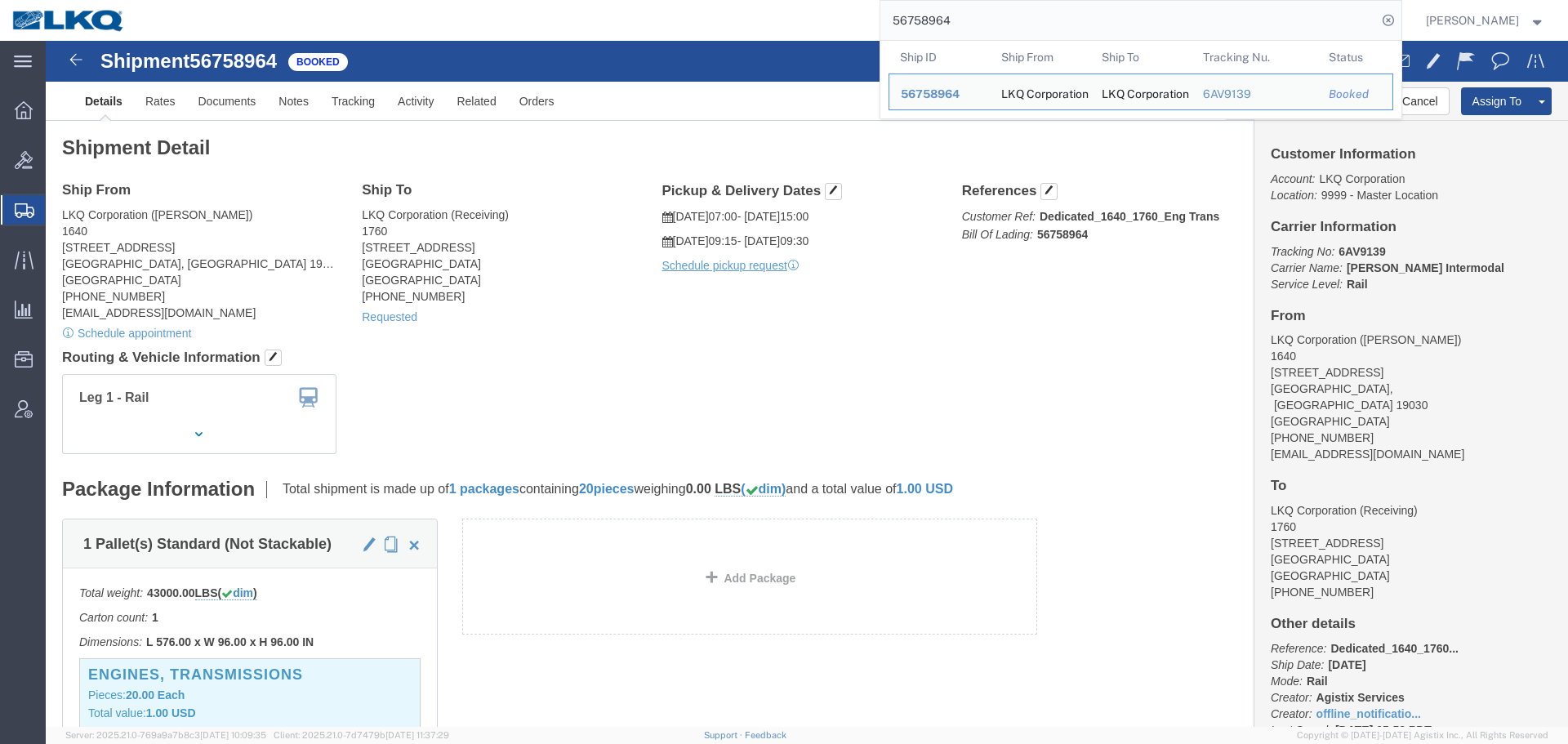
paste input "7112353"
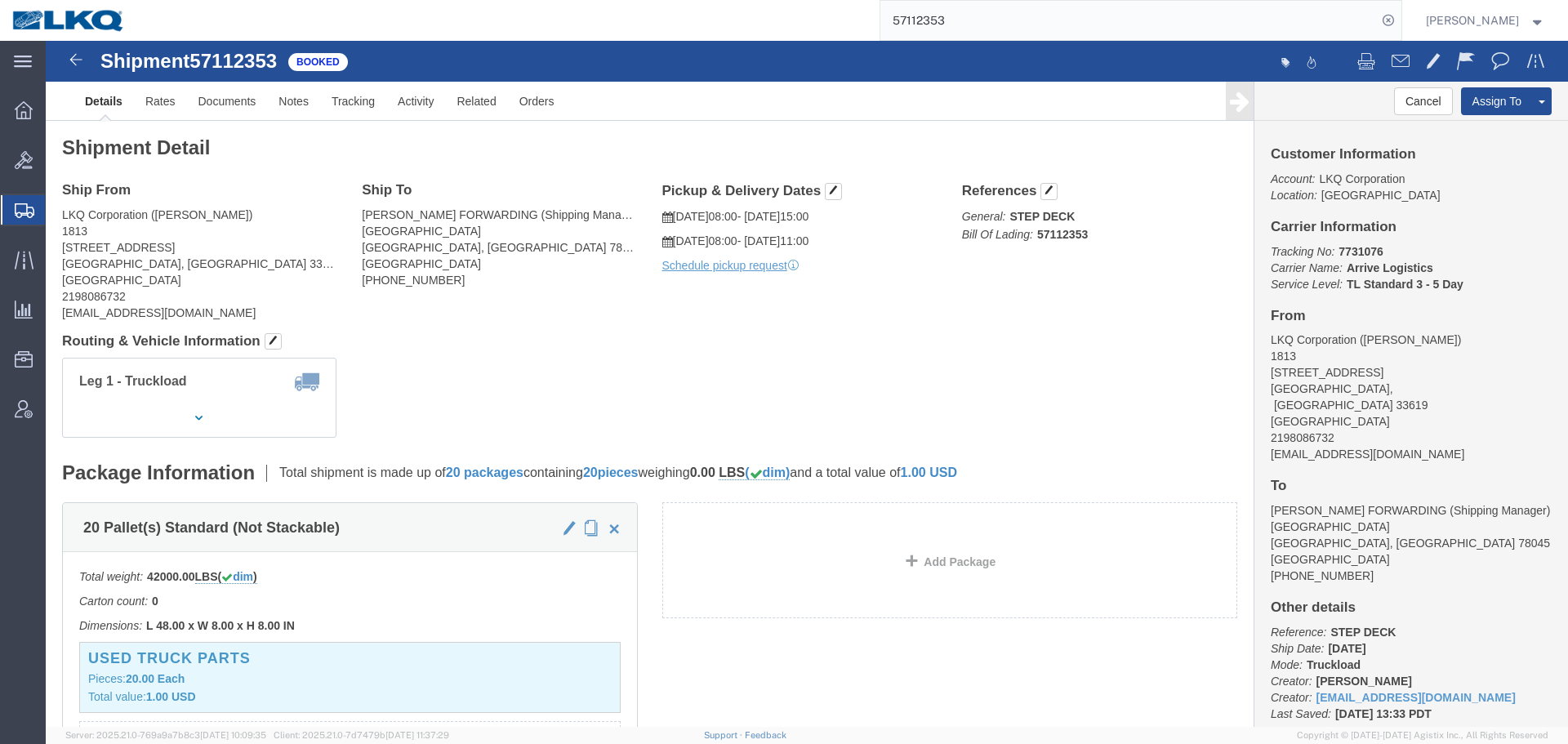
click div "Shipment Detail Ship From LKQ Corporation (Tyler Whitescarver) 1813 1019 South …"
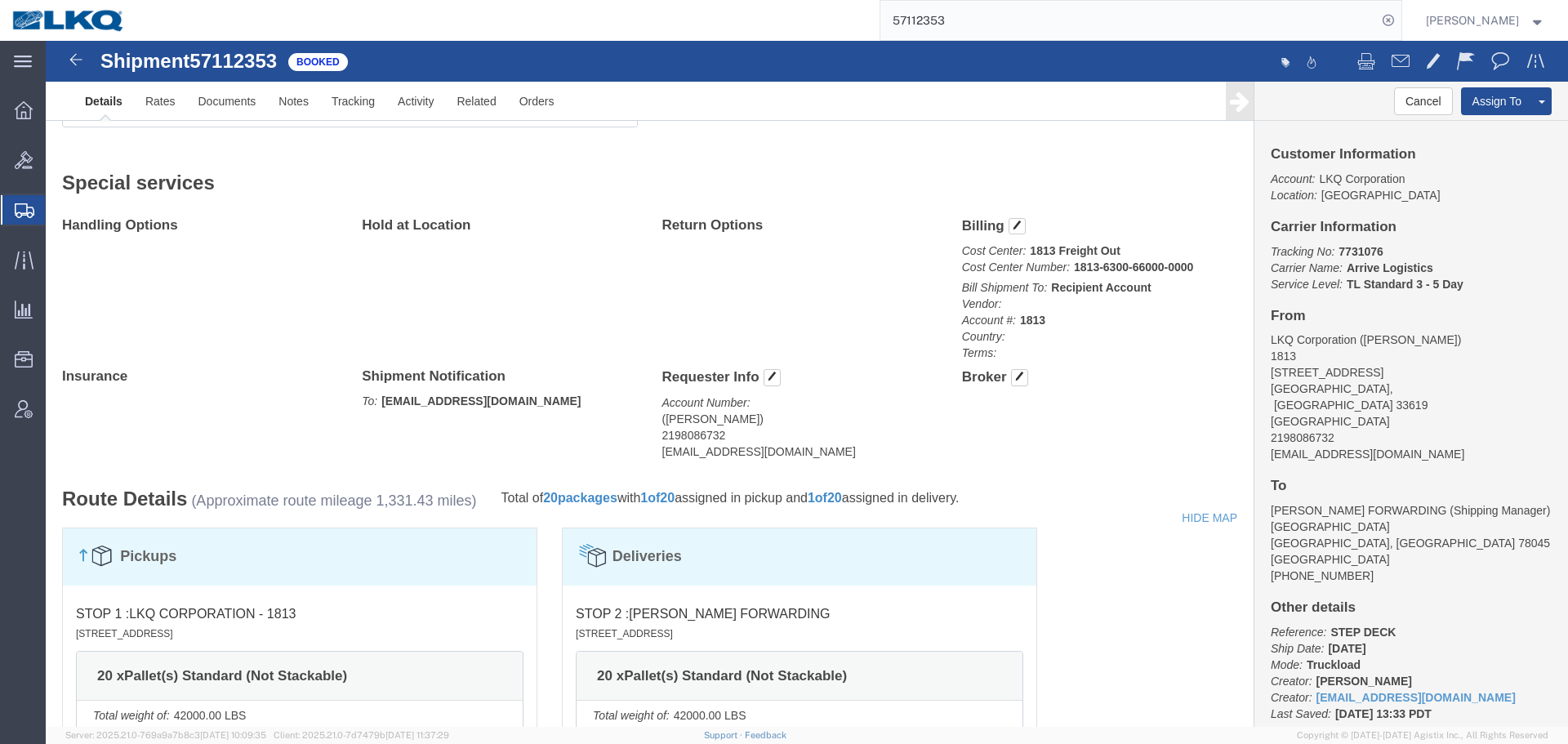
scroll to position [163, 0]
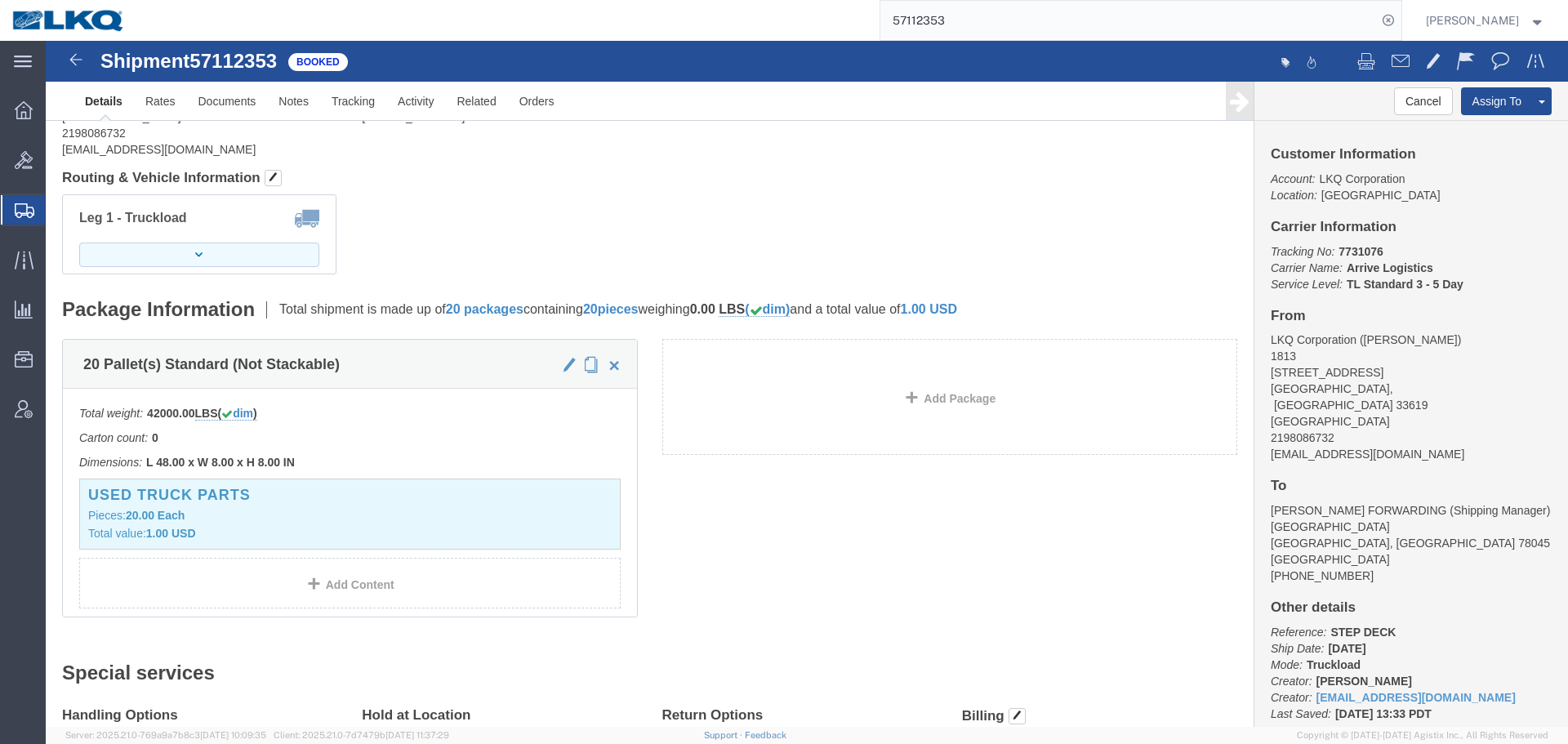
click button "button"
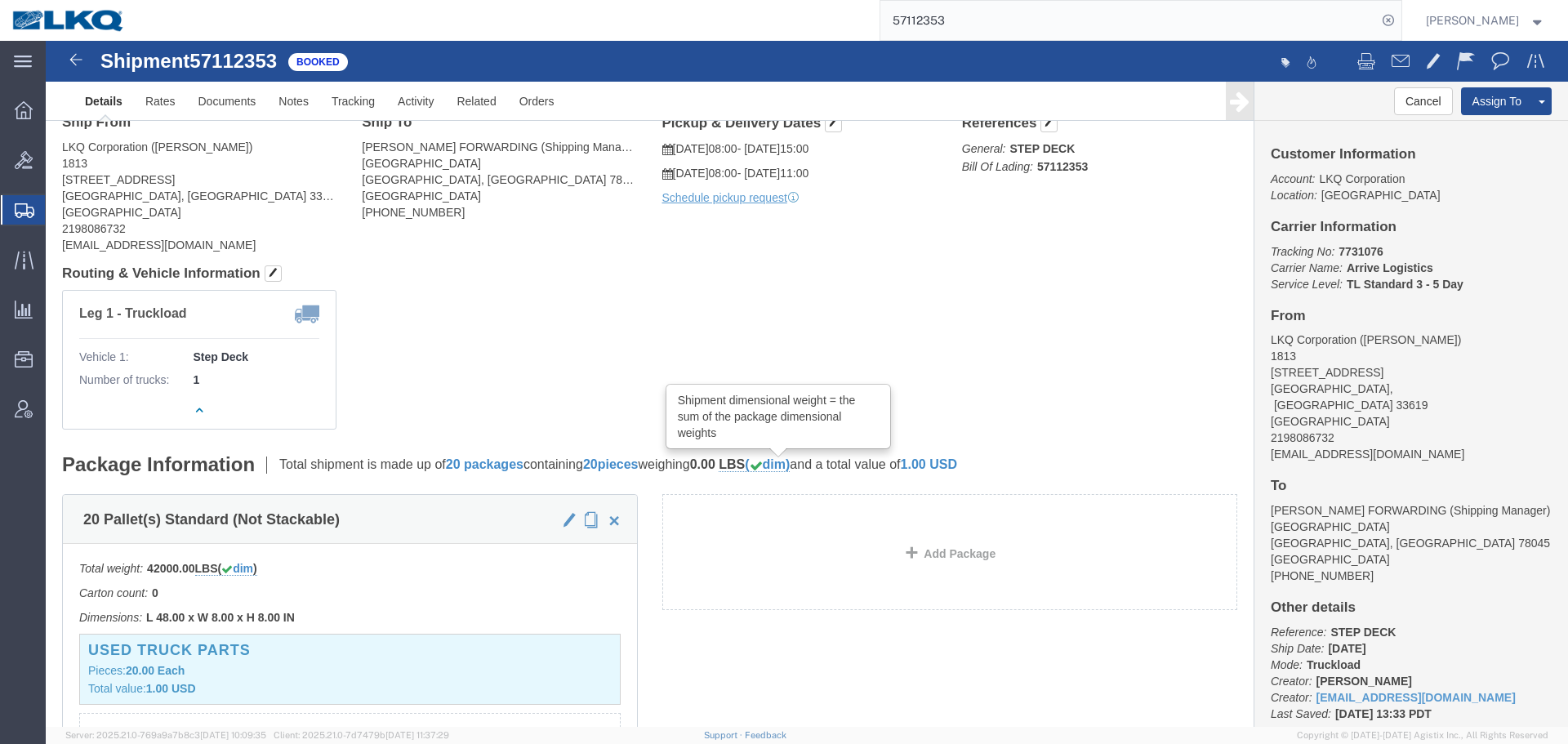
scroll to position [0, 0]
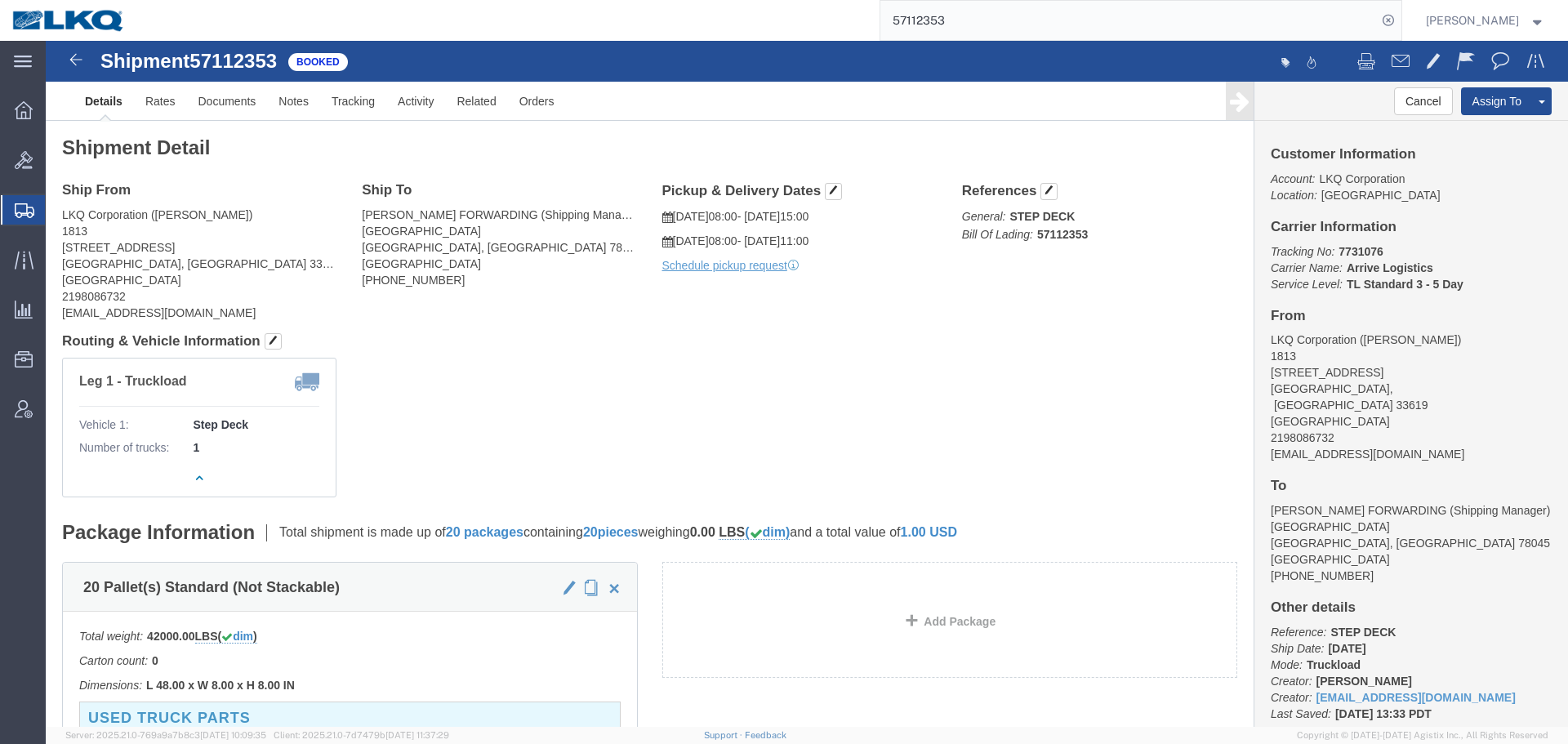
click address "LKQ Corporation (Tyler Whitescarver) 1813 1019 South 50th St Tampa, FL 33619 Un…"
copy div "tjwhitecarver@lkqcorp.com"
click div "Leg 1 - Truckload Vehicle 1: Step Deck Number of trucks: 1"
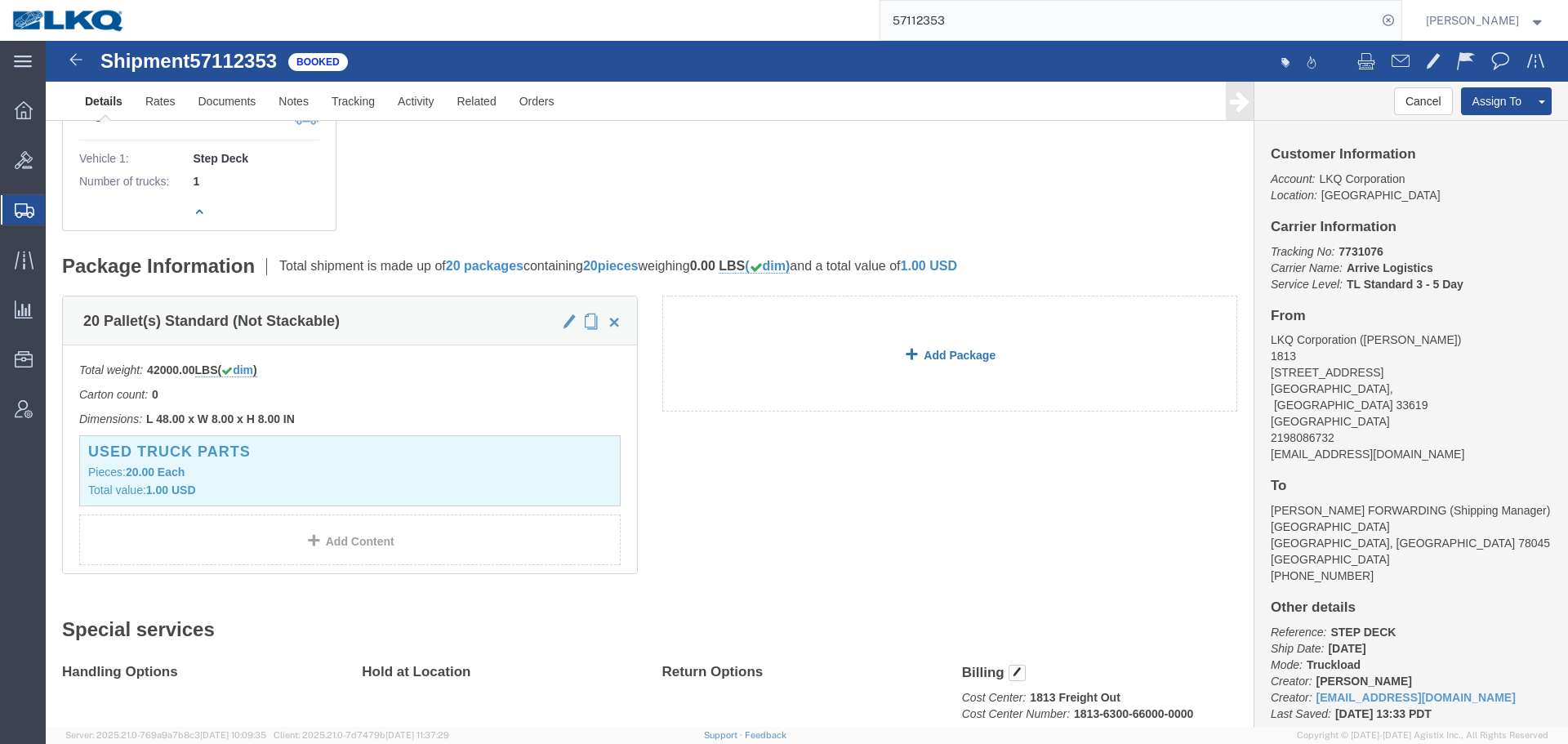
scroll to position [653, 0]
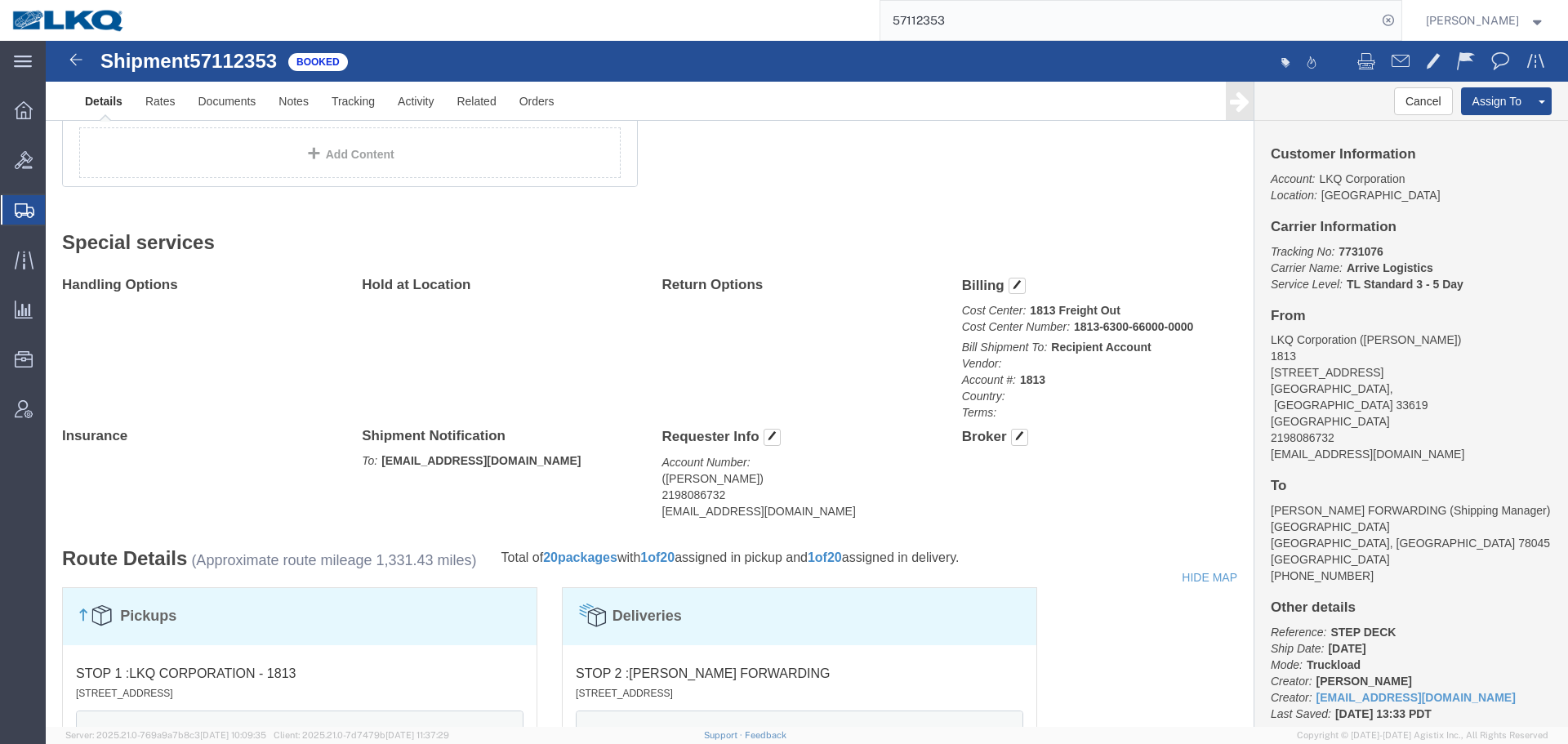
click at [1014, 34] on input "57112353" at bounding box center [1128, 21] width 496 height 39
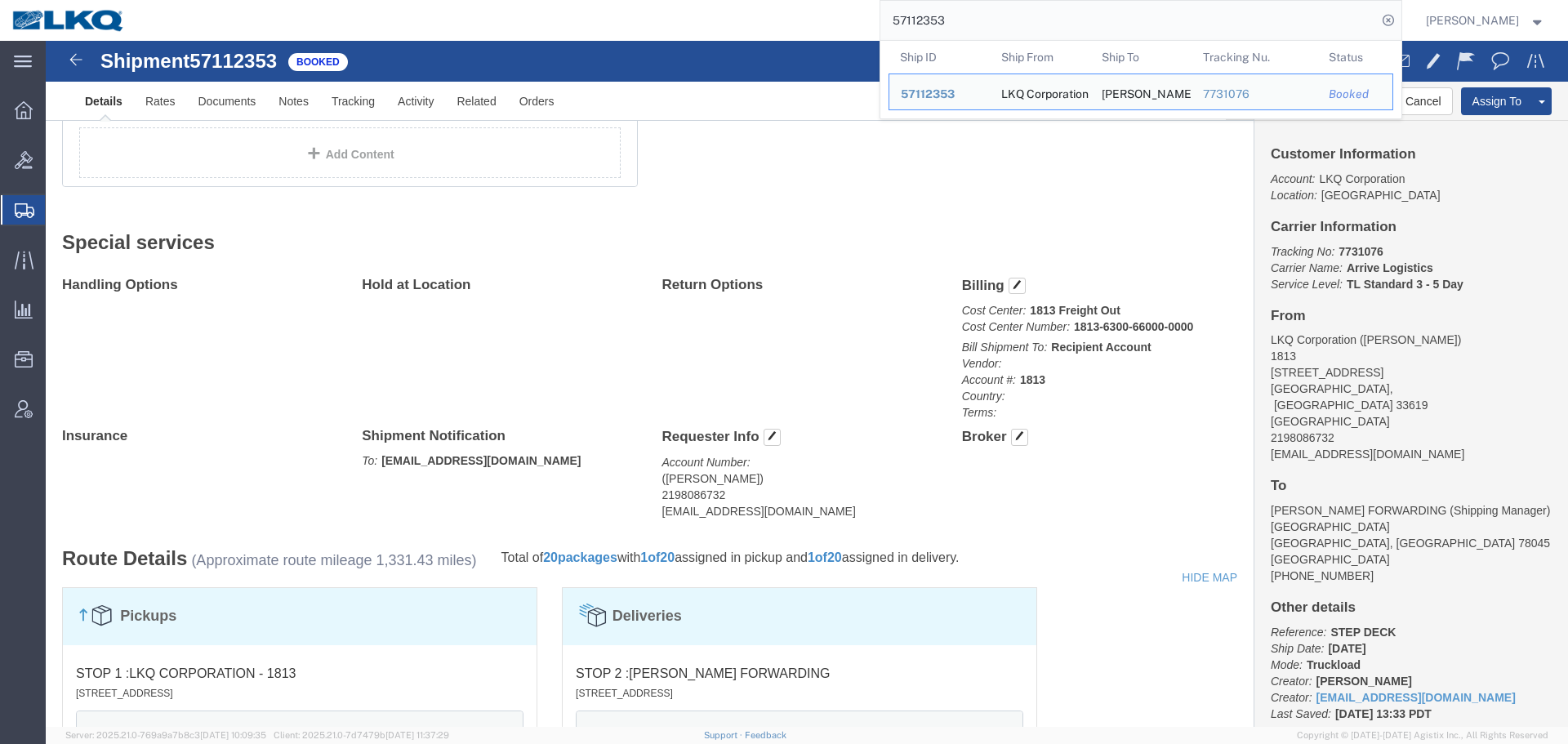
paste input "5296"
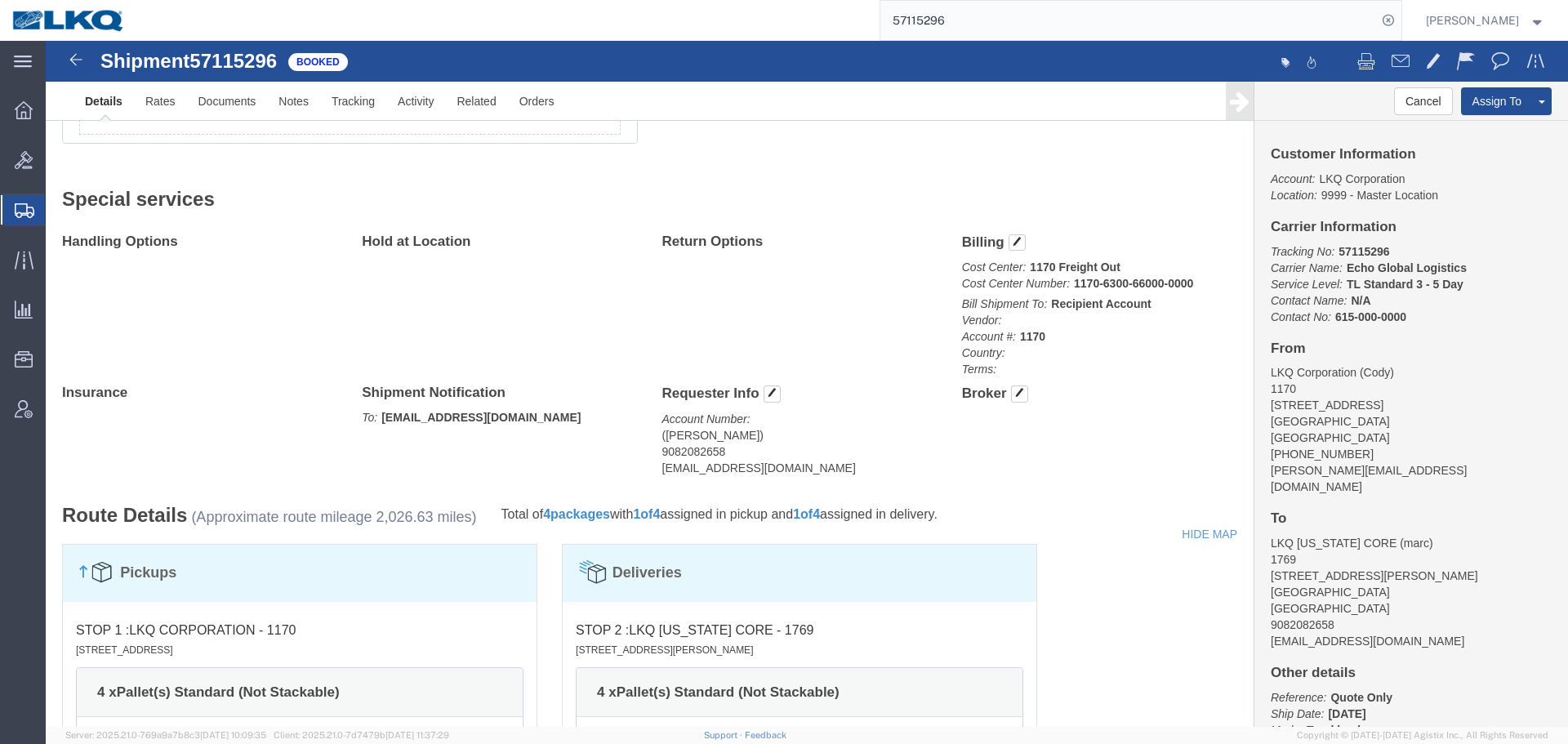
click div "Handling Options Hold at Location Return Options Billing Cost Center: 1170 Frei…"
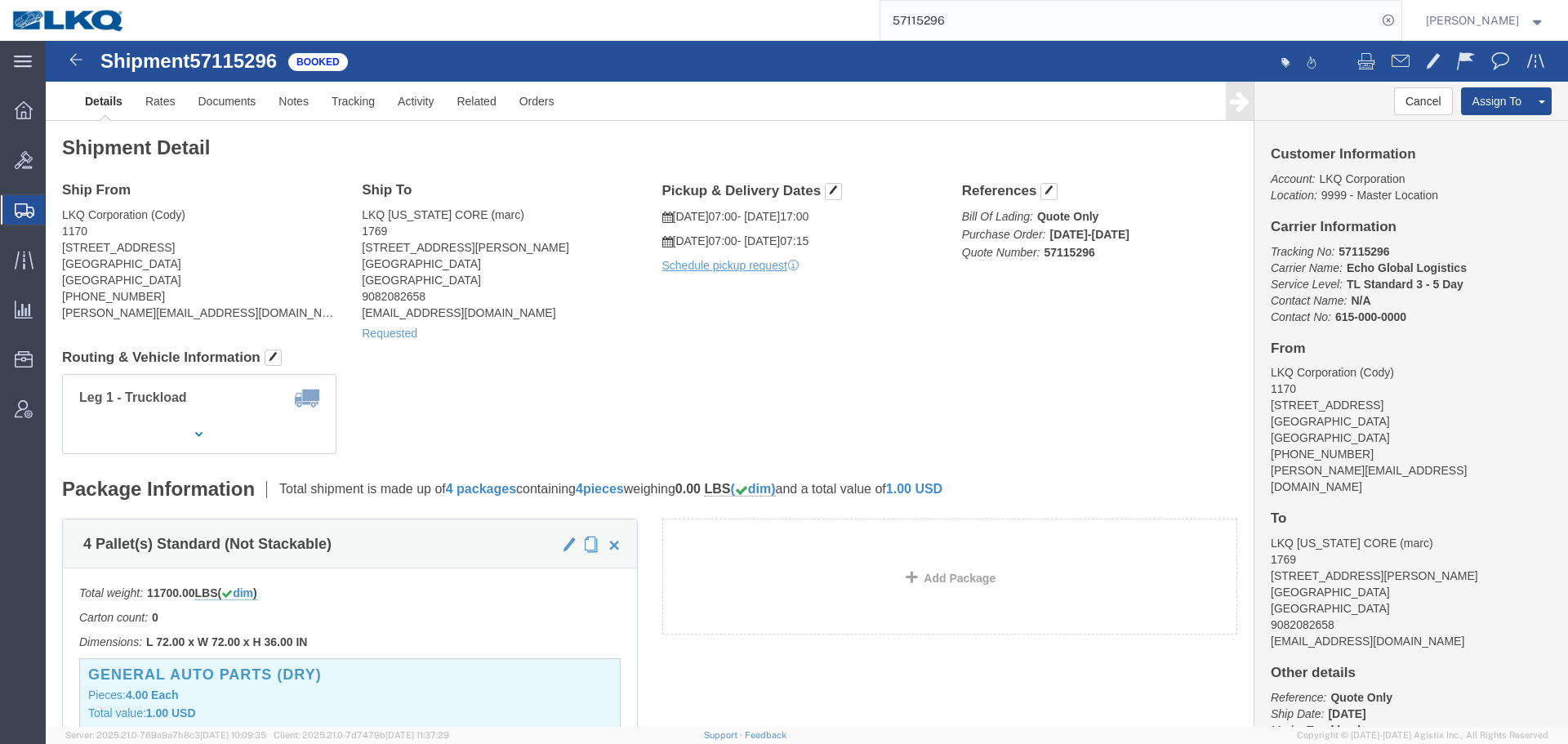
click address "LKQ Corporation (Cody) 1170 3055 Hillsboro Highway Manchester, TN 37355 United …"
copy div "dunn@lkqcorp.com"
click address "LKQ Corporation (Cody) 1170 3055 Hillsboro Highway Manchester, TN 37355 United …"
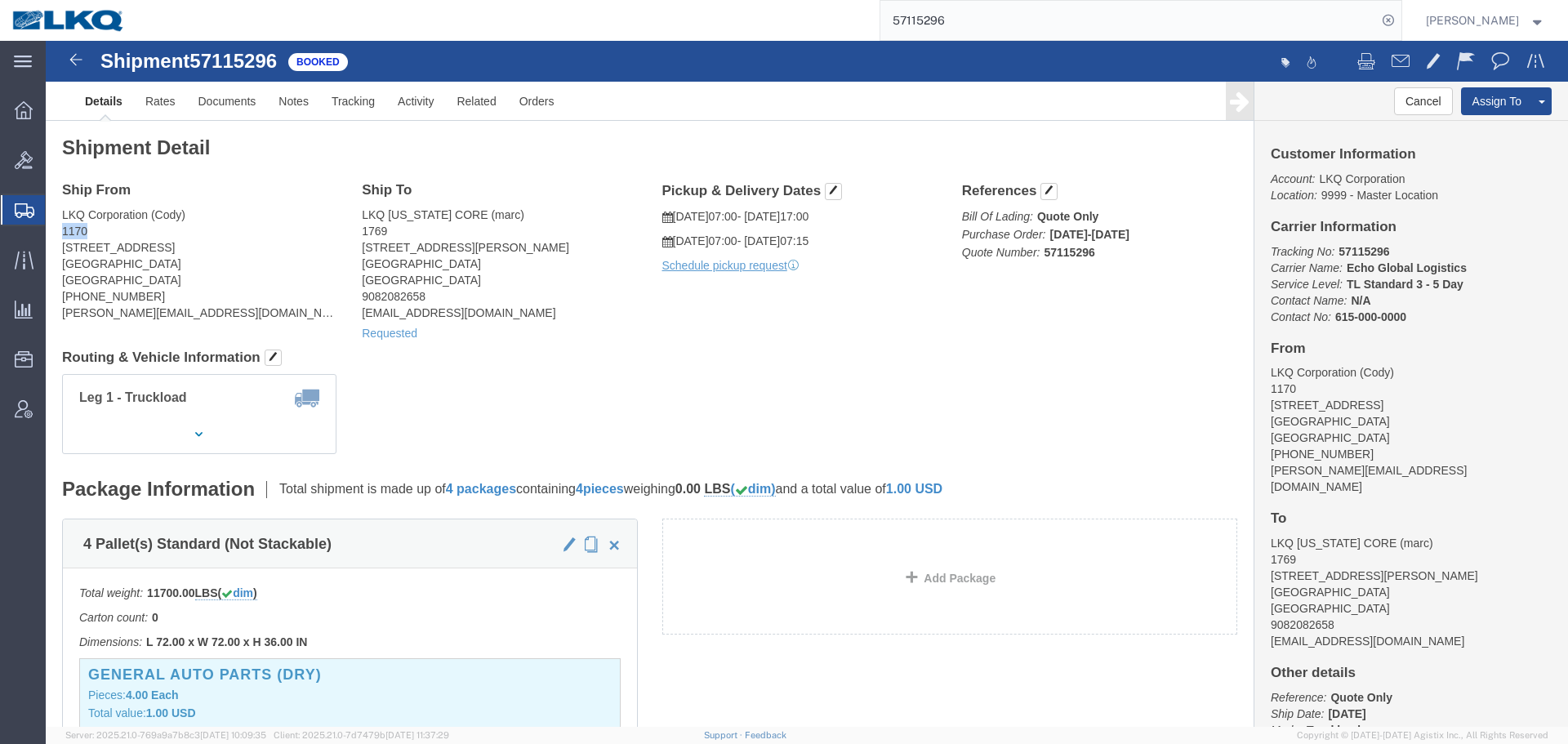
click address "LKQ Corporation (Cody) 1170 3055 Hillsboro Highway Manchester, TN 37355 United …"
copy address "1170"
click at [1028, 5] on input "57115296" at bounding box center [1128, 21] width 496 height 39
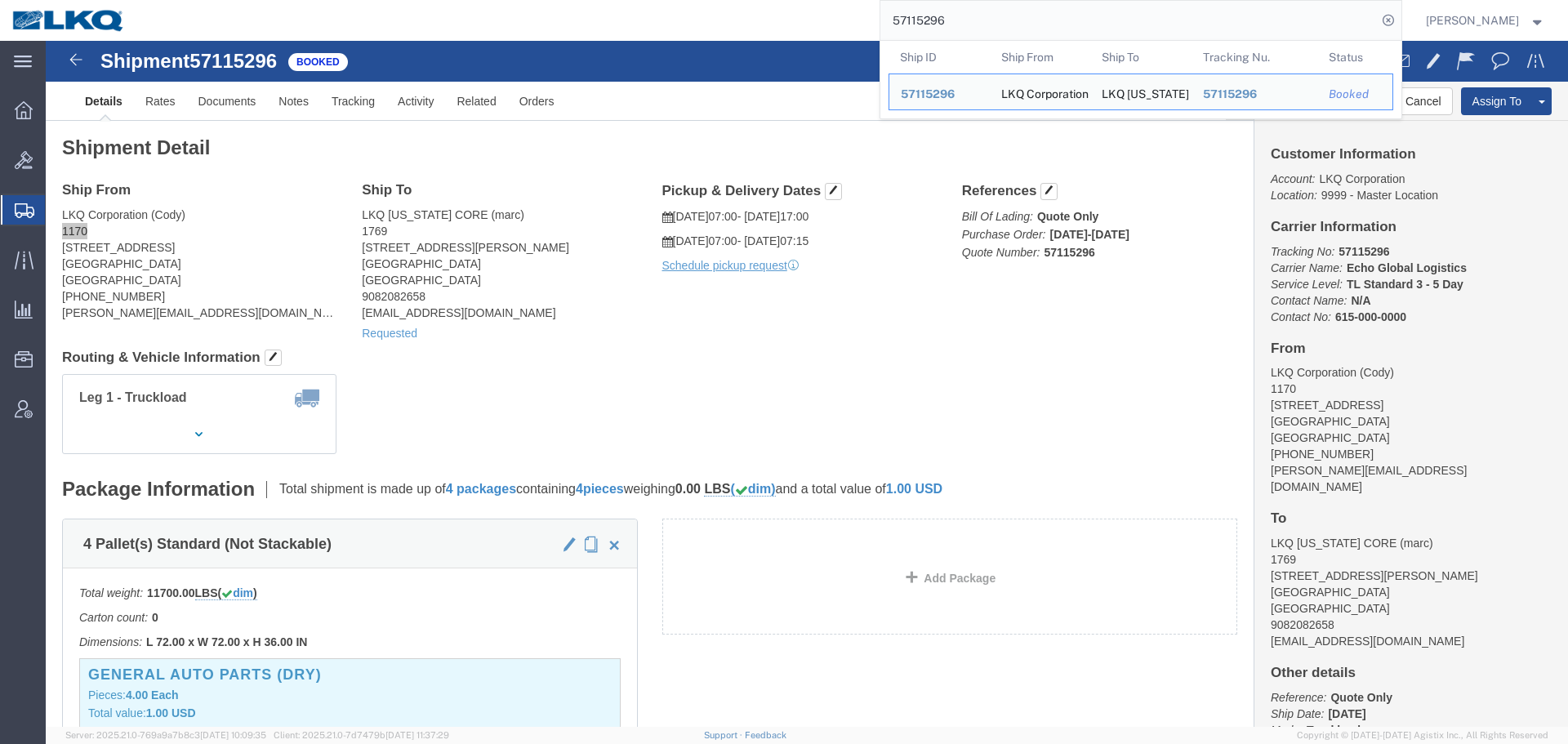
paste input "038840"
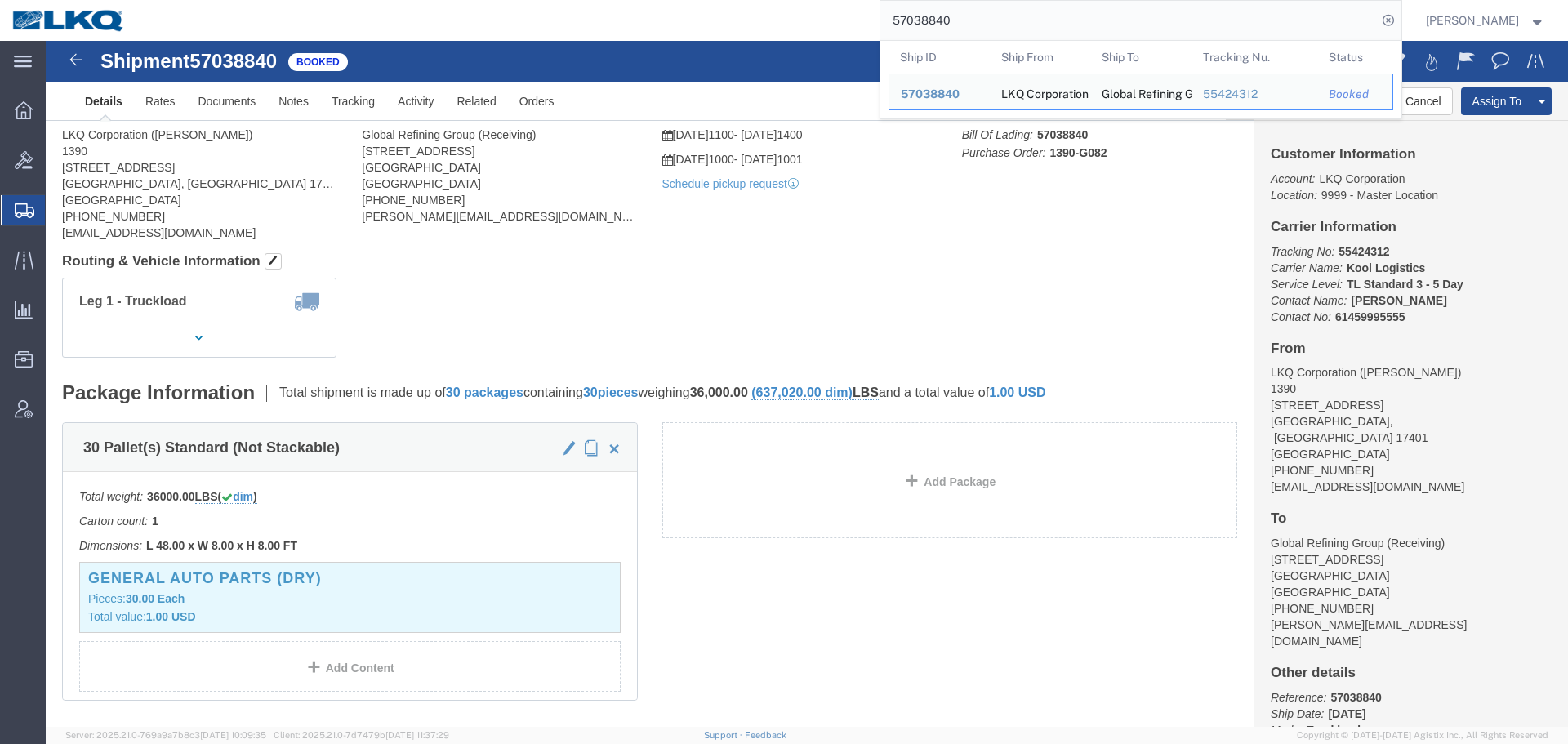
click div "Leg 1 - Truckload Vehicle 1: Standard Dry Van (53 Feet) Number of trucks: 1"
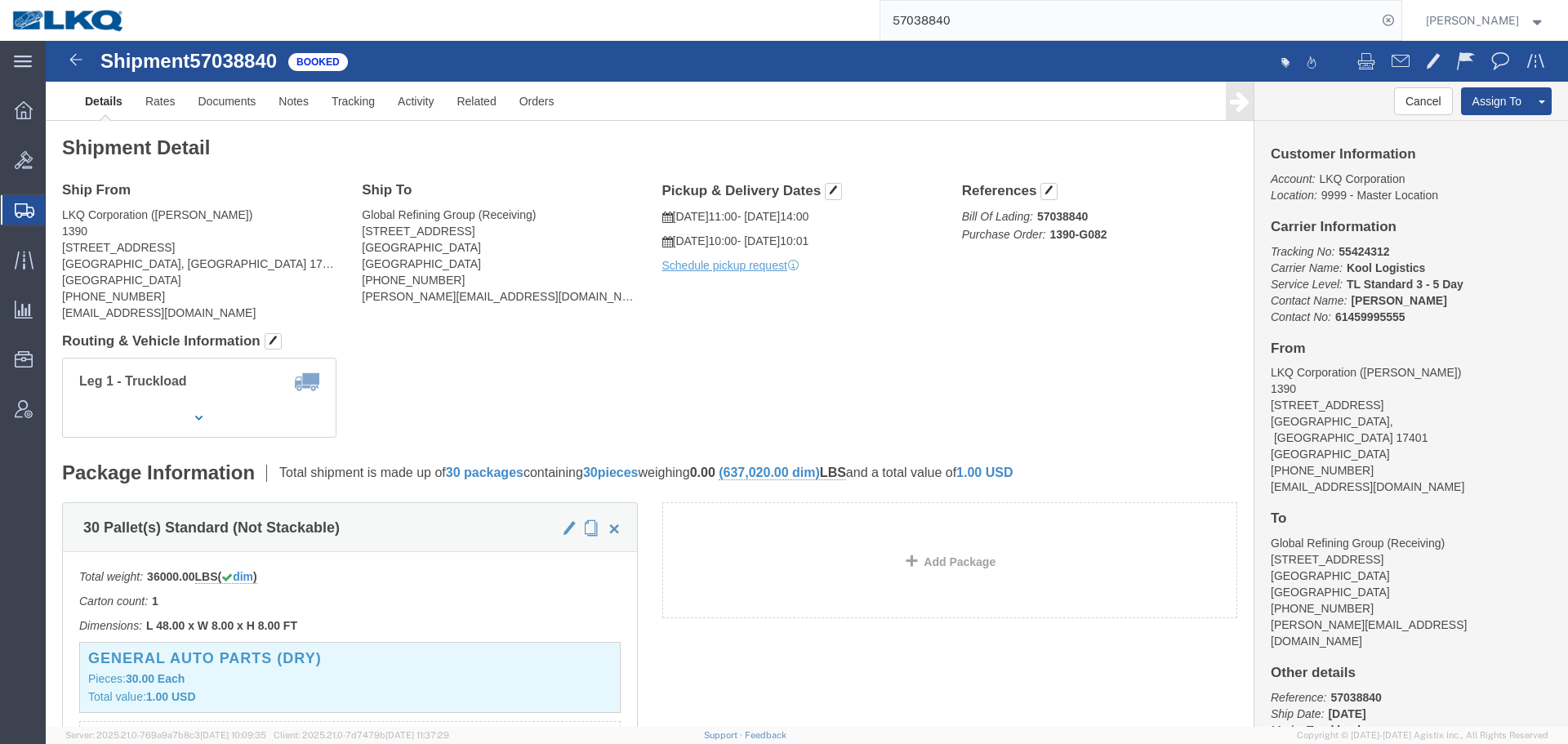
click div "Ship From LKQ Corporation (Lonnie Baumgardner) 1390 275 Crossfarm Lane York, PA…"
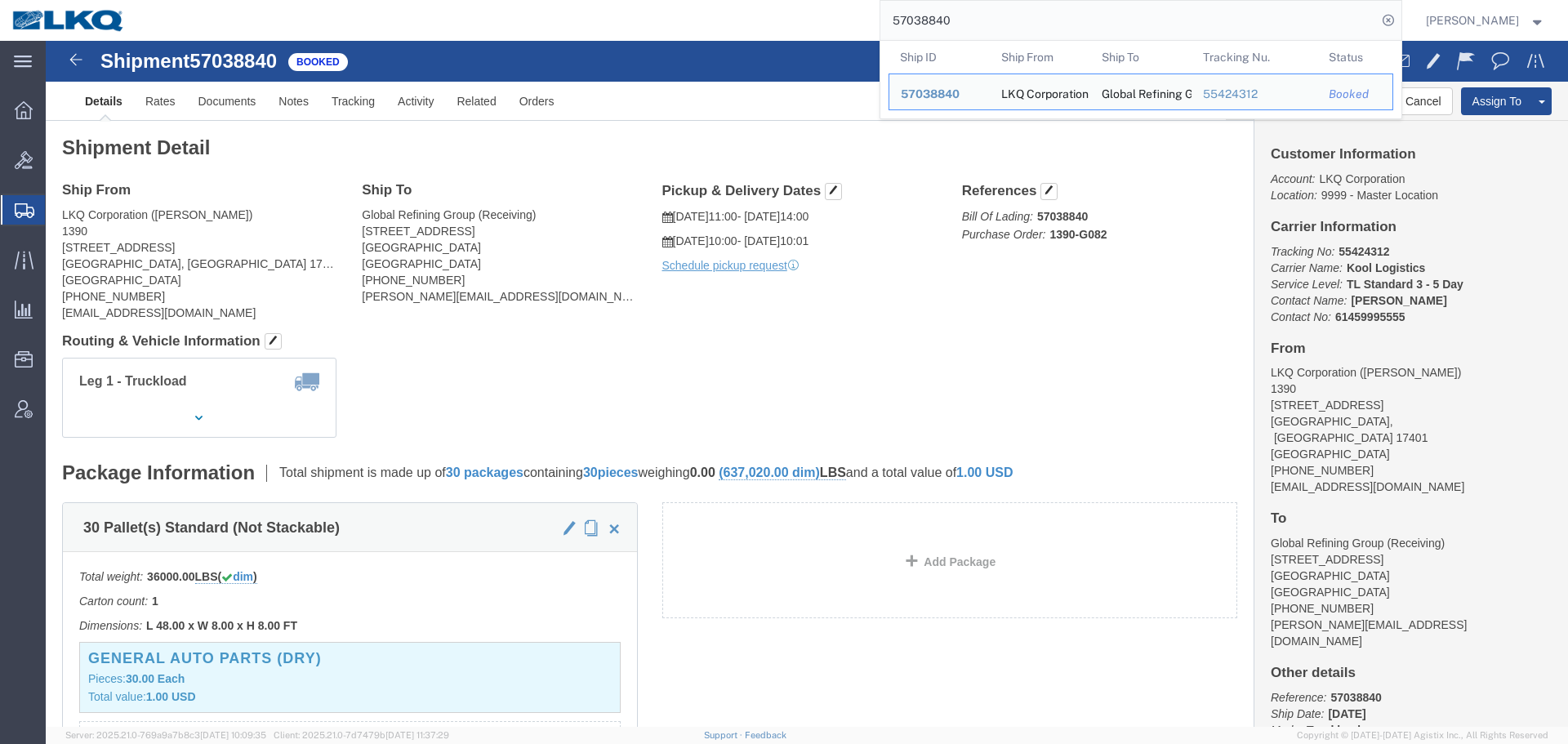
click at [1035, 16] on input "57038840" at bounding box center [1128, 21] width 496 height 39
paste input "96967"
type input "57096967"
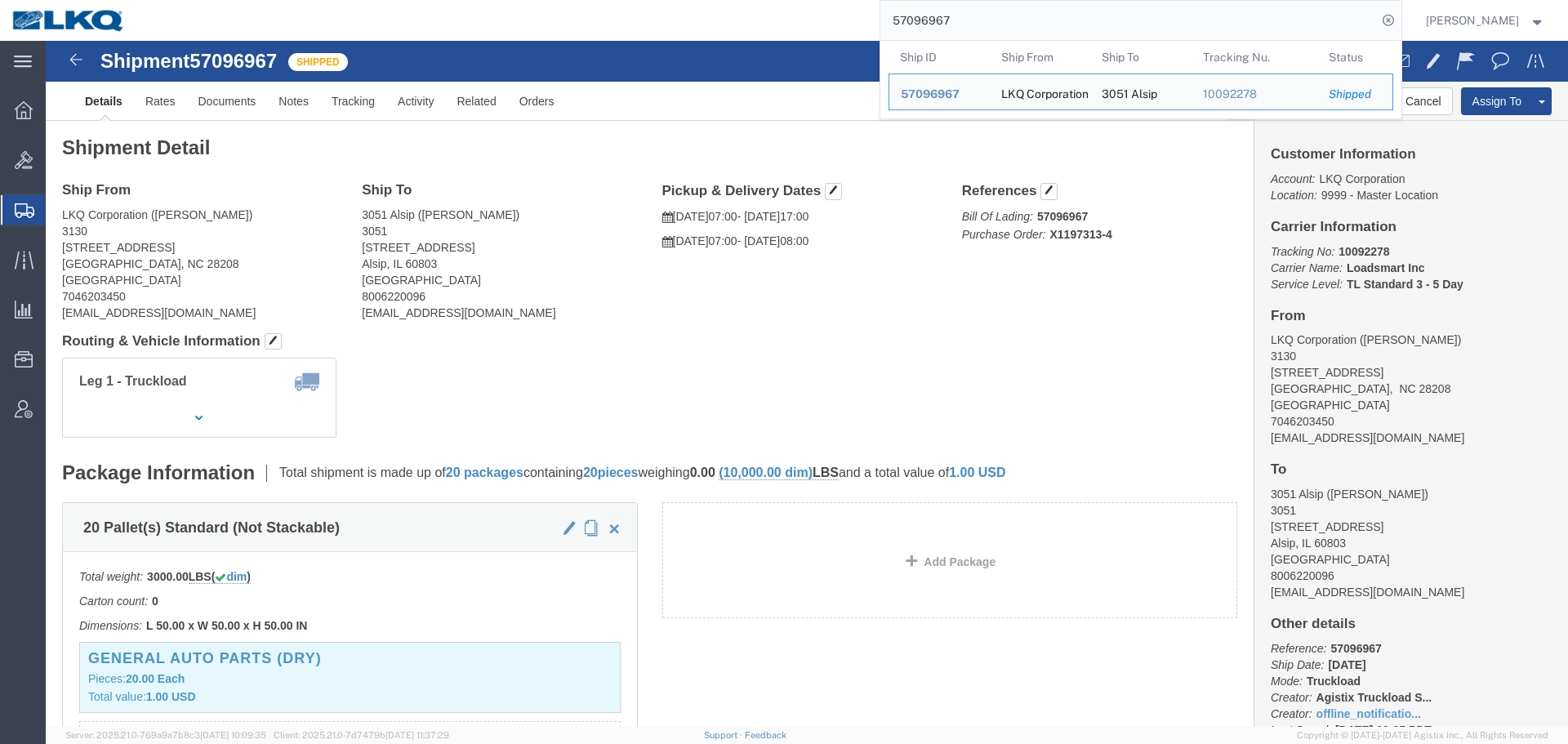
click h4 "Routing & Vehicle Information"
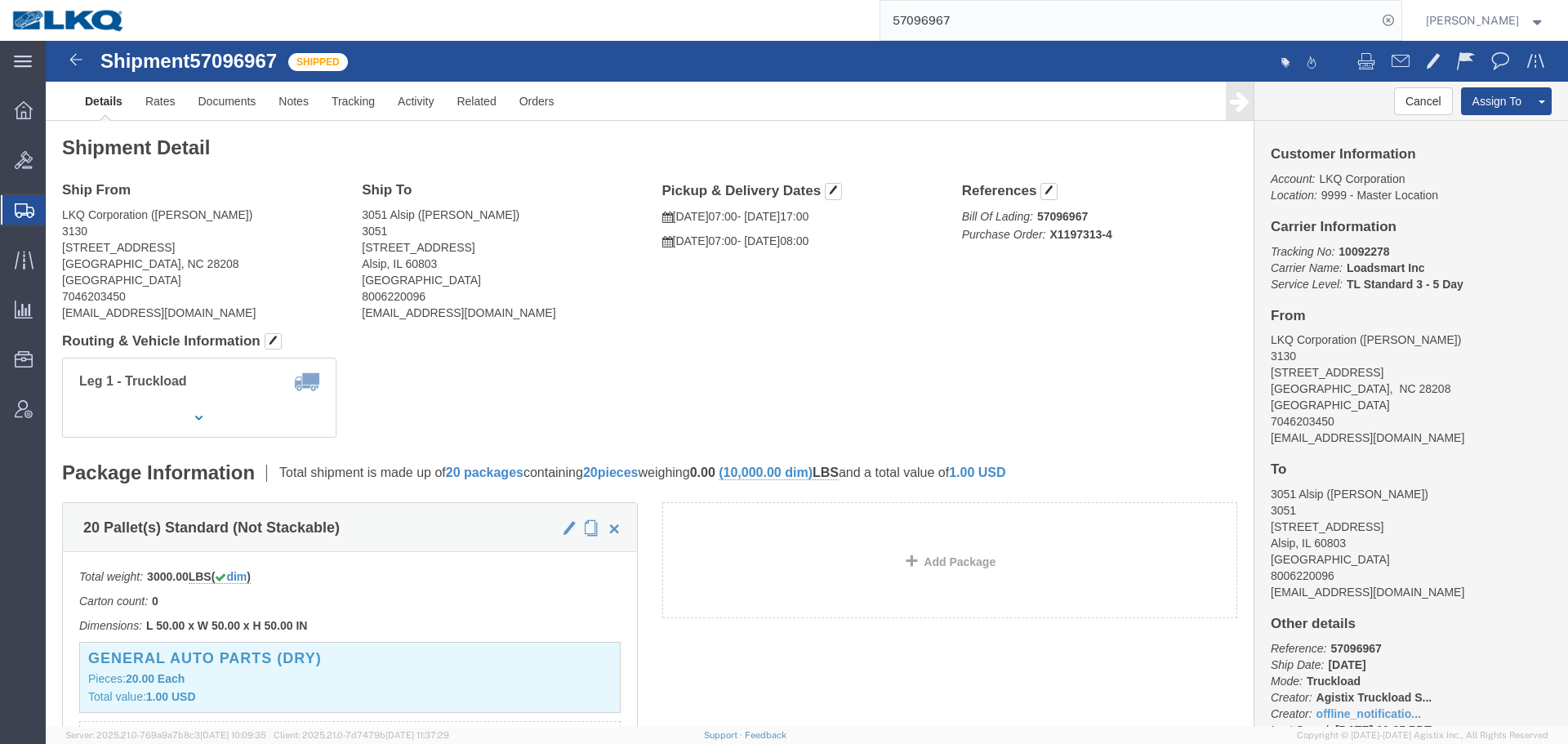
click h4 "Routing & Vehicle Information"
click div "Ship To 3051 Alsip (CHRIS PANEPINTO) 3051 5100 W 123rd St Suite B Alsip, IL 608…"
click address "3051 Alsip (CHRIS PANEPINTO) 3051 5100 W 123rd St Suite B Alsip, IL 60803 Unite…"
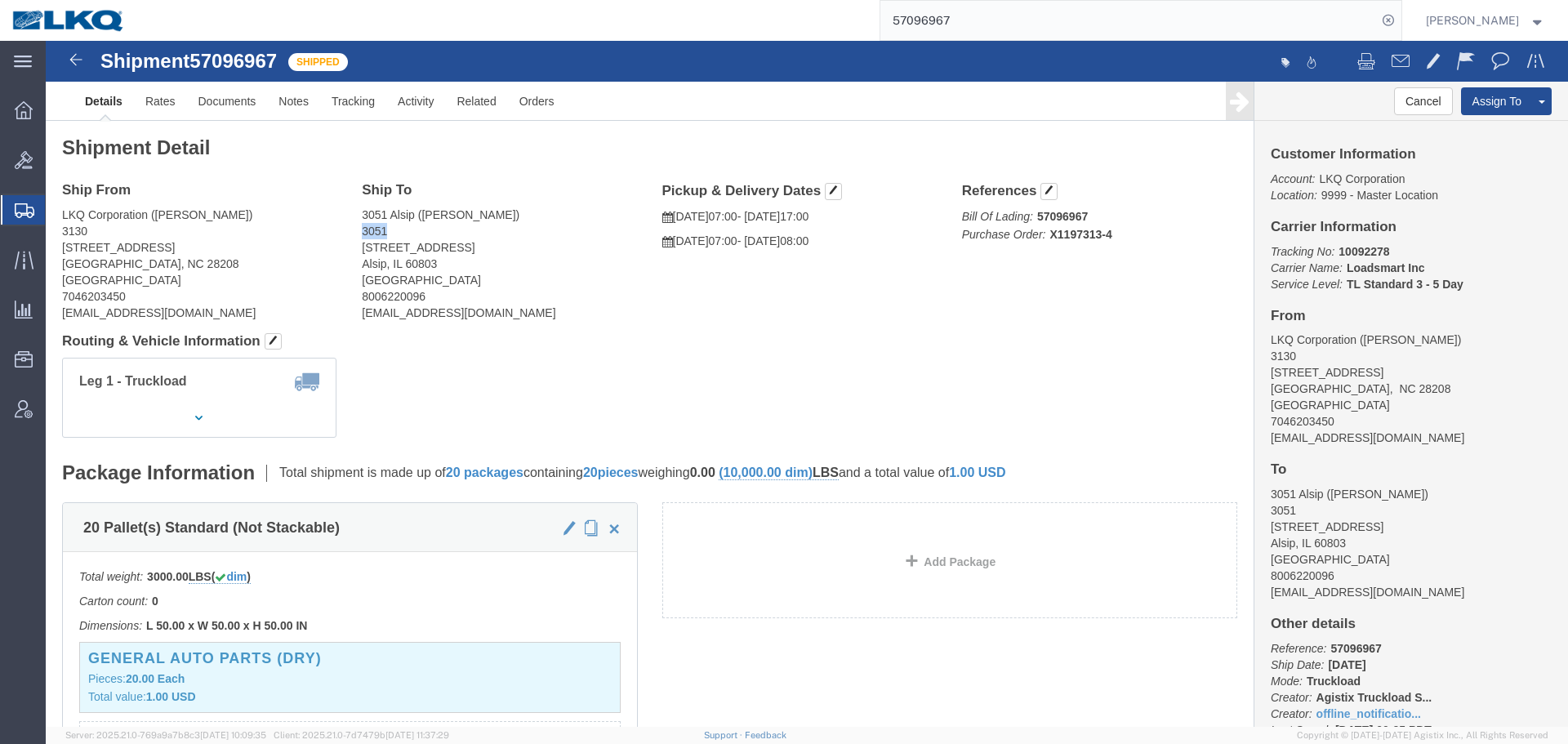
click address "3051 Alsip (CHRIS PANEPINTO) 3051 5100 W 123rd St Suite B Alsip, IL 60803 Unite…"
copy address "3051"
click div "Shipment Detail Ship From LKQ Corporation (MATTHEW GOODE) 3130 1706 Queen City …"
click address "3051 Alsip (CHRIS PANEPINTO) 3051 5100 W 123rd St Suite B Alsip, IL 60803 Unite…"
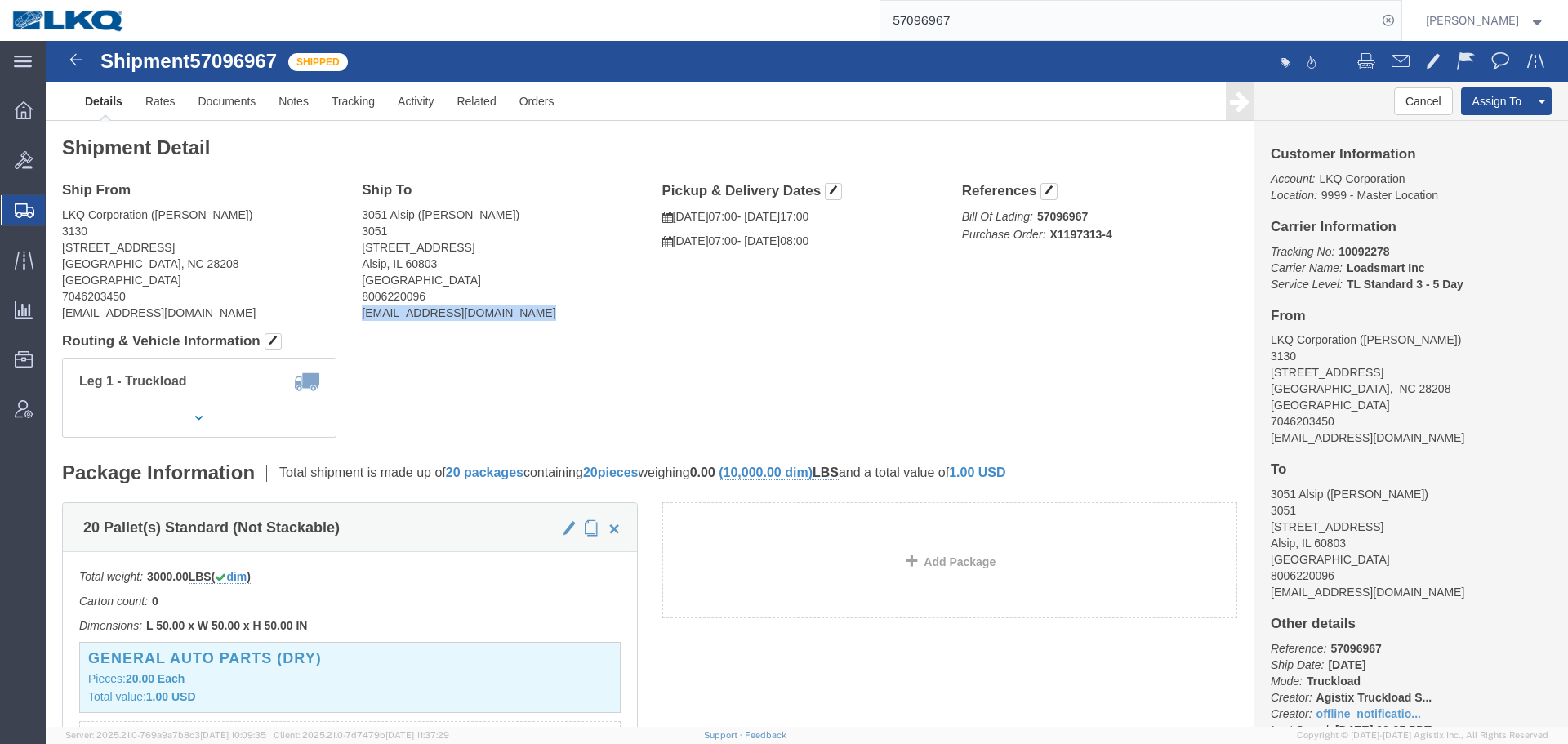
click address "3051 Alsip (CHRIS PANEPINTO) 3051 5100 W 123rd St Suite B Alsip, IL 60803 Unite…"
copy div "lkqsp_ilchr51_pm@lkqcorp.com"
click address "3051 Alsip (CHRIS PANEPINTO) 3051 5100 W 123rd St Suite B Alsip, IL 60803 Unite…"
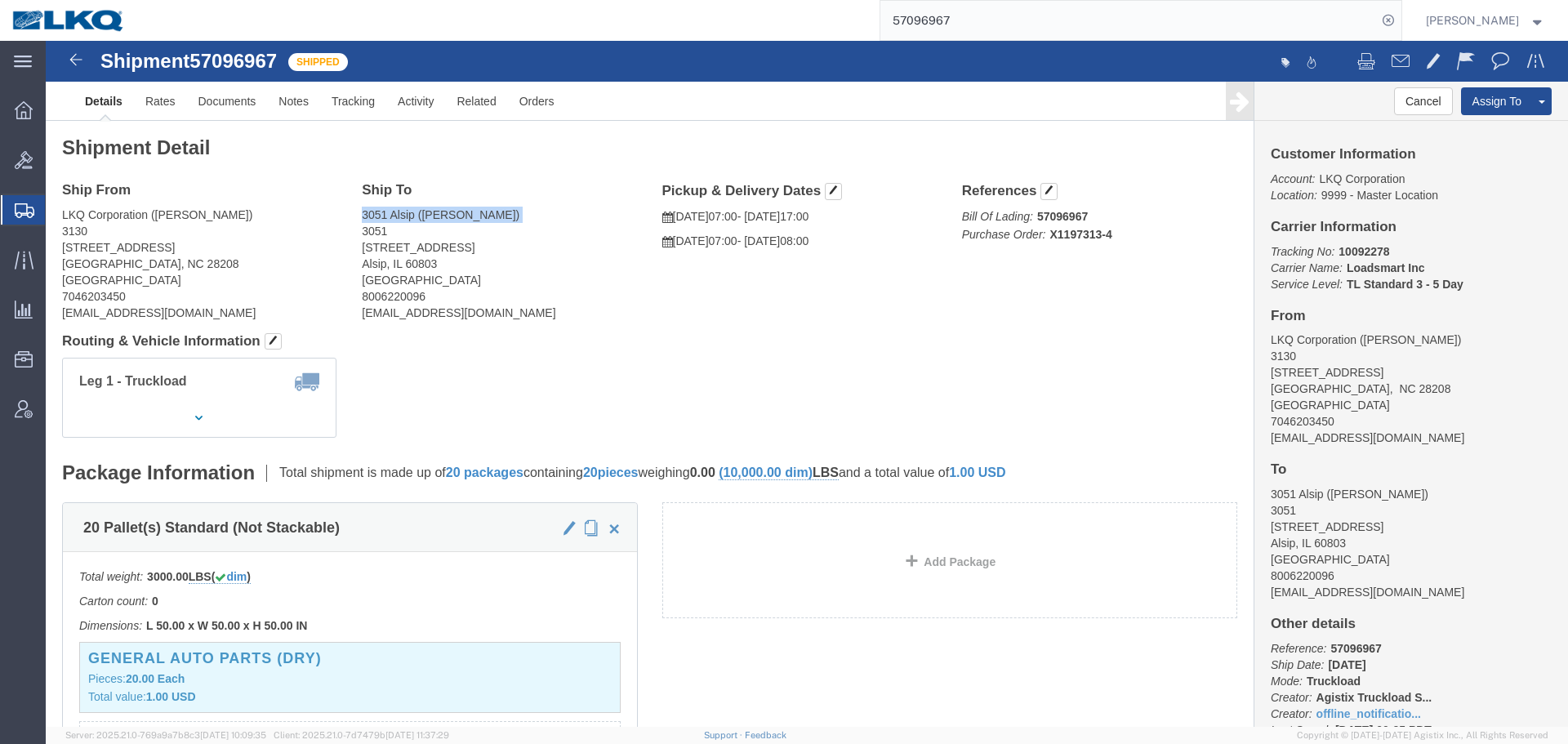
click address "3051 Alsip (CHRIS PANEPINTO) 3051 5100 W 123rd St Suite B Alsip, IL 60803 Unite…"
drag, startPoint x: 477, startPoint y: 169, endPoint x: 375, endPoint y: 172, distance: 102.0
click address "3051 Alsip (CHRIS PANEPINTO) 3051 5100 W 123rd St Suite B Alsip, IL 60803 Unite…"
copy address "CHRIS PANEPINTO"
